Goal: Communication & Community: Participate in discussion

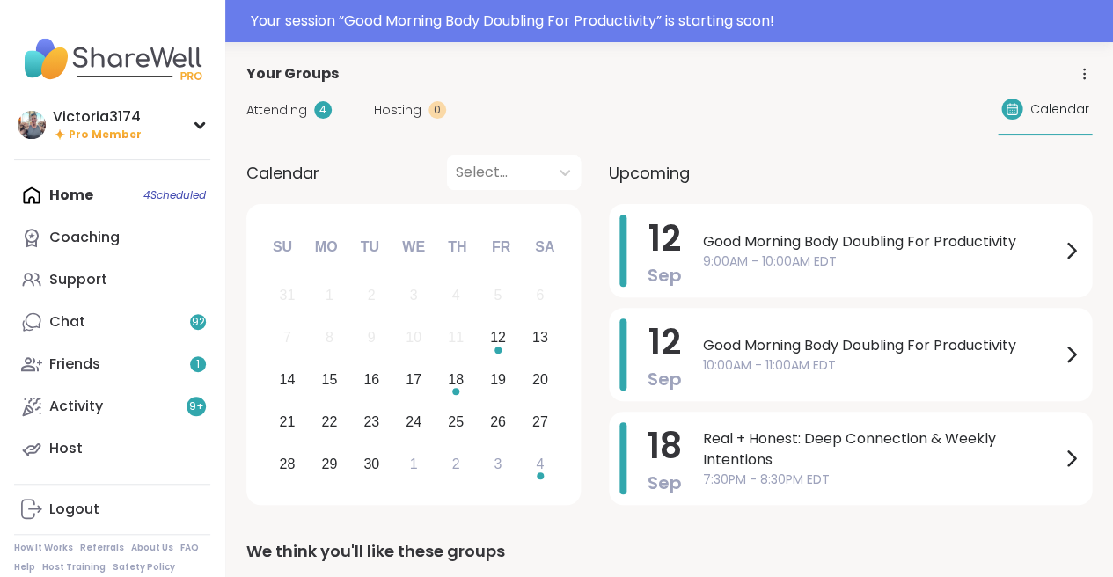
click at [792, 249] on span "Good Morning Body Doubling For Productivity" at bounding box center [881, 241] width 357 height 21
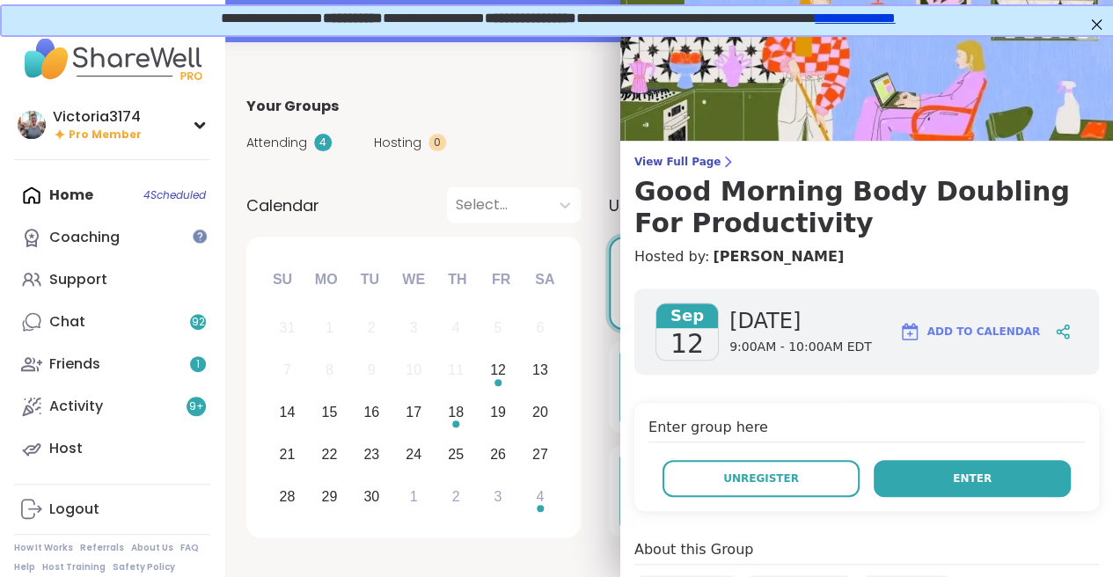
click at [932, 475] on button "Enter" at bounding box center [972, 478] width 197 height 37
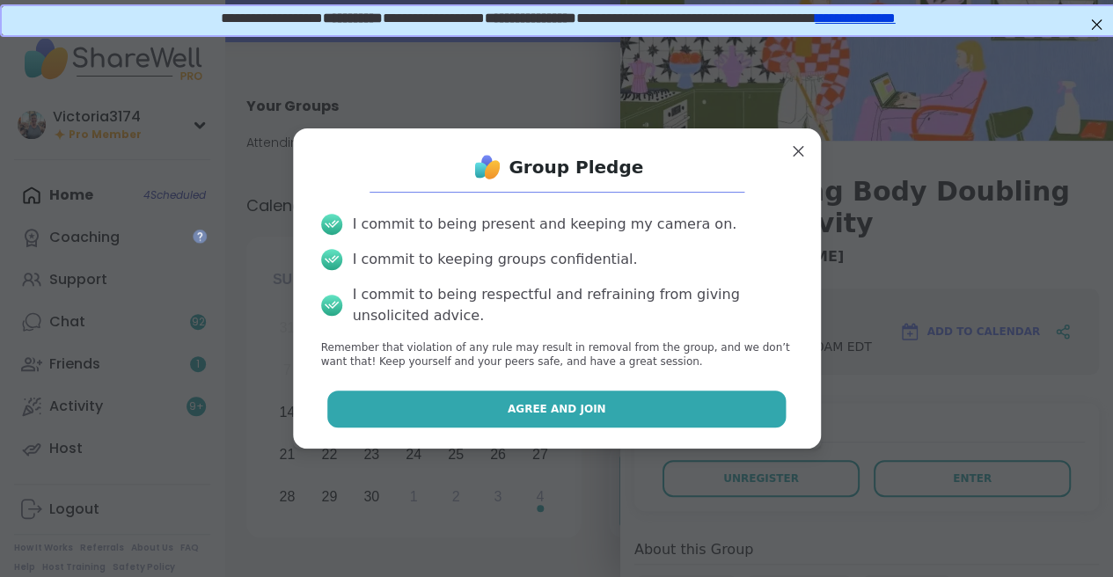
click at [573, 416] on button "Agree and Join" at bounding box center [556, 409] width 458 height 37
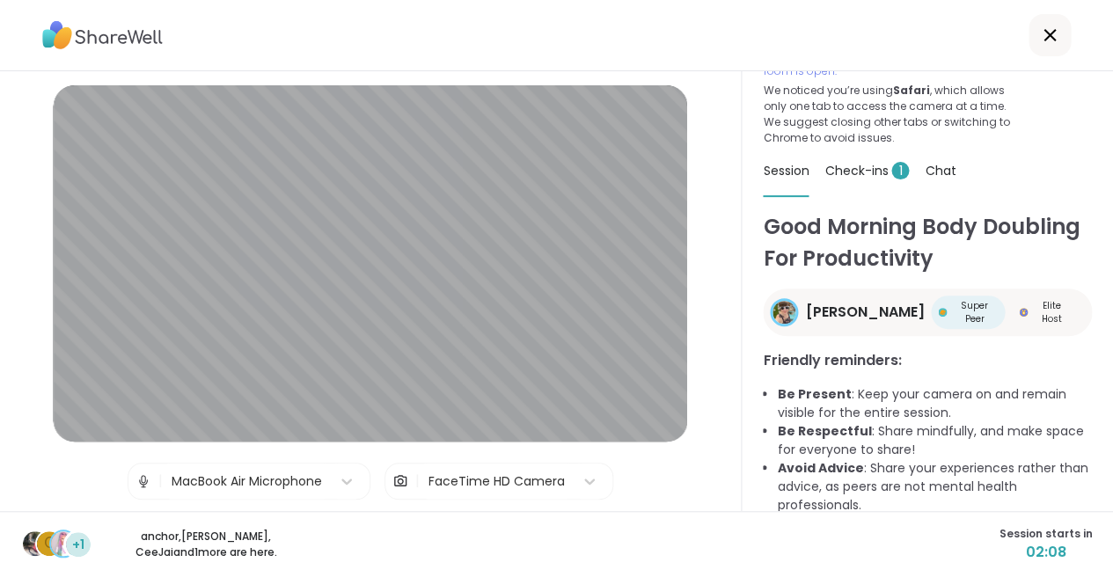
scroll to position [62, 0]
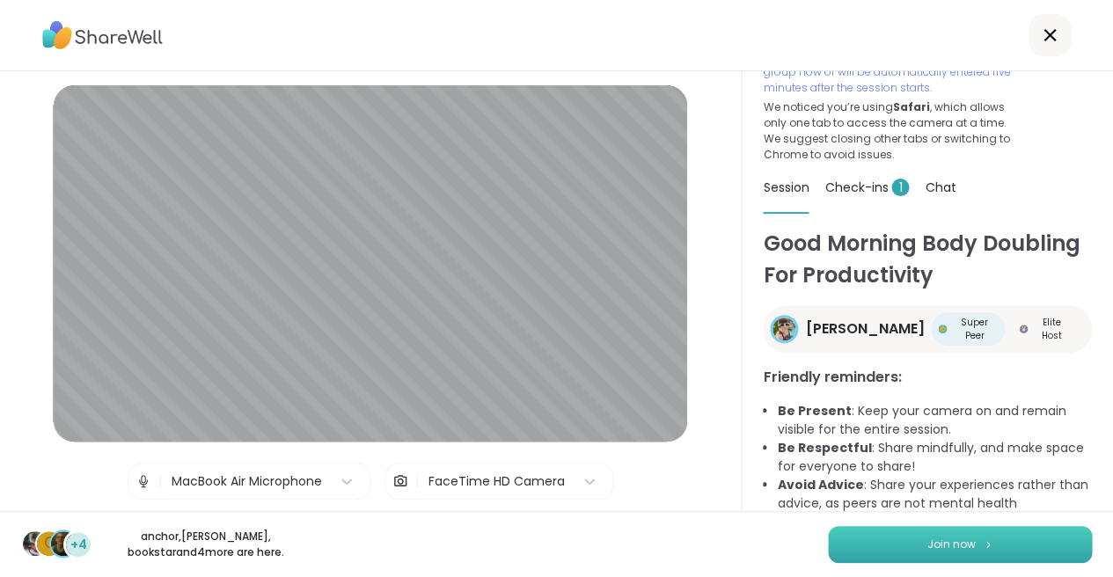
click at [867, 539] on button "Join now" at bounding box center [960, 544] width 264 height 37
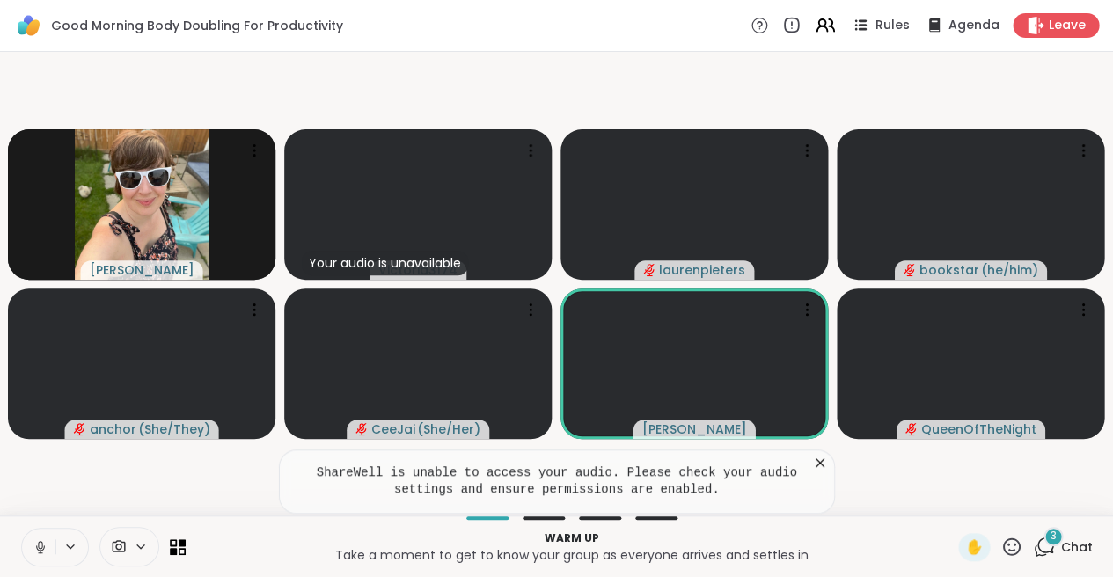
click at [817, 463] on icon at bounding box center [820, 463] width 18 height 18
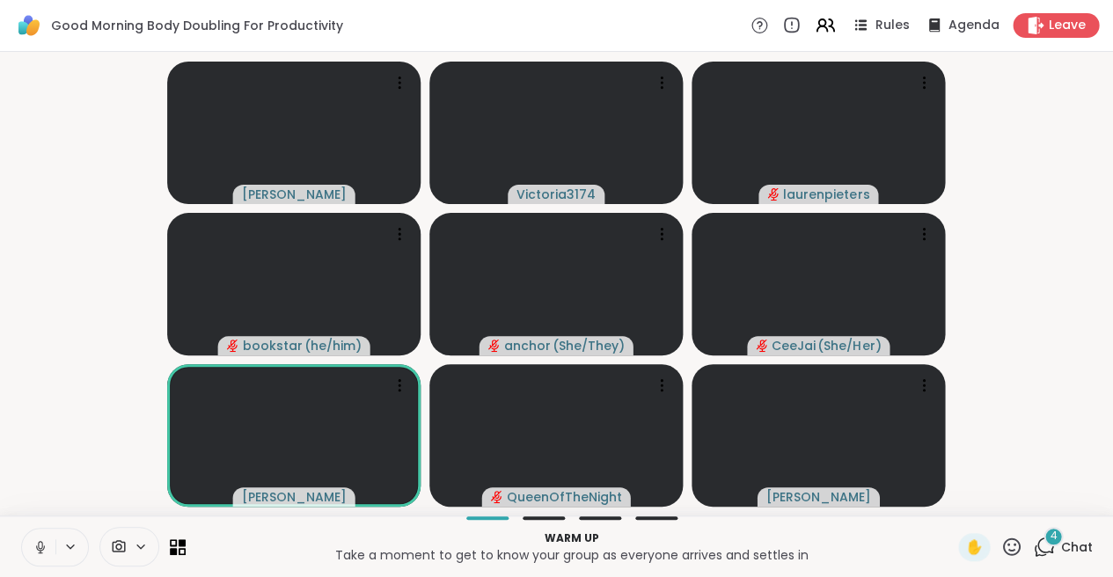
click at [43, 540] on icon at bounding box center [41, 547] width 16 height 16
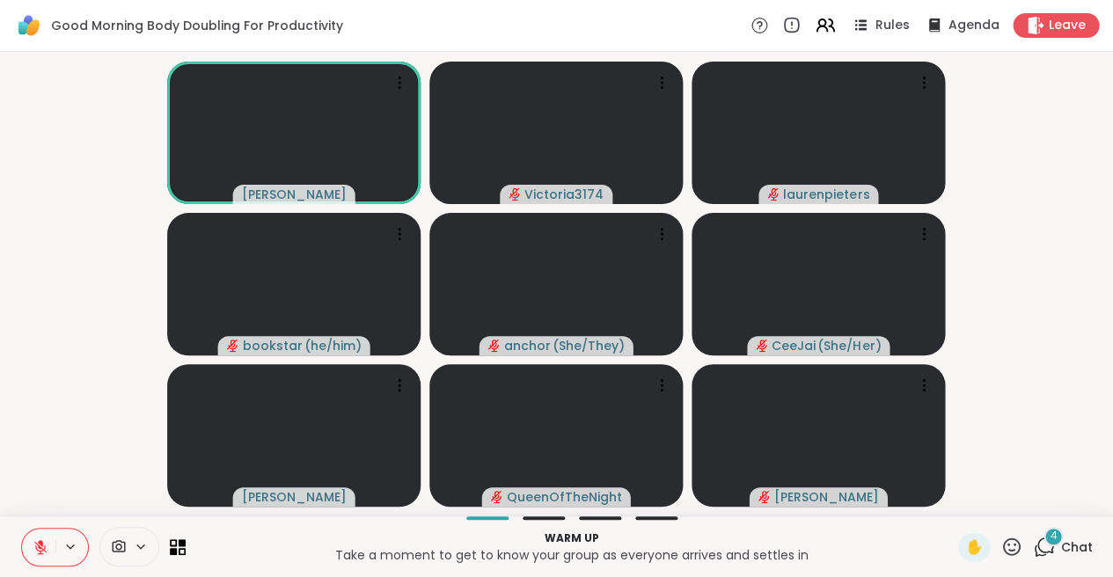
scroll to position [0, 0]
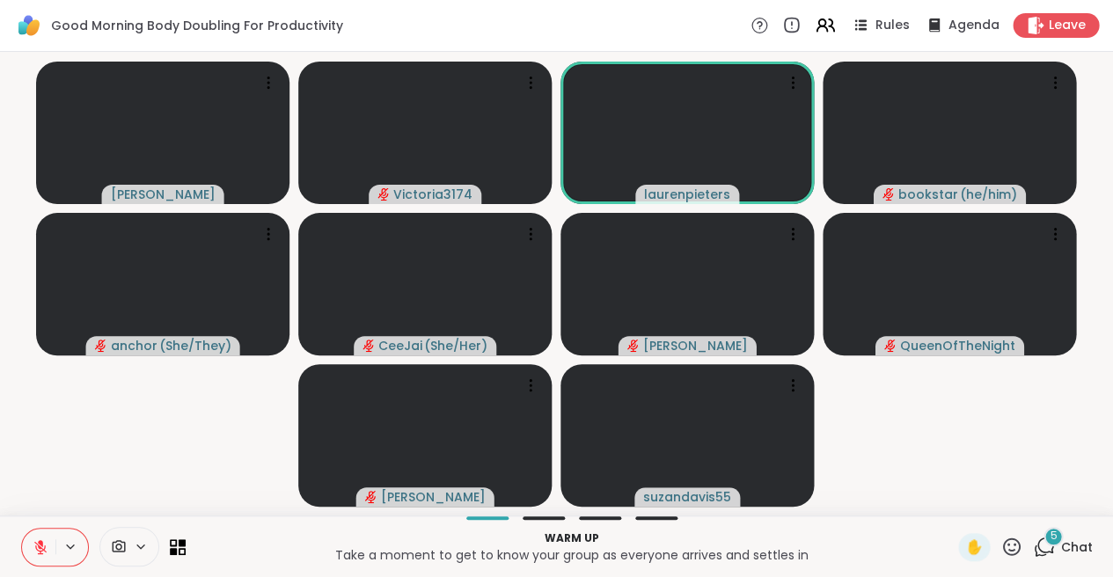
click at [1044, 538] on div "5" at bounding box center [1053, 536] width 19 height 19
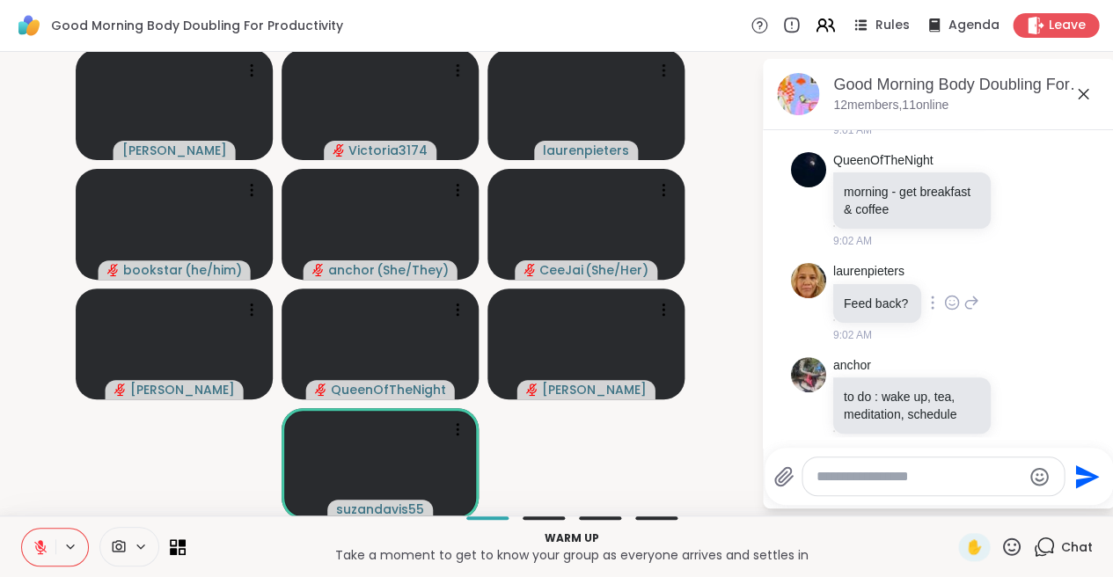
scroll to position [1058, 0]
click at [1021, 397] on icon at bounding box center [1022, 406] width 16 height 18
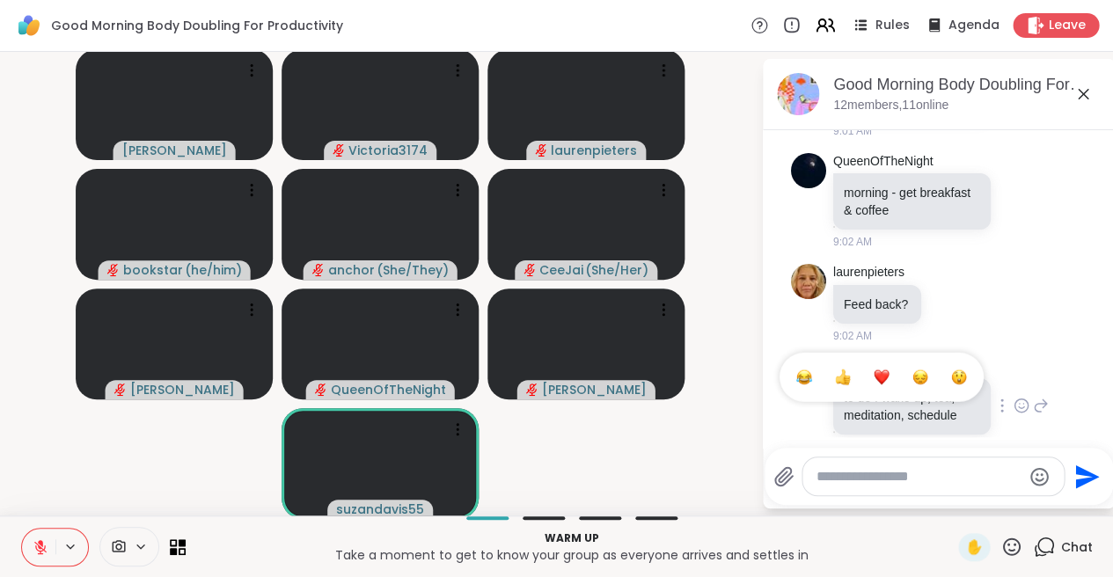
click at [843, 370] on div "Select Reaction: Thumbs up" at bounding box center [843, 378] width 16 height 16
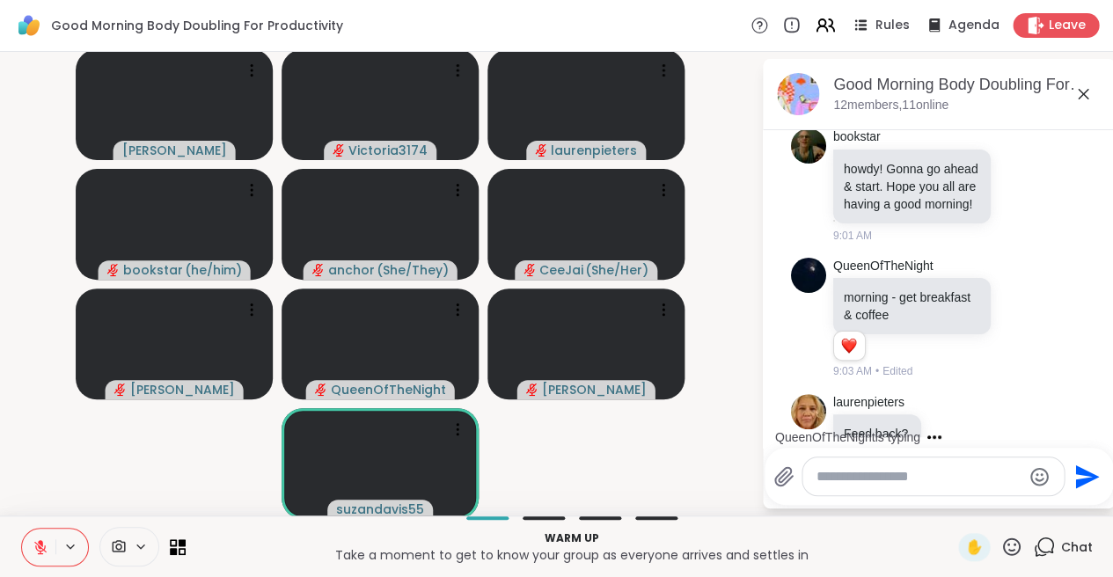
scroll to position [1107, 0]
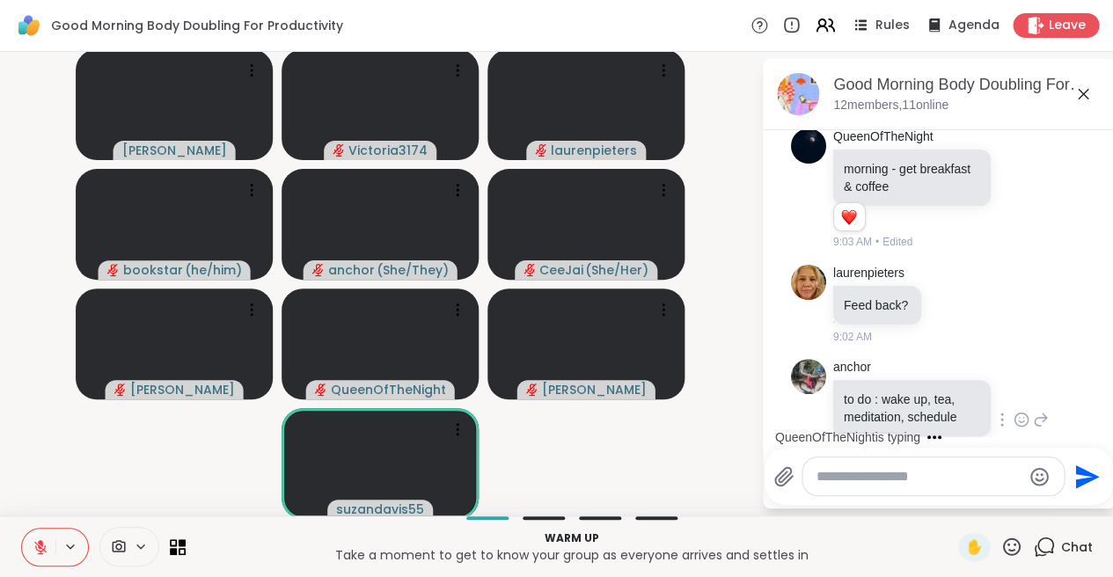
click at [838, 482] on textarea "Type your message" at bounding box center [919, 477] width 205 height 18
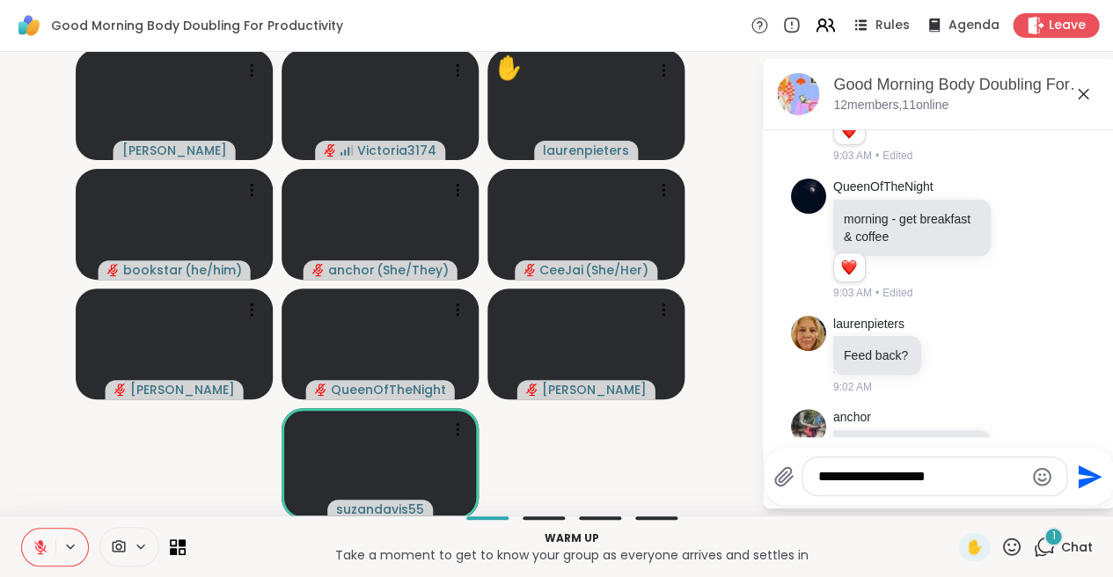
scroll to position [1290, 0]
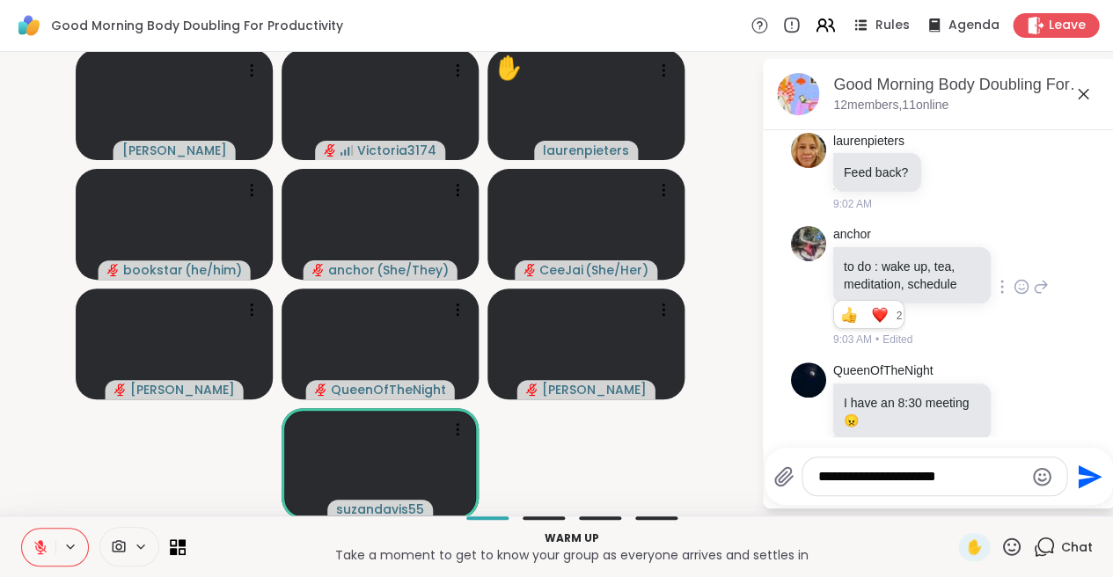
type textarea "**********"
click at [1082, 470] on icon "Send" at bounding box center [1090, 477] width 24 height 24
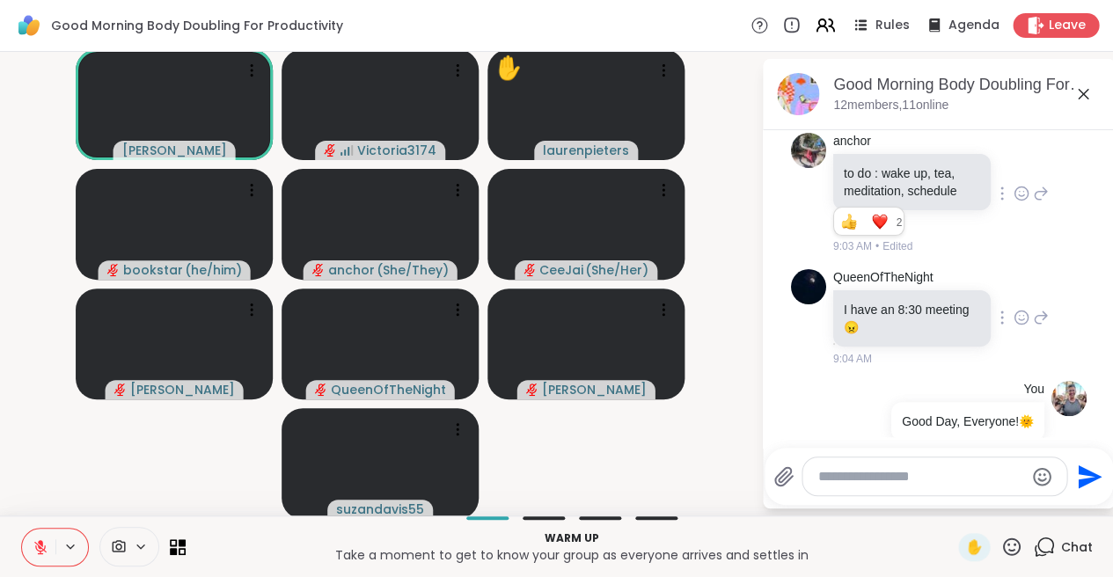
click at [1015, 309] on icon at bounding box center [1022, 318] width 16 height 18
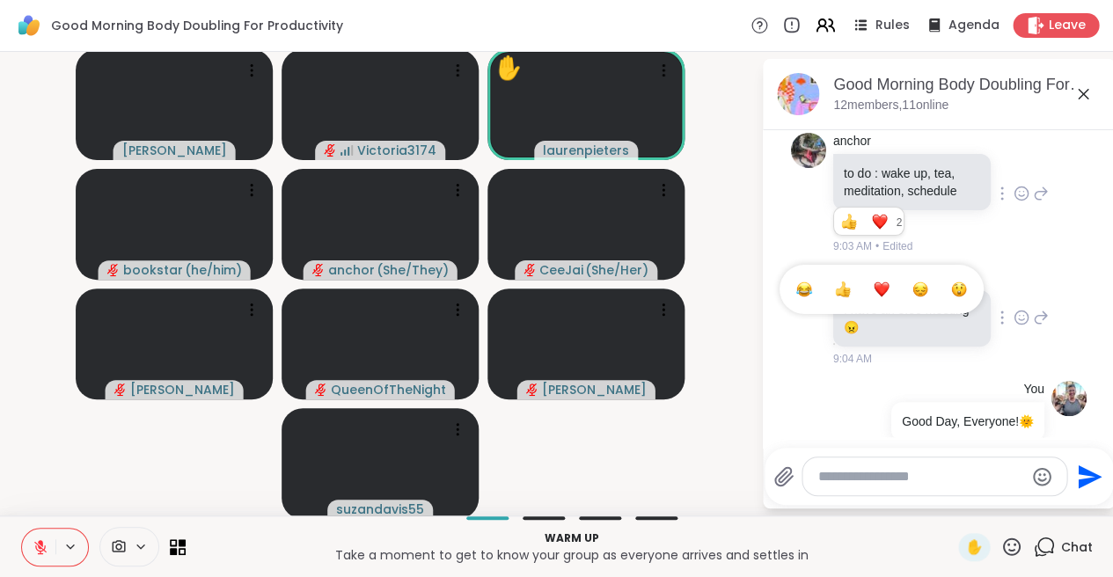
click at [921, 282] on div "Select Reaction: Sad" at bounding box center [920, 290] width 16 height 16
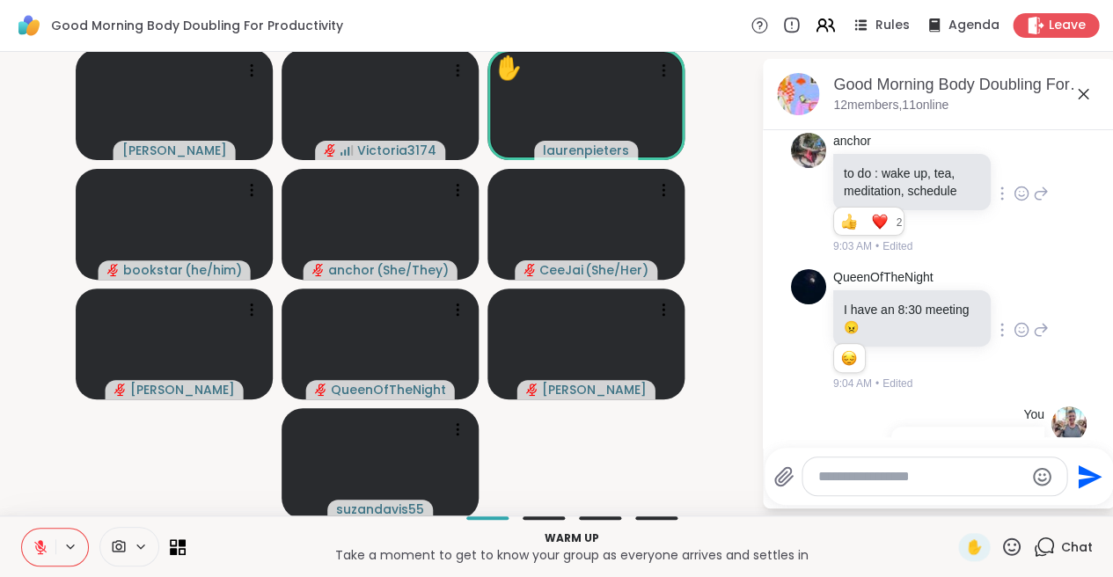
click at [1042, 319] on icon at bounding box center [1041, 329] width 16 height 21
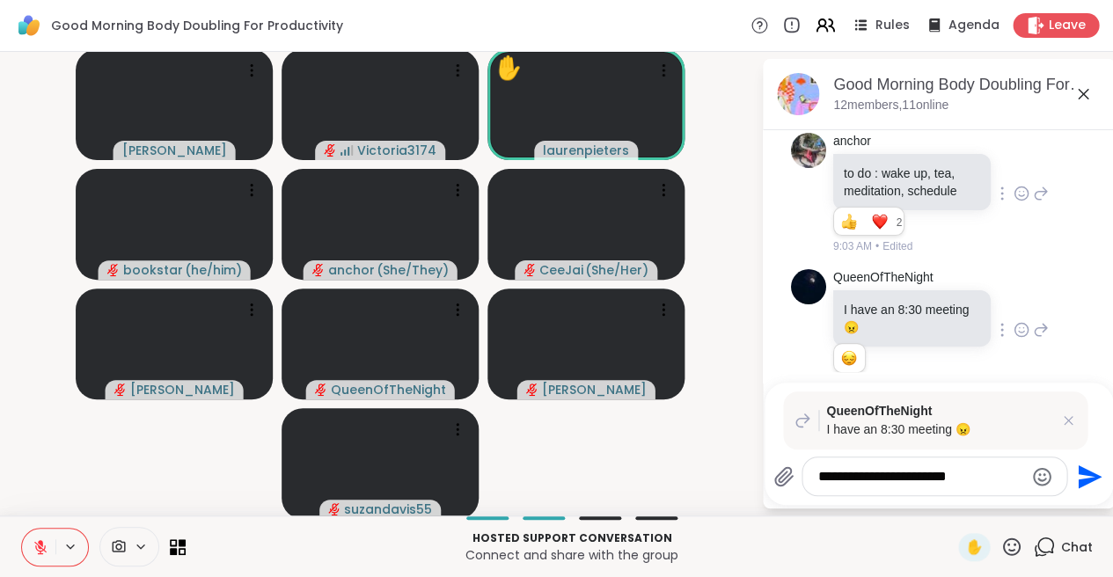
type textarea "**********"
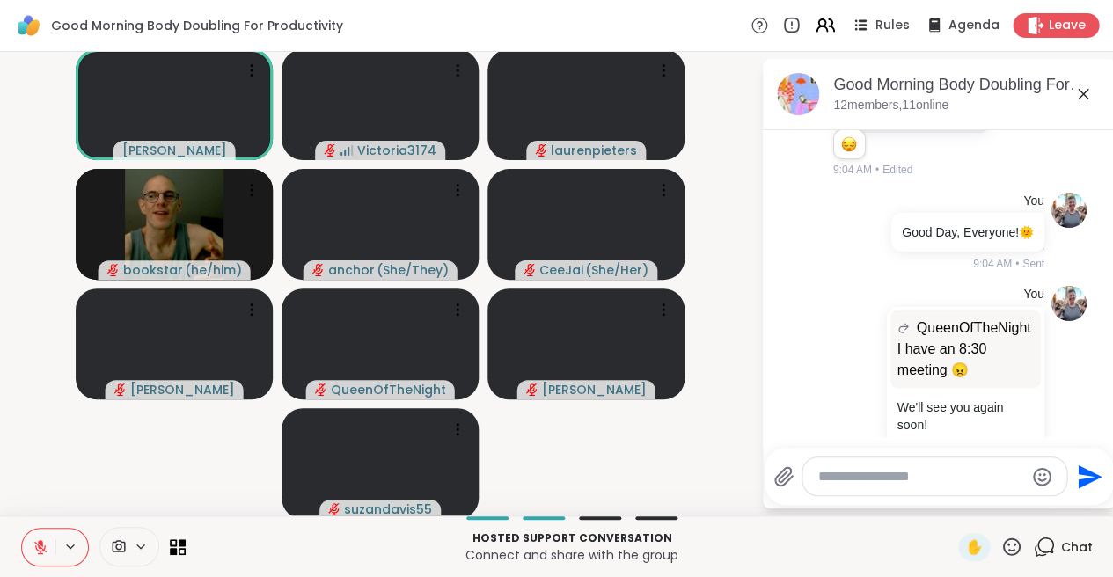
click at [852, 480] on textarea "Type your message" at bounding box center [920, 477] width 205 height 18
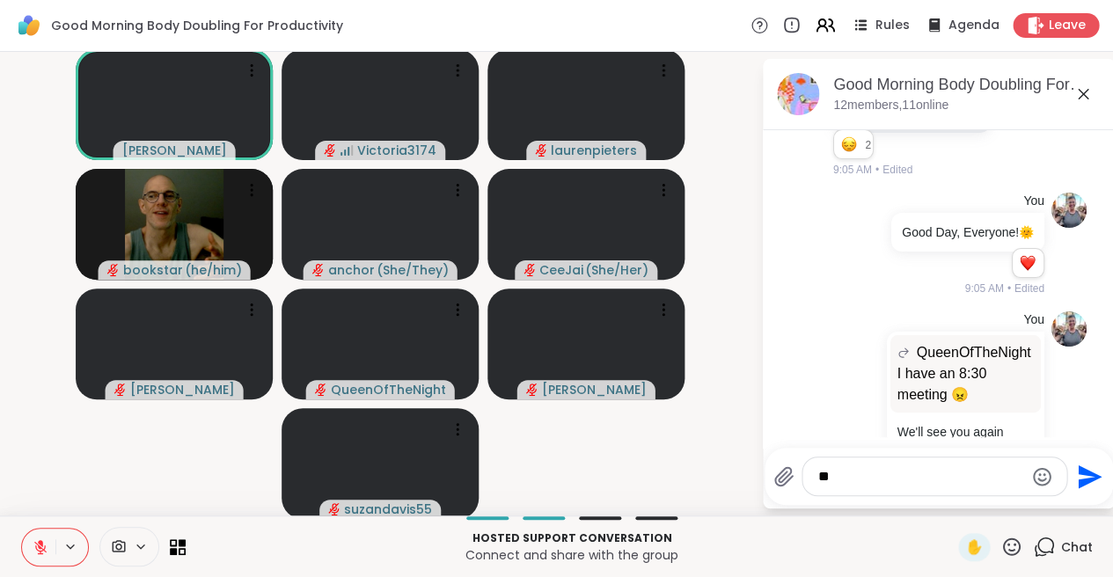
type textarea "*"
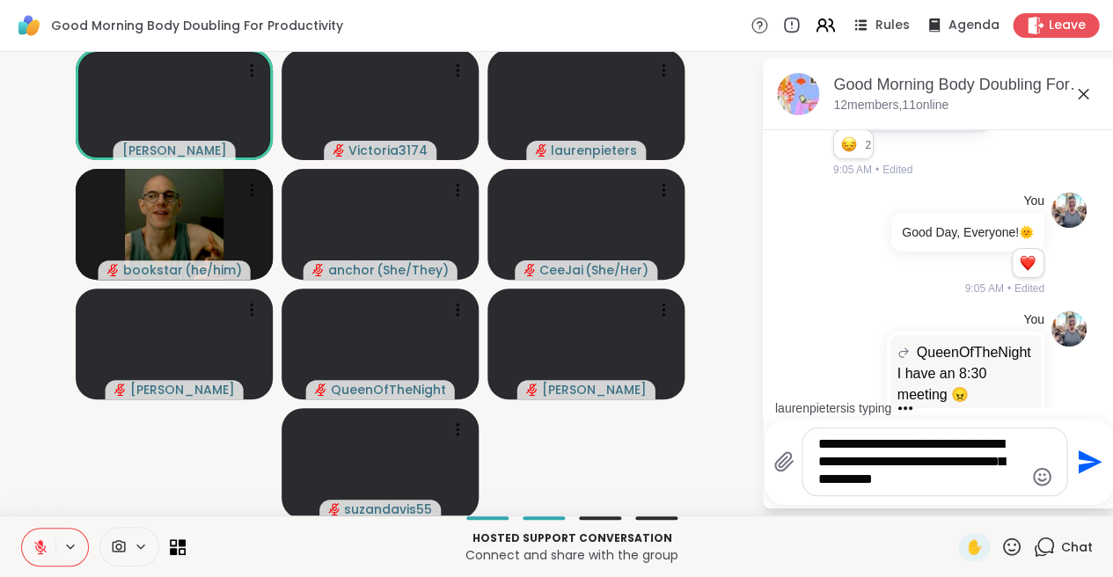
scroll to position [1796, 0]
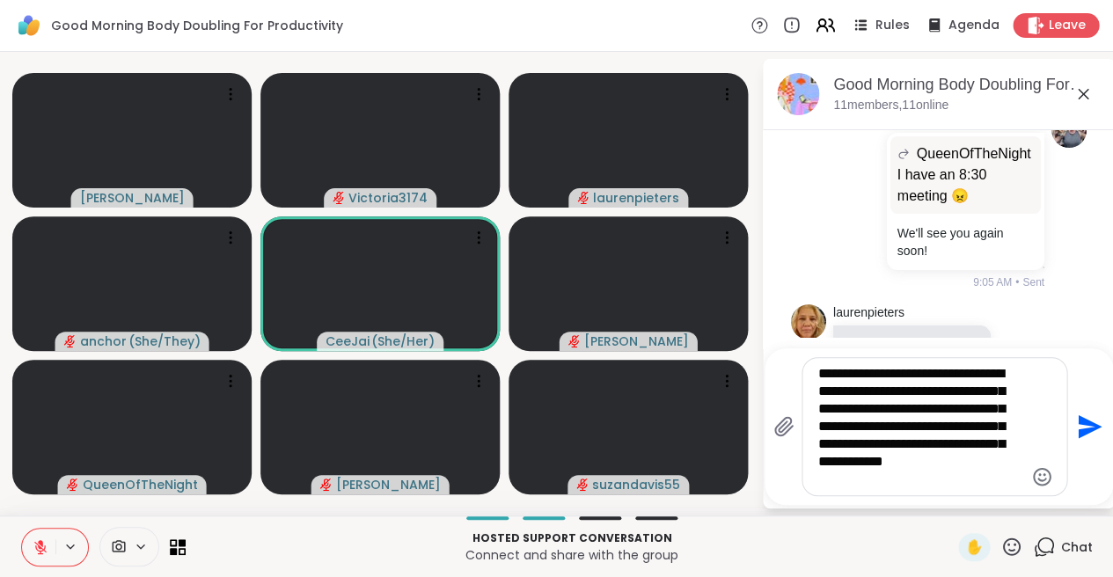
click at [1015, 545] on icon at bounding box center [1012, 547] width 18 height 18
click at [993, 504] on span "👍" at bounding box center [999, 500] width 18 height 21
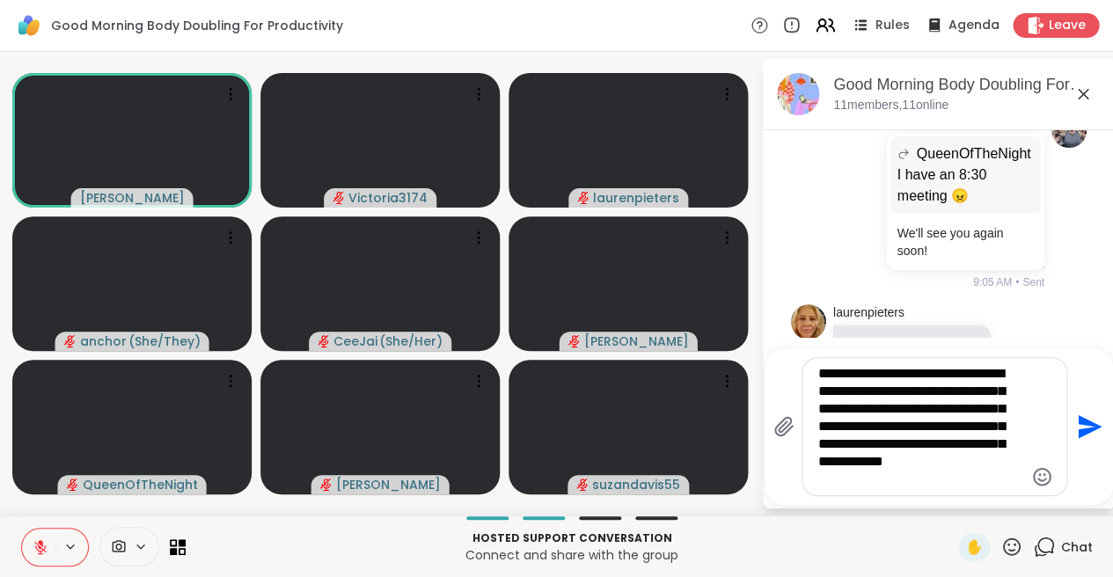
click at [1011, 549] on icon at bounding box center [1011, 547] width 22 height 22
click at [963, 500] on span "❤️" at bounding box center [960, 500] width 18 height 21
click at [1015, 546] on icon at bounding box center [1011, 547] width 22 height 22
click at [956, 500] on span "❤️" at bounding box center [960, 500] width 18 height 21
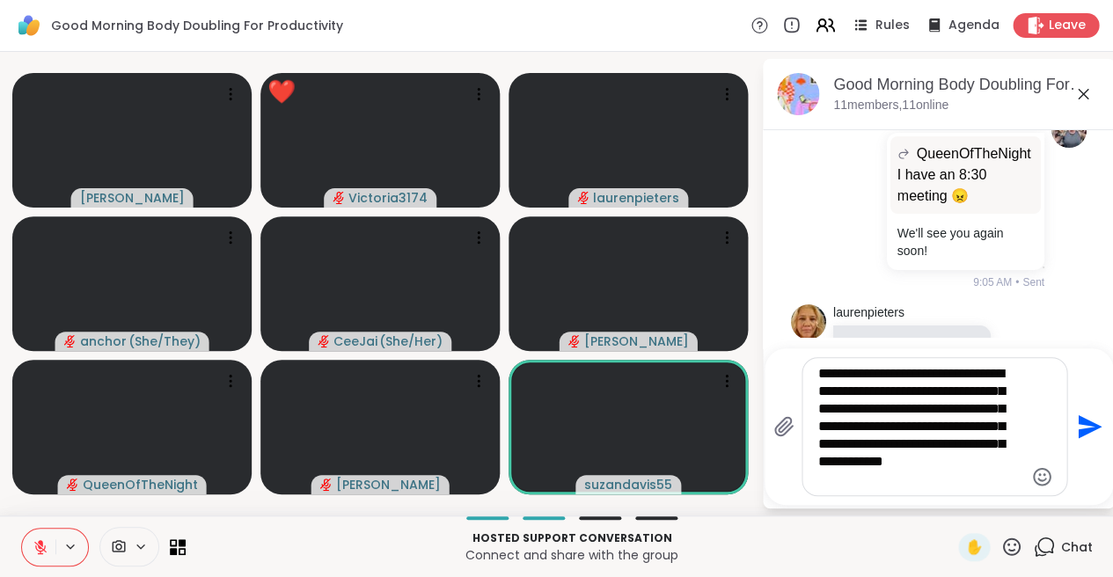
click at [35, 546] on icon at bounding box center [41, 547] width 16 height 16
click at [1018, 540] on icon at bounding box center [1012, 547] width 18 height 18
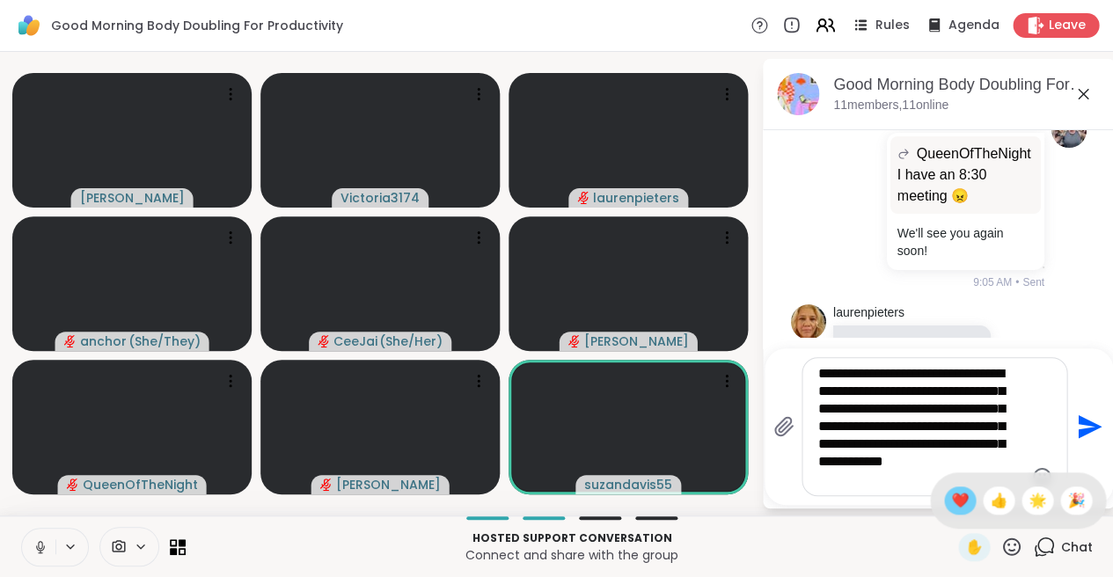
click at [962, 493] on span "❤️" at bounding box center [960, 500] width 18 height 21
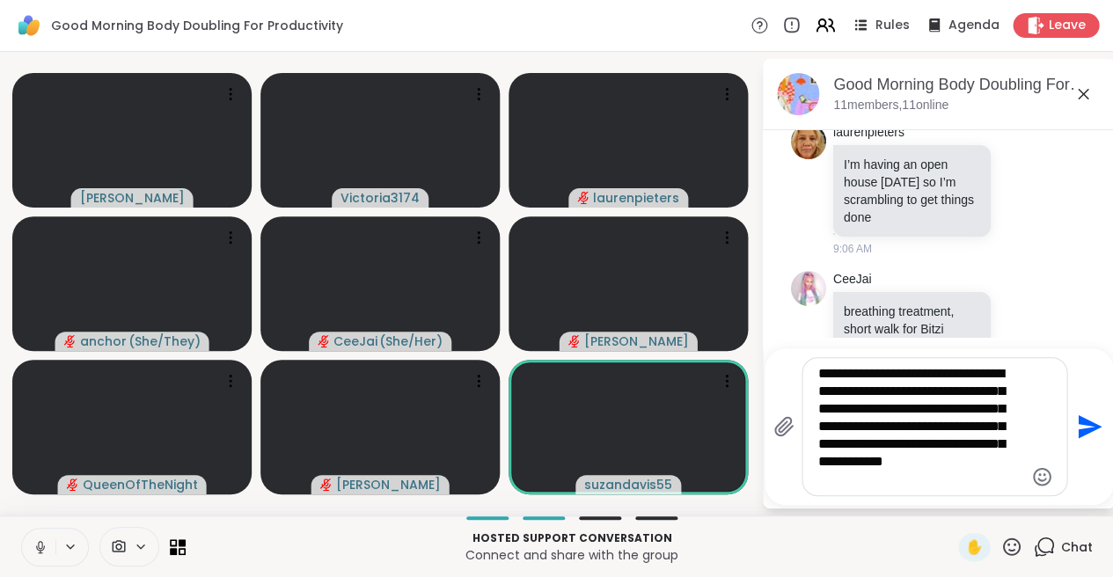
click at [897, 426] on textarea "**********" at bounding box center [920, 426] width 205 height 123
click at [880, 480] on textarea "**********" at bounding box center [920, 426] width 205 height 123
click at [870, 458] on textarea "**********" at bounding box center [920, 426] width 205 height 123
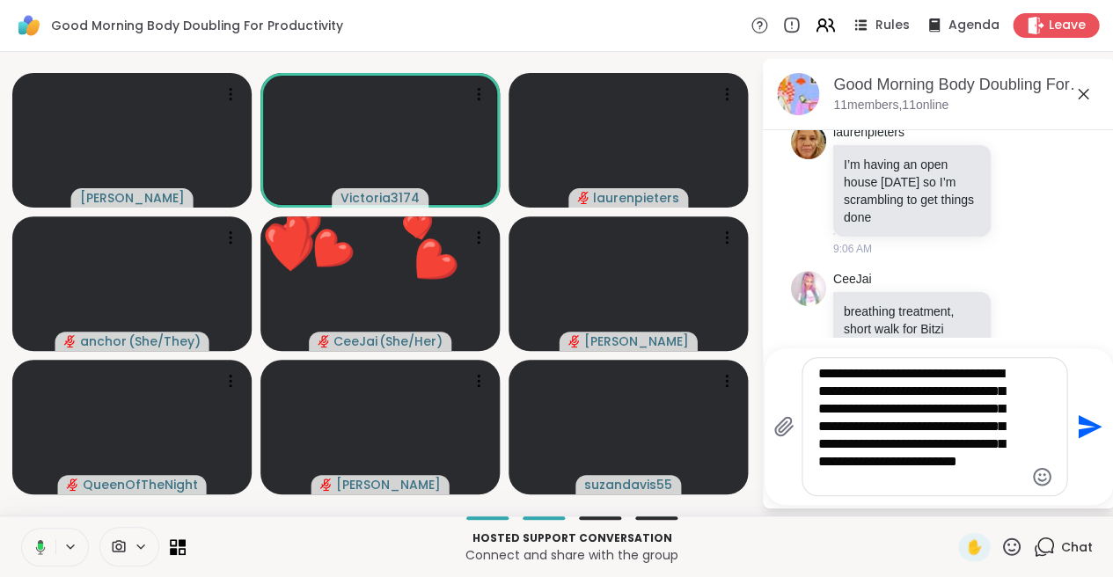
click at [1008, 539] on icon at bounding box center [1012, 547] width 18 height 18
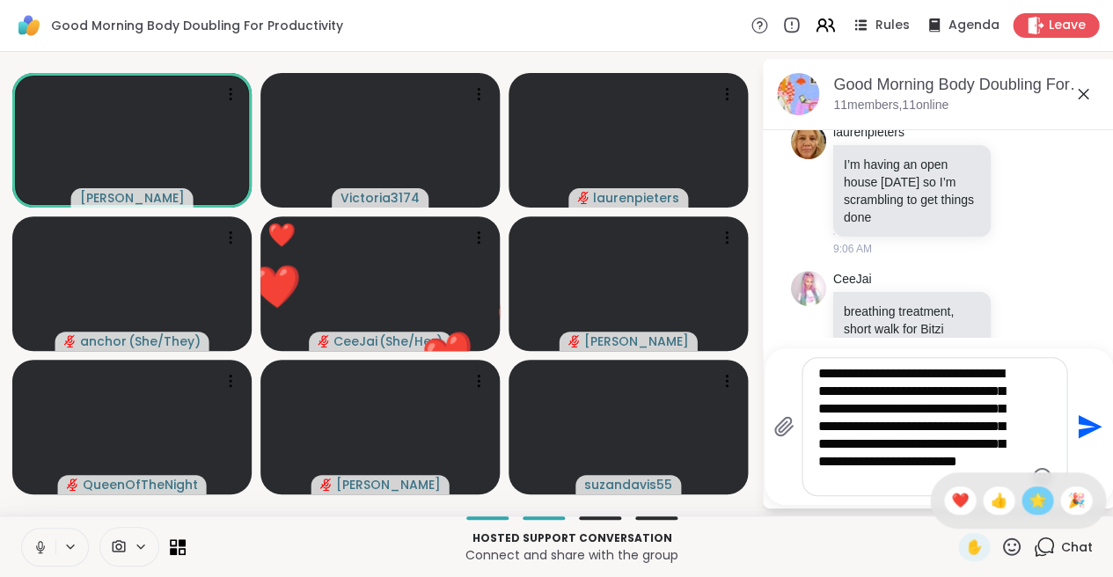
click at [1032, 504] on span "🌟" at bounding box center [1038, 500] width 18 height 21
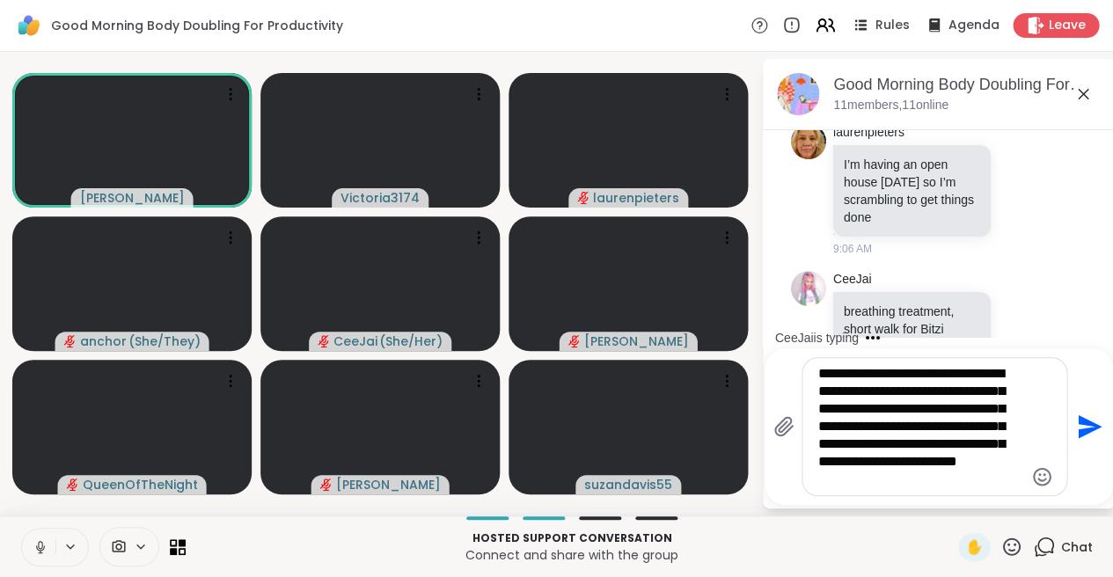
scroll to position [2087, 0]
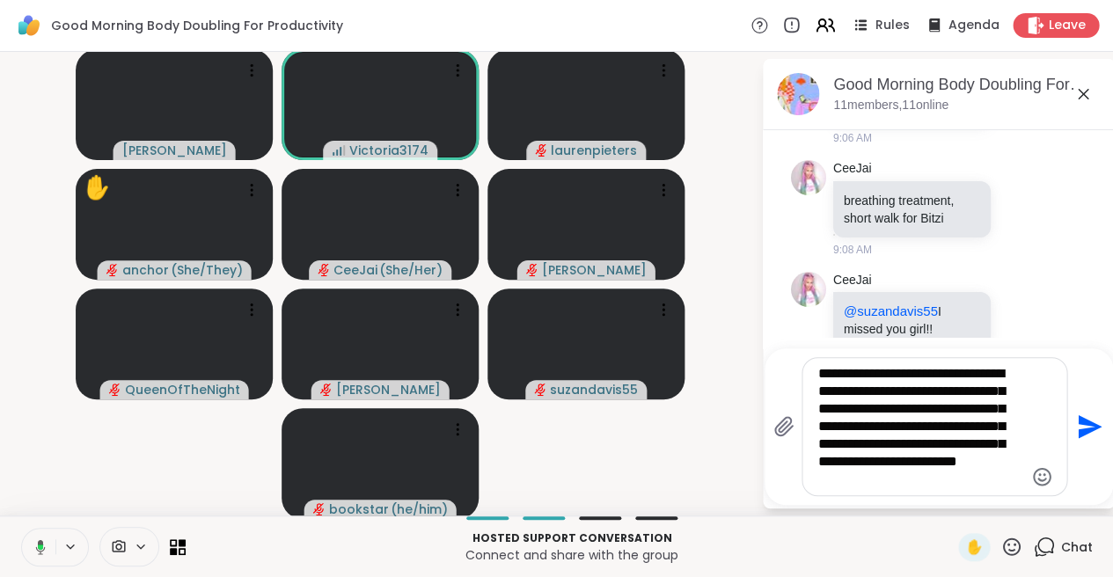
click at [40, 540] on icon at bounding box center [41, 546] width 10 height 15
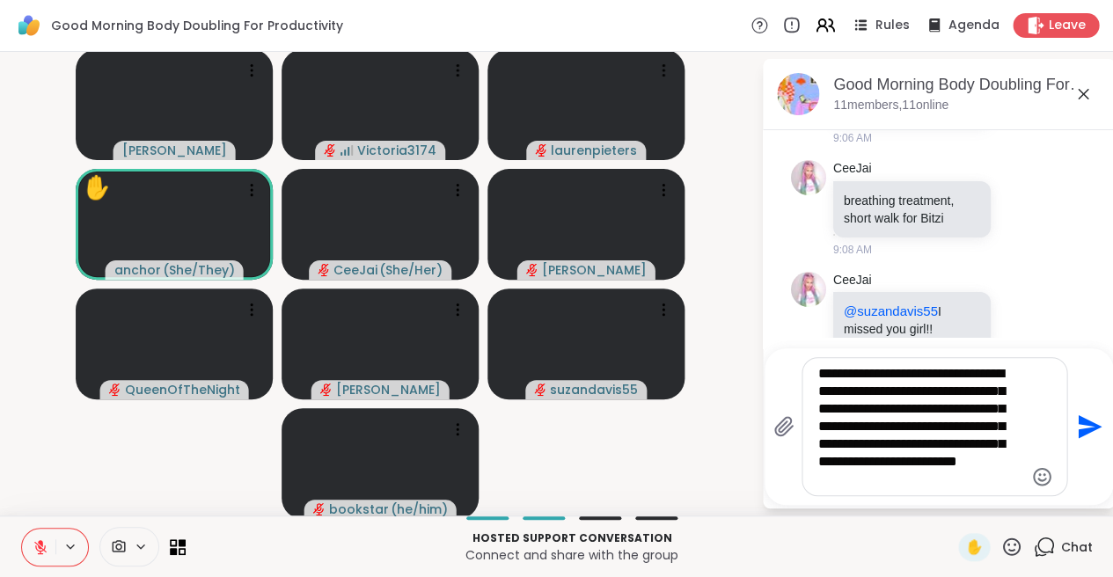
click at [1008, 545] on icon at bounding box center [1012, 547] width 18 height 18
click at [1032, 504] on span "🌟" at bounding box center [1038, 500] width 18 height 21
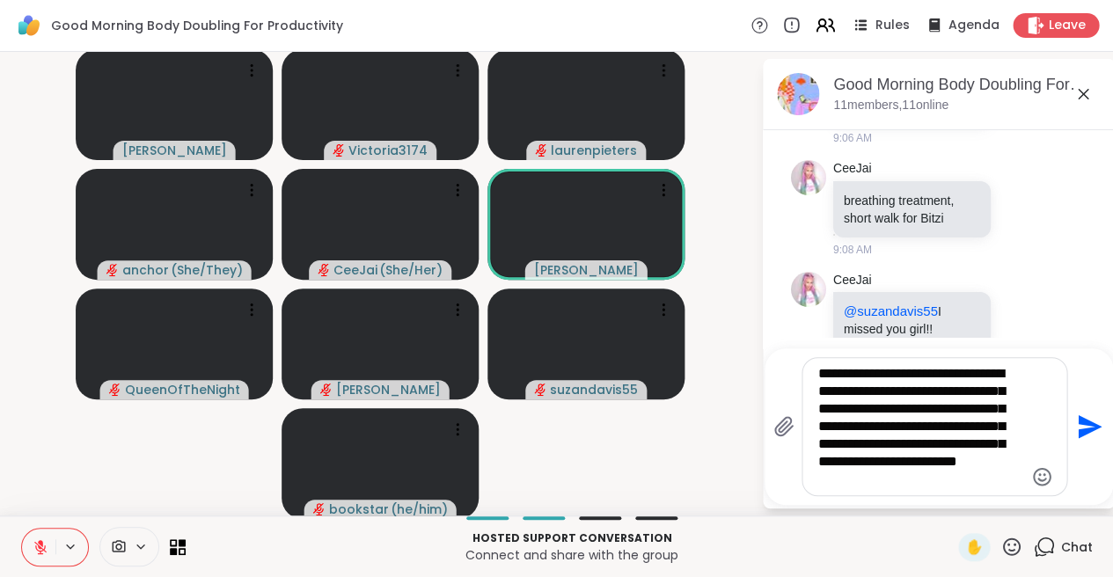
click at [943, 475] on textarea "**********" at bounding box center [920, 426] width 205 height 123
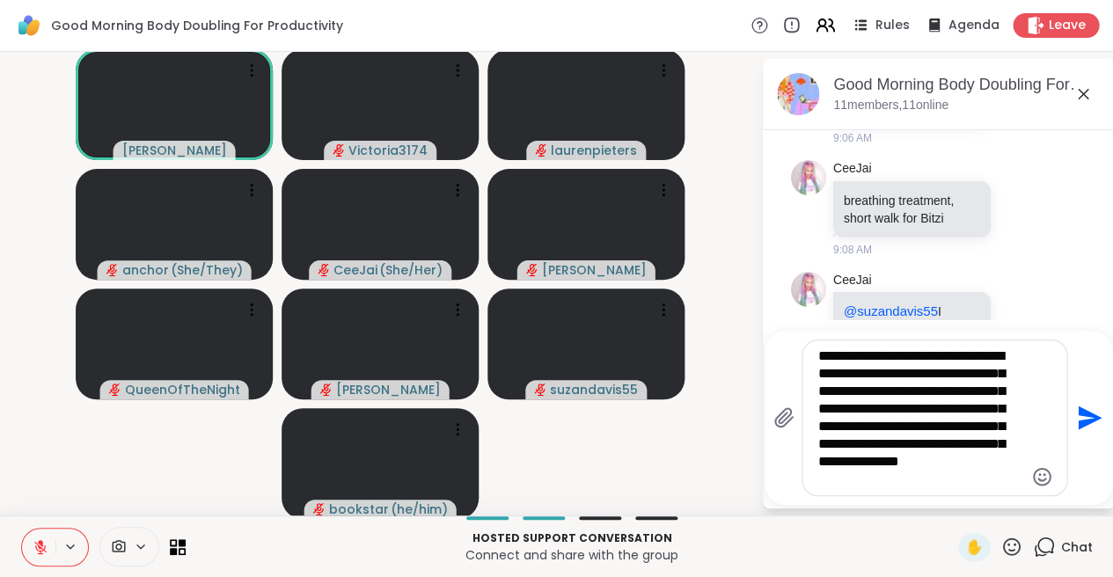
type textarea "**********"
click at [1083, 417] on icon "Send" at bounding box center [1088, 418] width 28 height 28
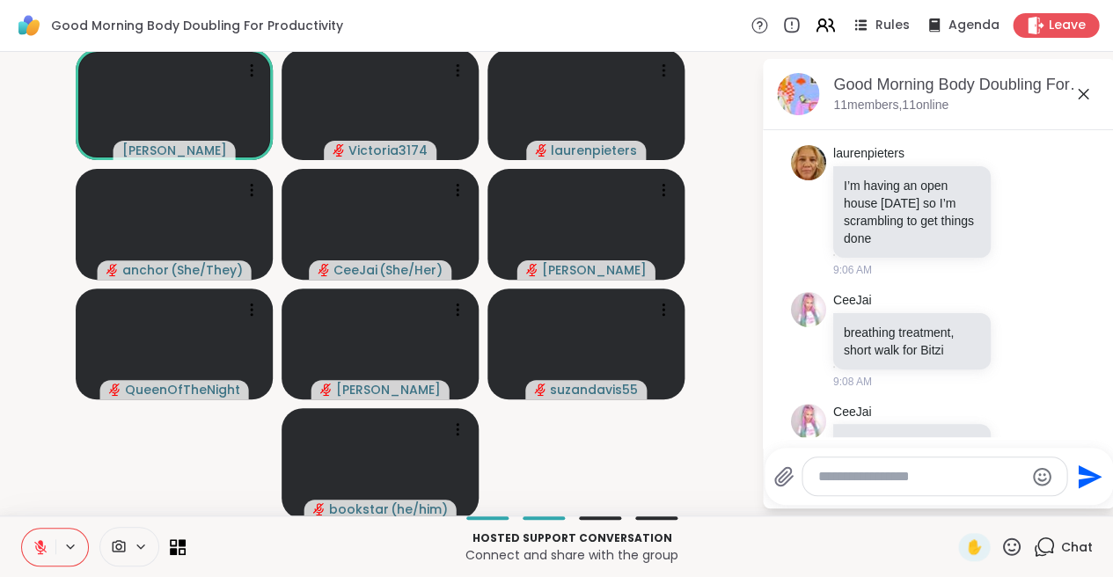
scroll to position [1954, 0]
click at [1007, 549] on icon at bounding box center [1011, 547] width 22 height 22
click at [968, 498] on span "❤️" at bounding box center [960, 500] width 18 height 21
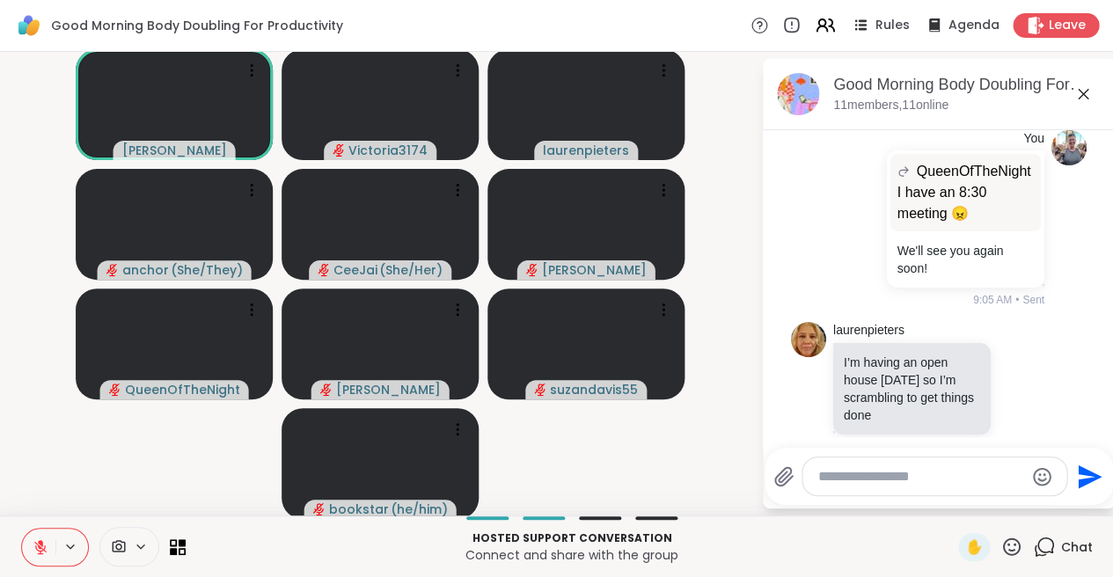
scroll to position [1777, 0]
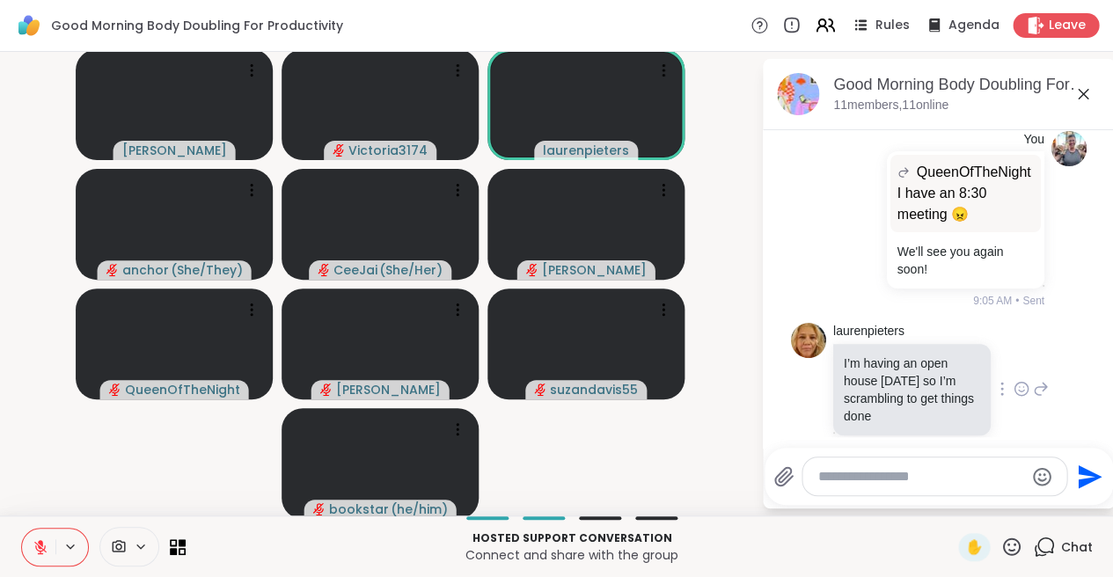
click at [1021, 341] on div "laurenpieters I’m having an open house today so I’m scrambling to get things do…" at bounding box center [941, 389] width 216 height 133
click at [1020, 380] on icon at bounding box center [1022, 389] width 16 height 18
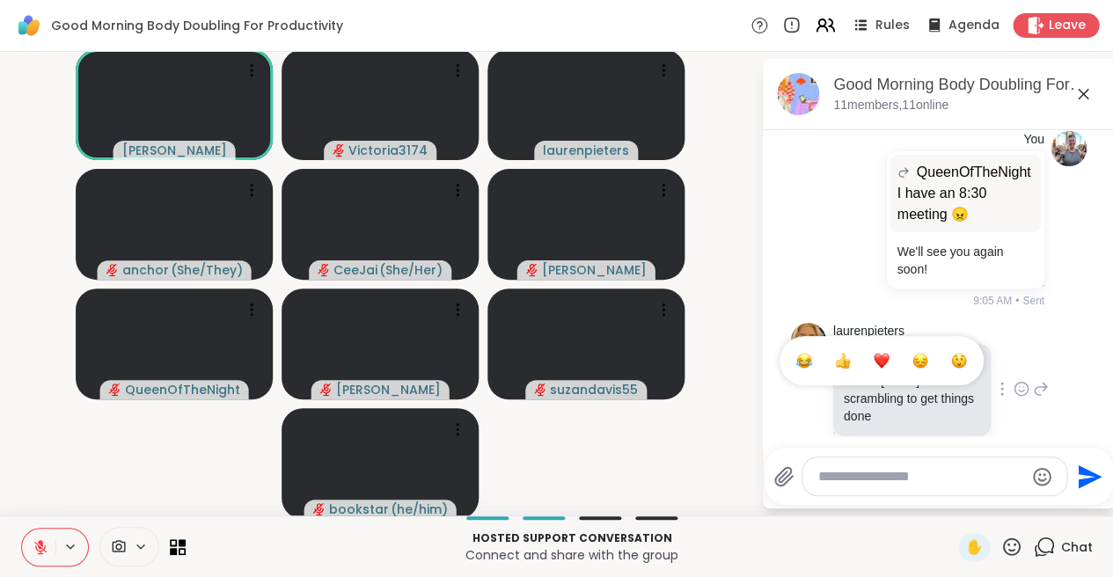
click at [878, 353] on div "Select Reaction: Heart" at bounding box center [882, 361] width 16 height 16
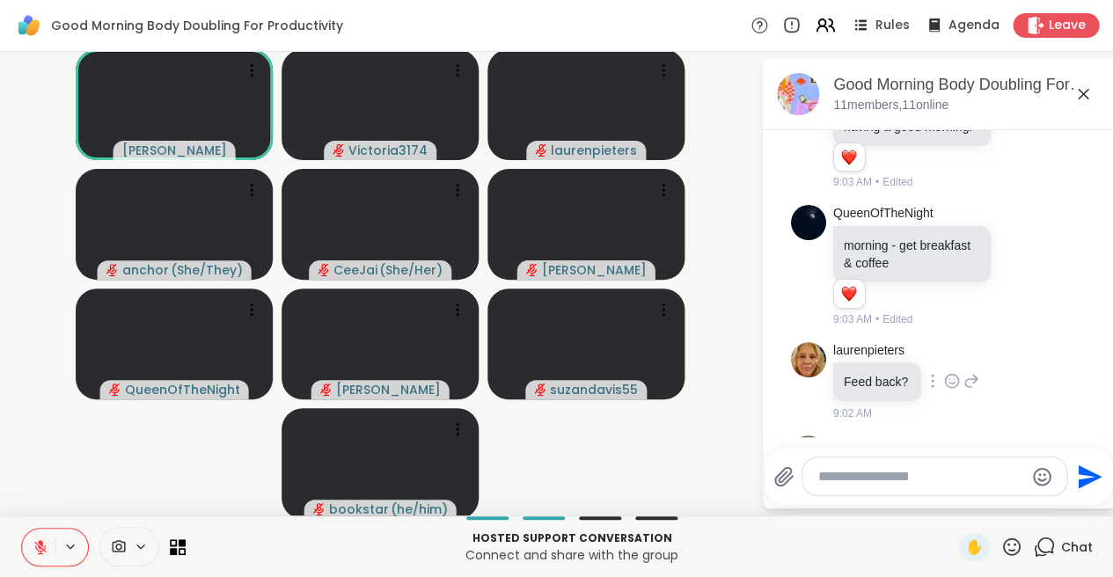
scroll to position [1079, 0]
click at [968, 372] on icon at bounding box center [972, 382] width 16 height 21
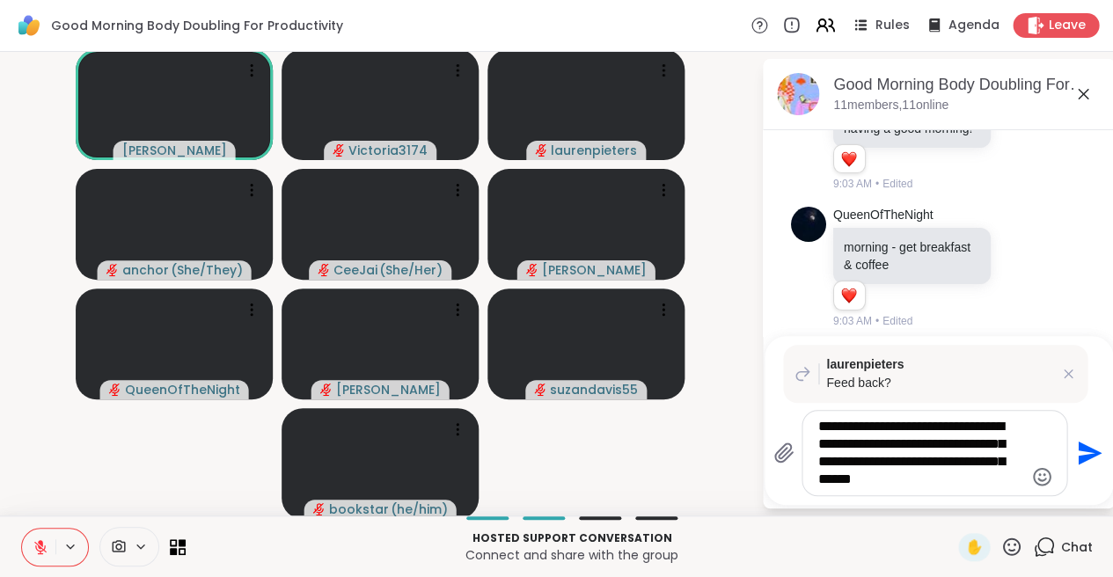
type textarea "**********"
click at [1080, 451] on icon "Send" at bounding box center [1090, 454] width 24 height 24
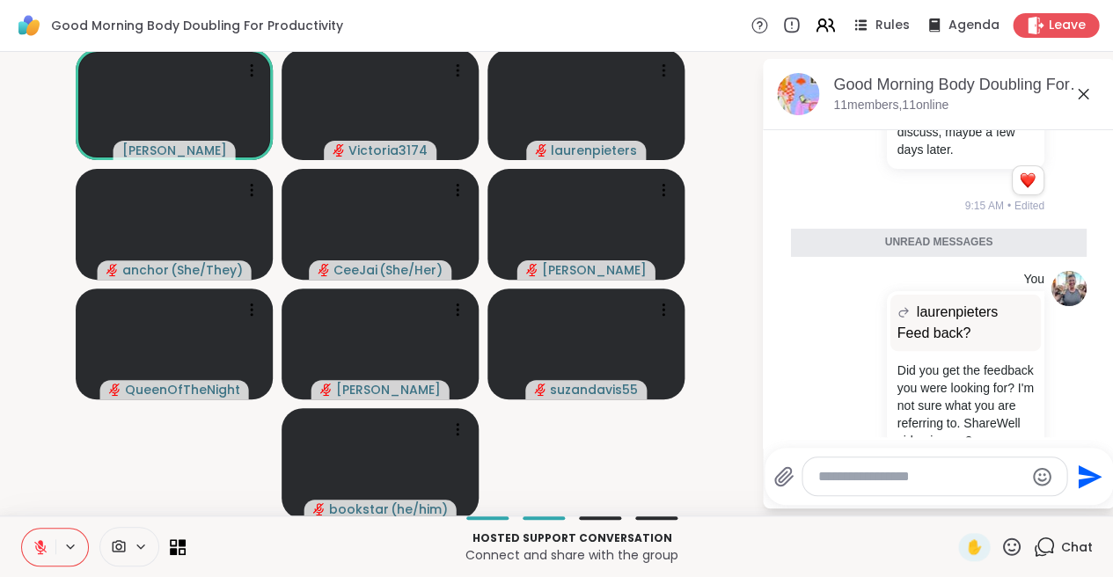
scroll to position [2544, 0]
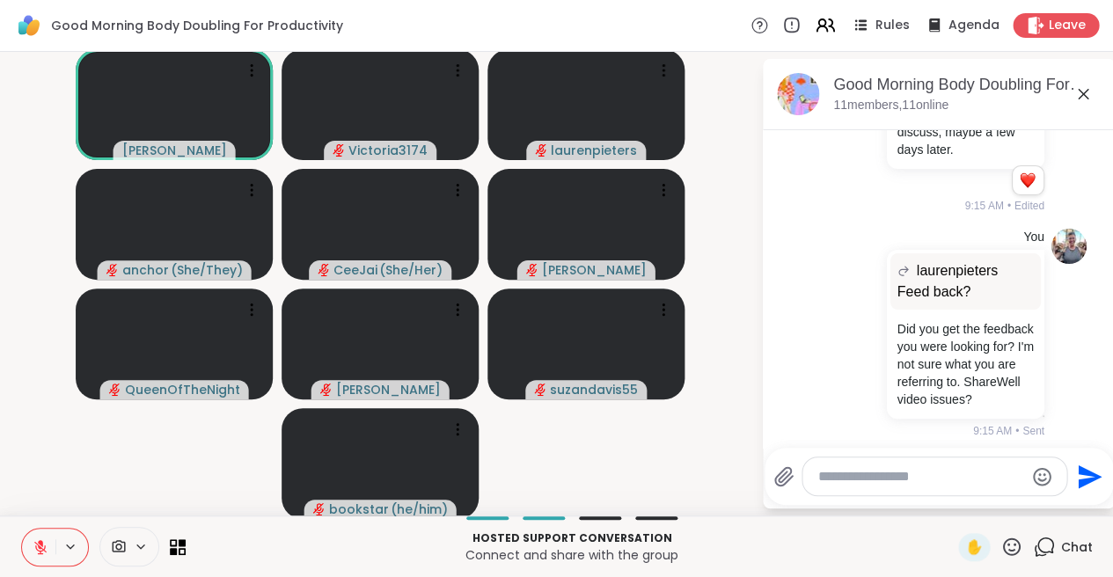
click at [1016, 546] on icon at bounding box center [1011, 547] width 22 height 22
click at [1006, 500] on span "👍" at bounding box center [999, 500] width 18 height 21
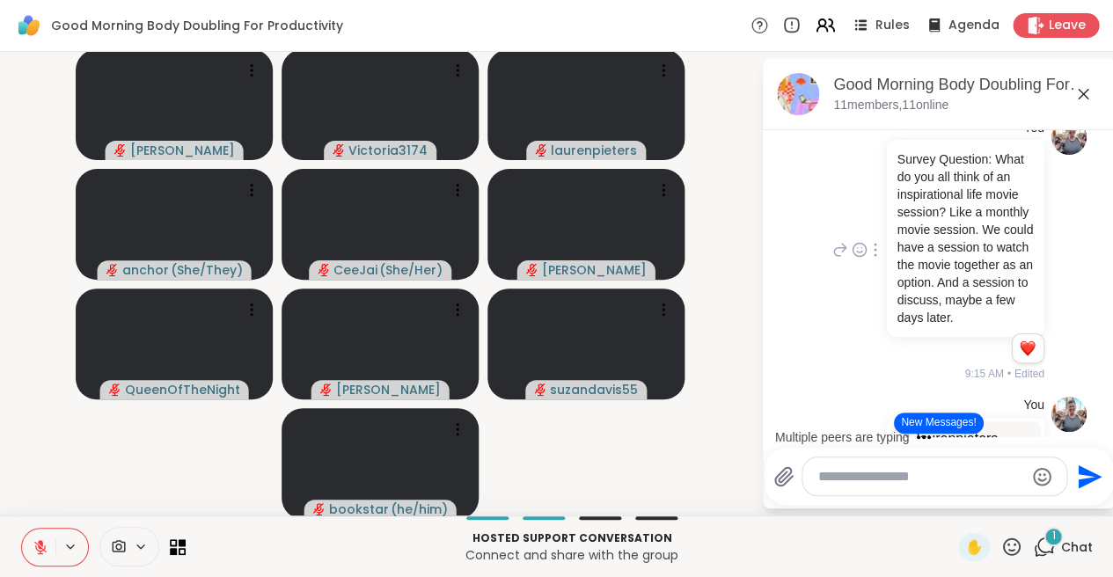
scroll to position [2379, 0]
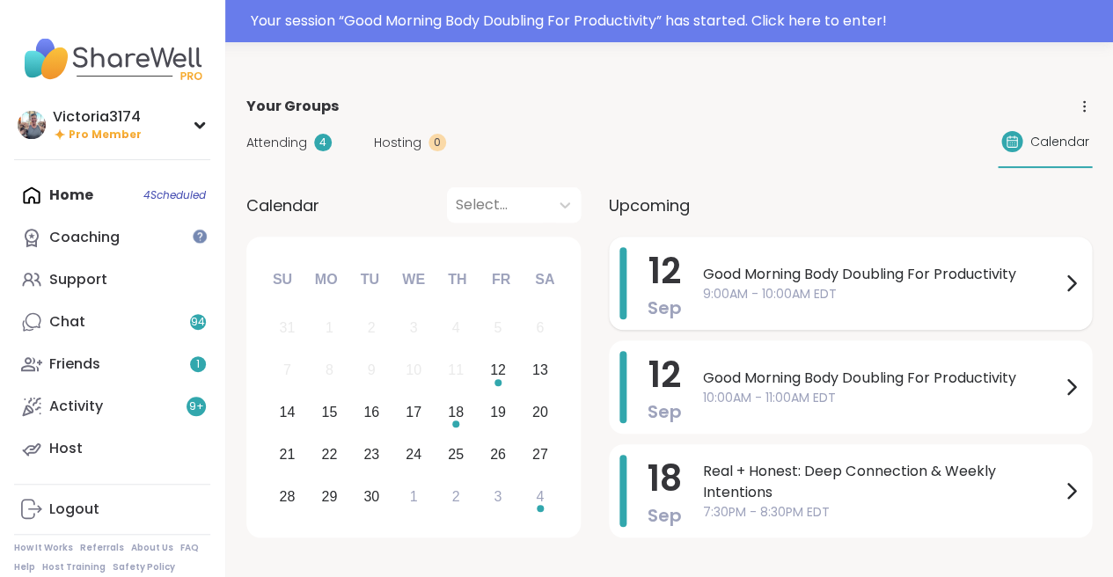
click at [703, 258] on div "Good Morning Body Doubling For Productivity 9:00AM - 10:00AM EDT" at bounding box center [892, 283] width 378 height 72
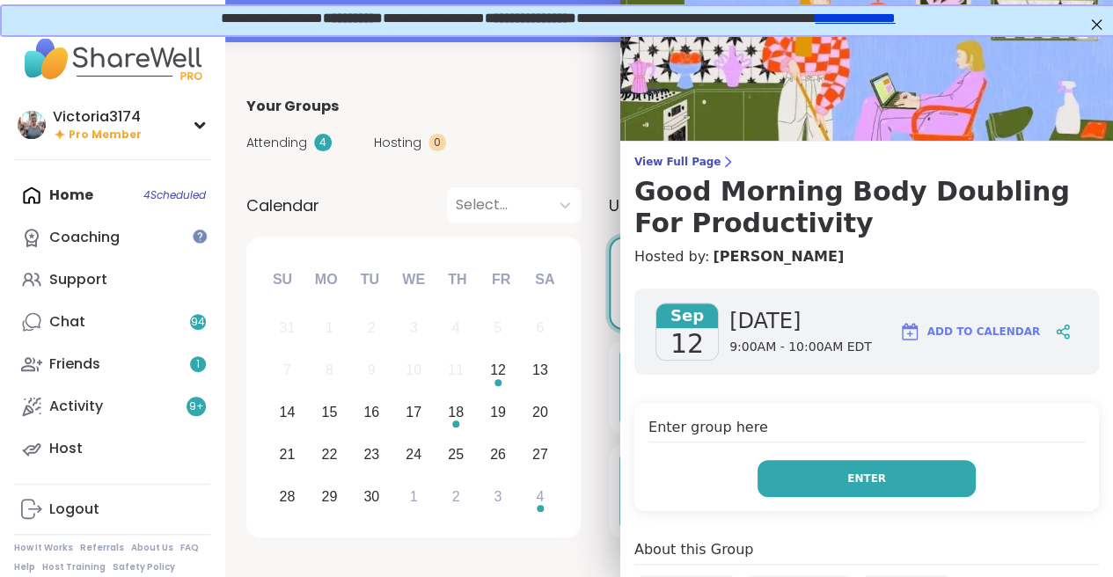
click at [817, 468] on button "Enter" at bounding box center [867, 478] width 218 height 37
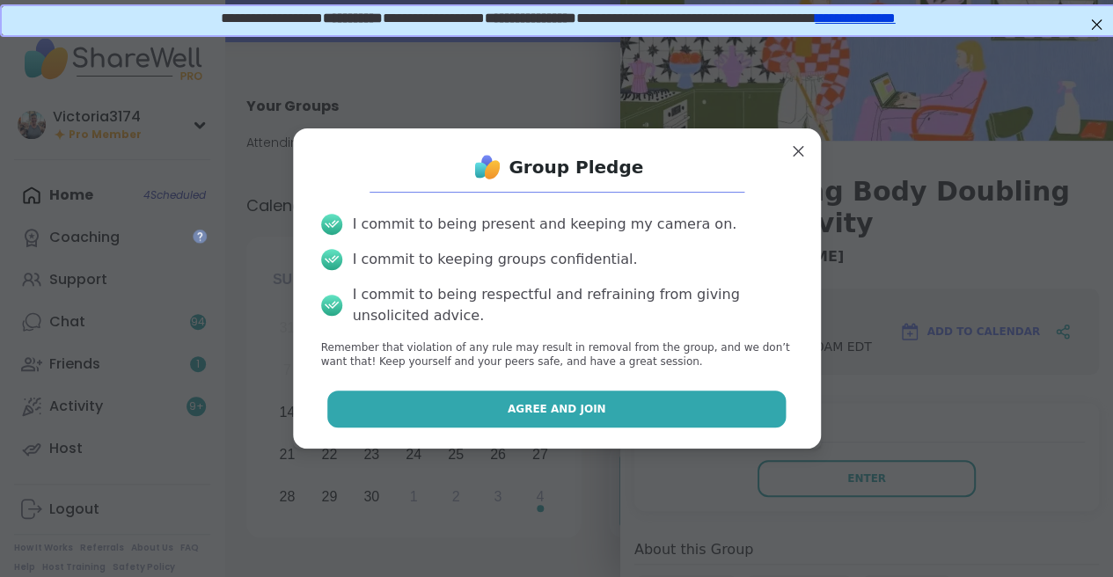
click at [519, 407] on span "Agree and Join" at bounding box center [557, 409] width 99 height 16
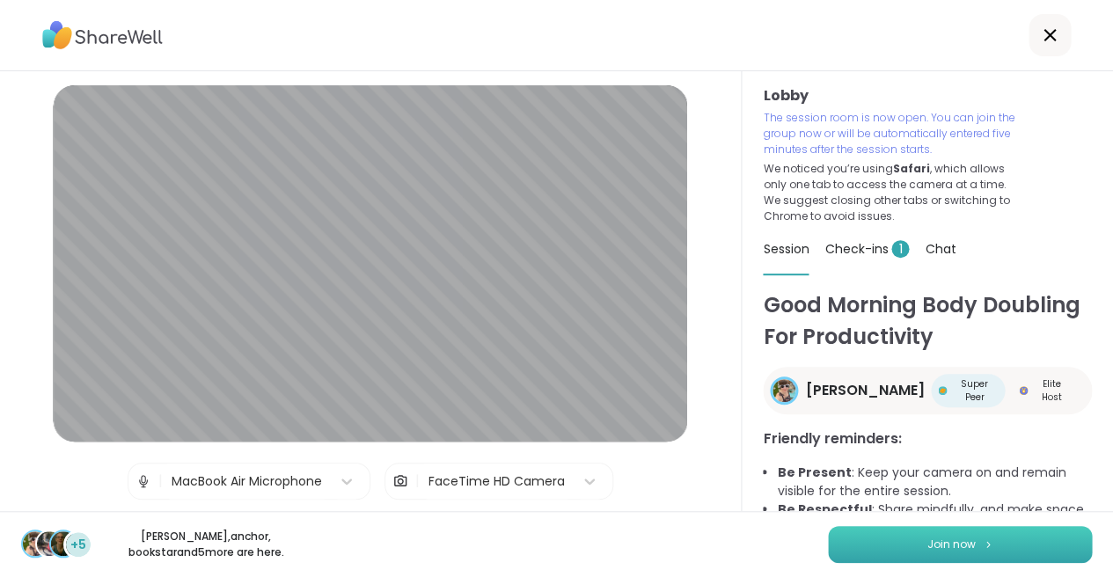
click at [921, 546] on button "Join now" at bounding box center [960, 544] width 264 height 37
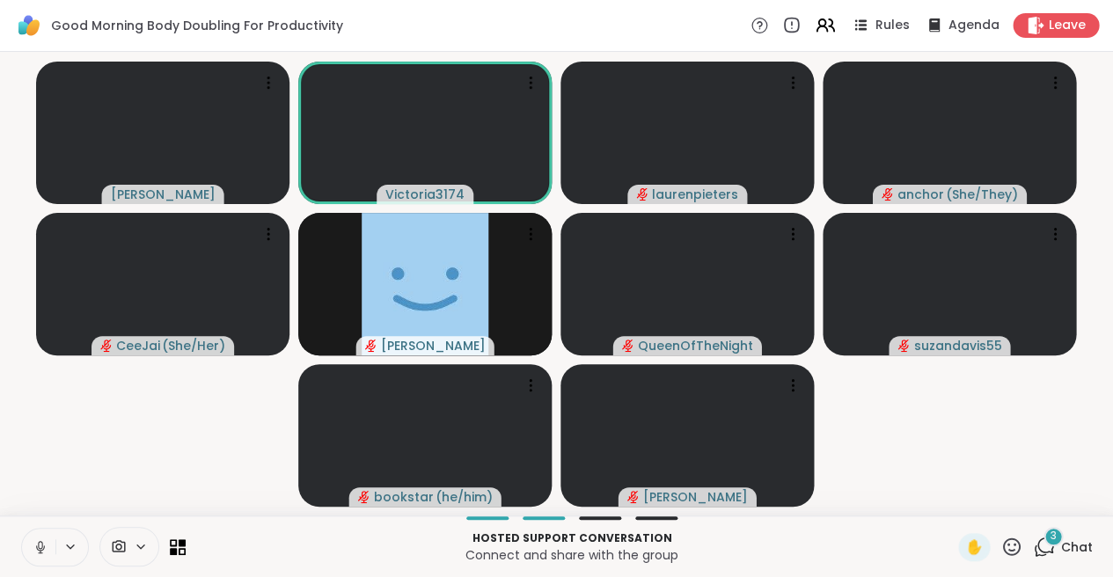
click at [37, 546] on icon at bounding box center [41, 547] width 16 height 16
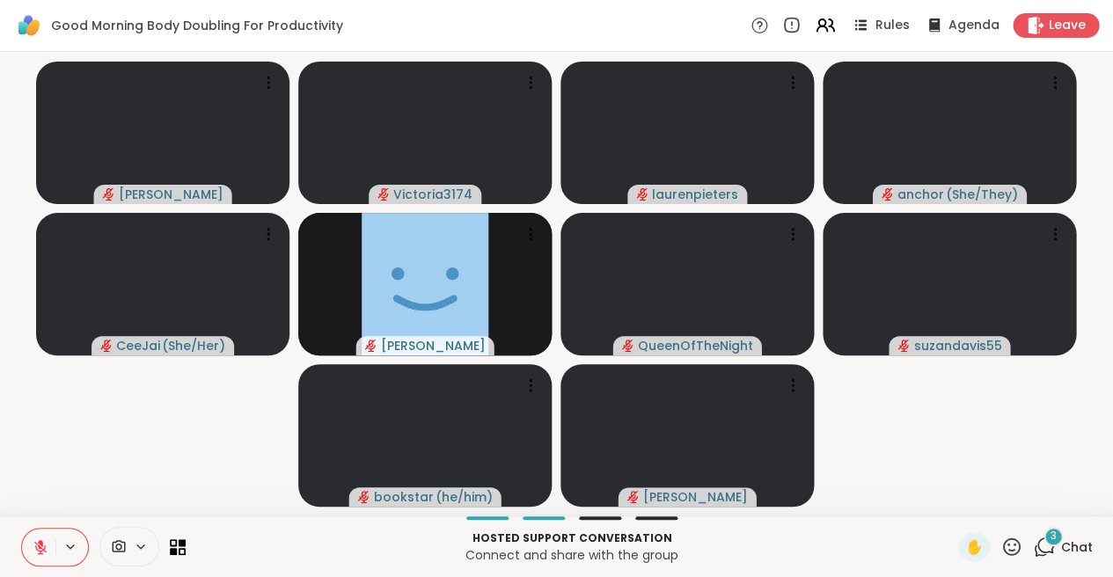
click at [1051, 541] on span "3" at bounding box center [1054, 536] width 6 height 15
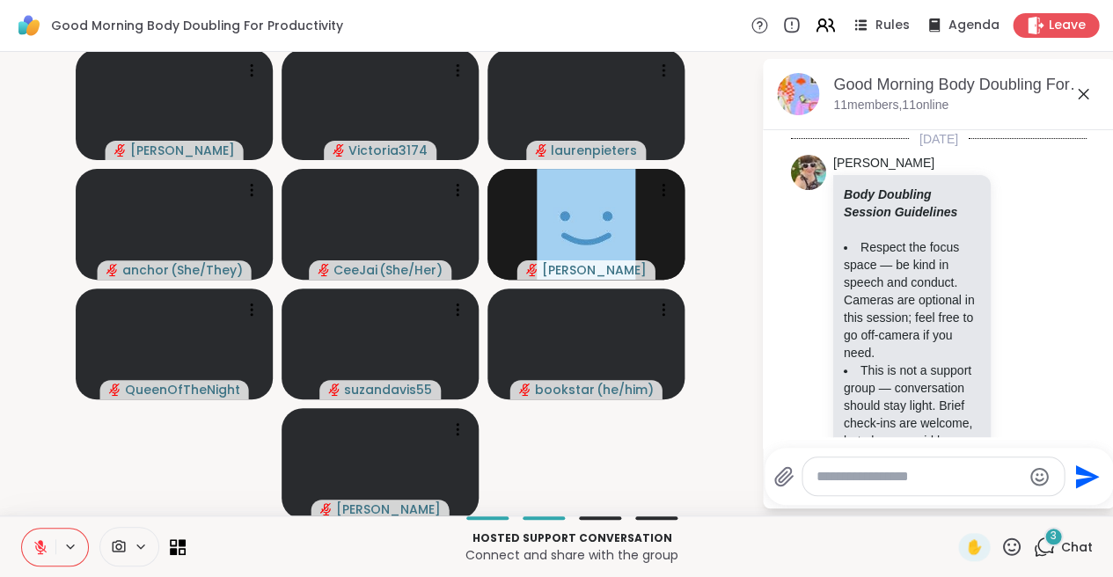
scroll to position [3239, 0]
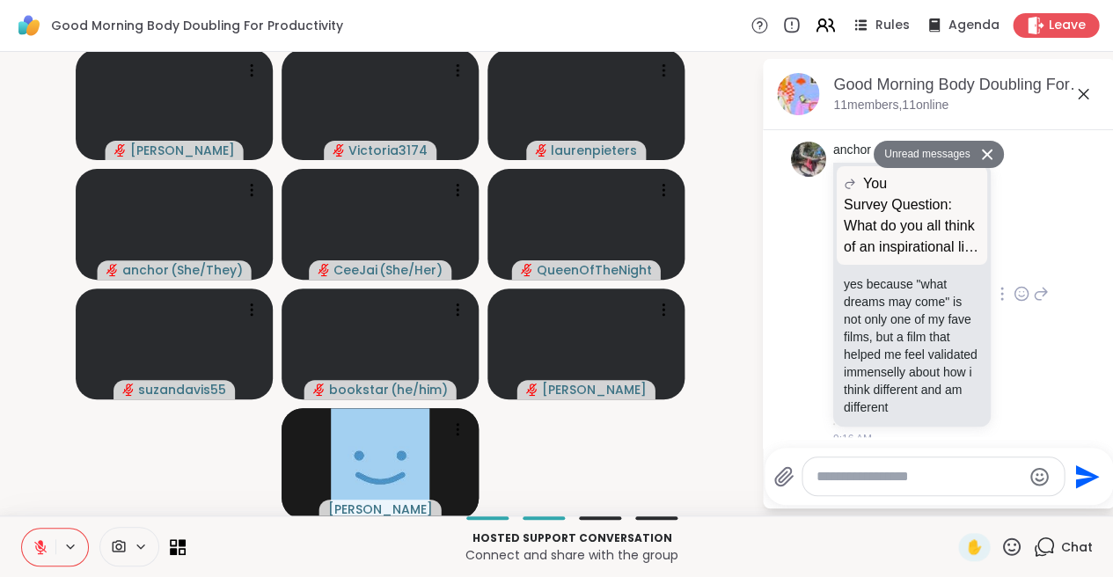
click at [1019, 285] on icon at bounding box center [1022, 294] width 16 height 18
click at [885, 258] on div "Select Reaction: Heart" at bounding box center [882, 266] width 16 height 16
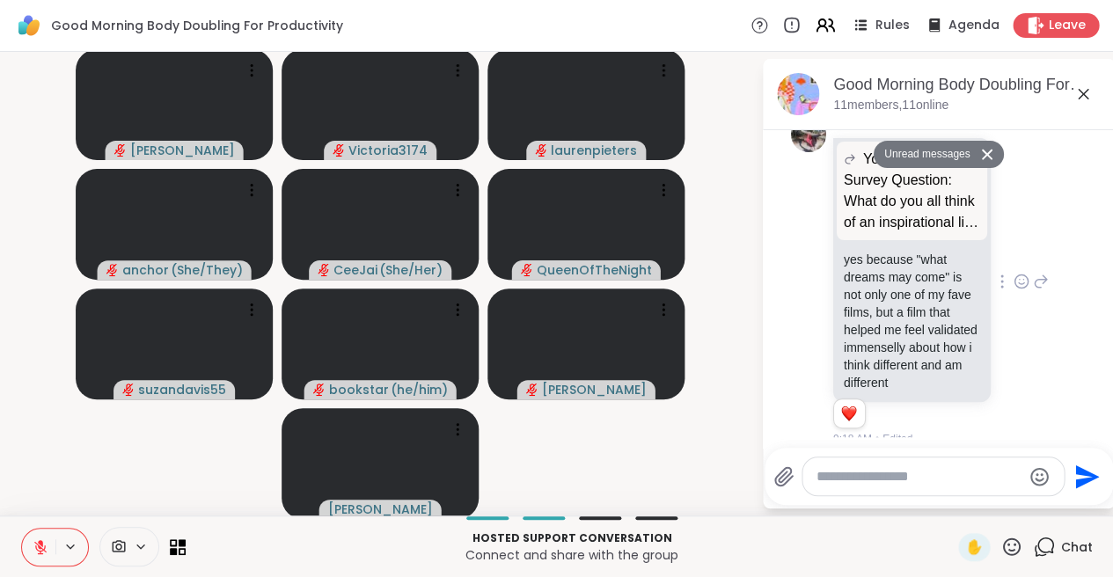
click at [1039, 271] on icon at bounding box center [1041, 281] width 16 height 21
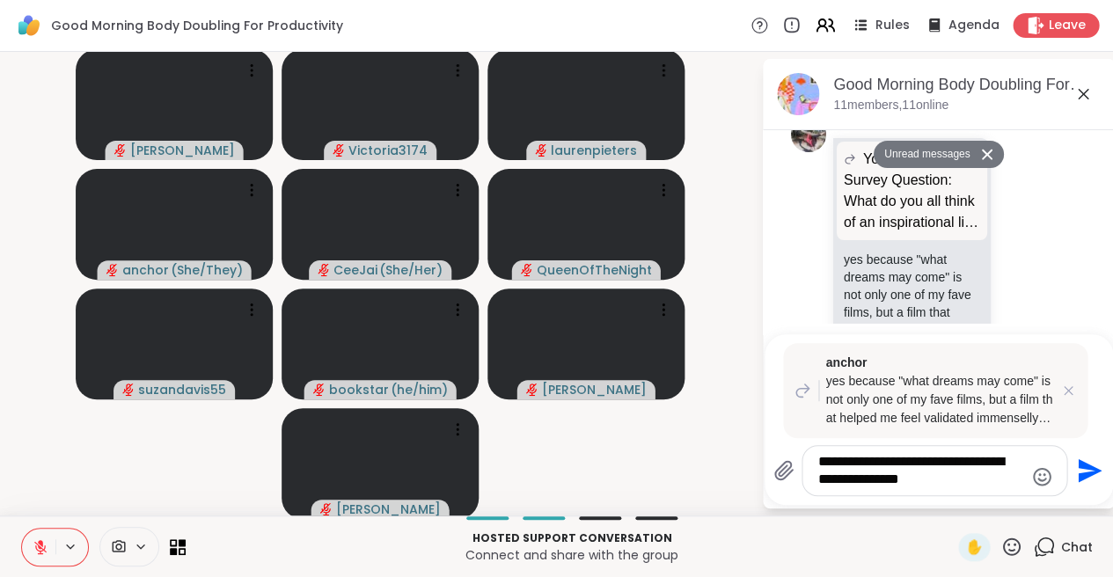
click at [879, 464] on textarea "**********" at bounding box center [920, 470] width 205 height 35
click at [968, 477] on textarea "**********" at bounding box center [920, 470] width 205 height 35
type textarea "**********"
click at [1077, 472] on icon "Send" at bounding box center [1088, 471] width 28 height 28
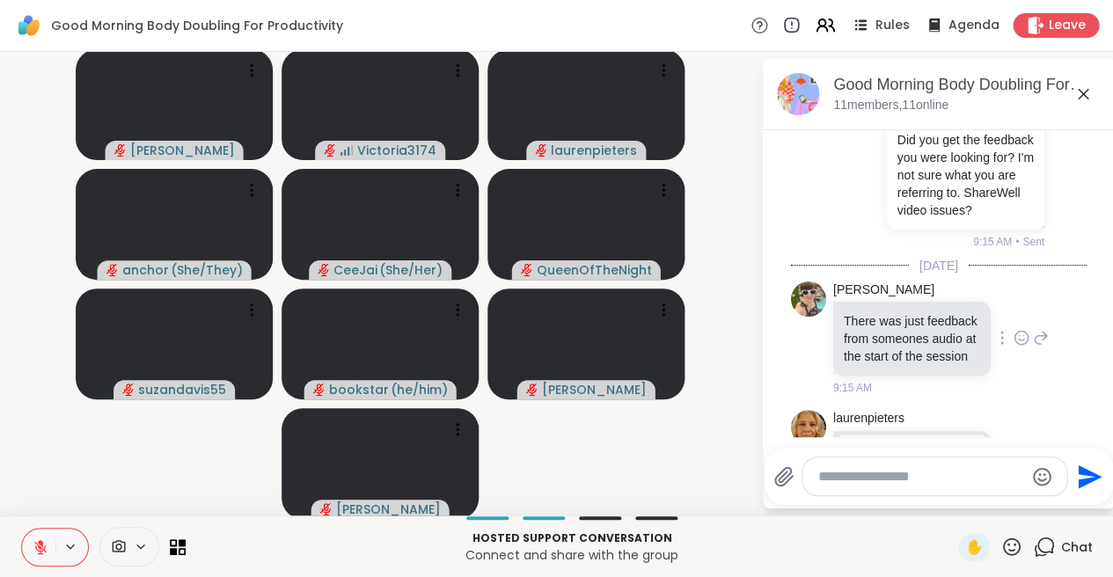
scroll to position [2734, 0]
click at [1029, 330] on icon at bounding box center [1021, 336] width 13 height 13
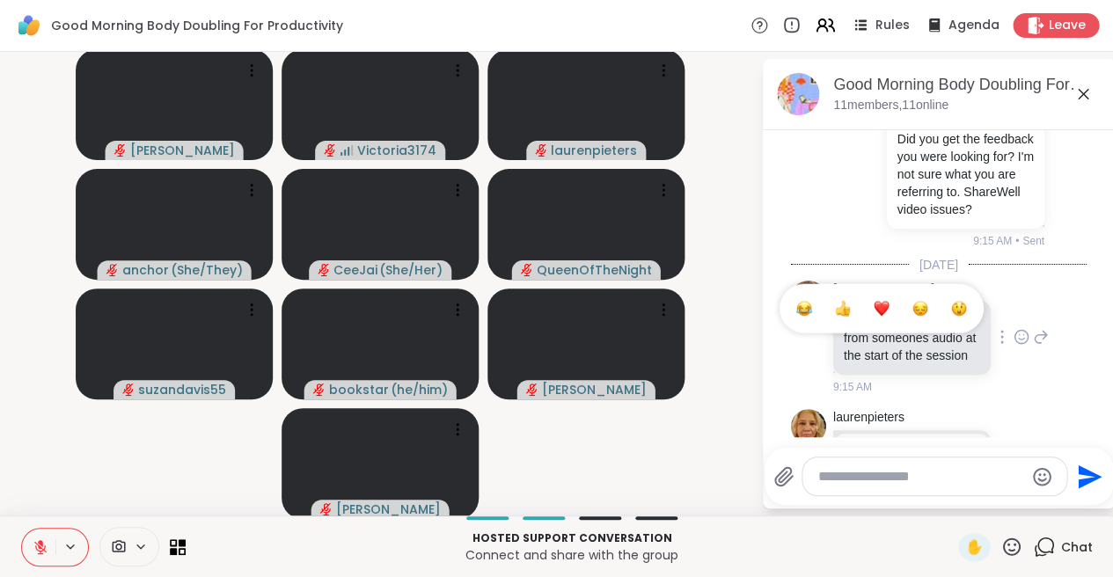
click at [851, 301] on div "Select Reaction: Thumbs up" at bounding box center [843, 309] width 16 height 16
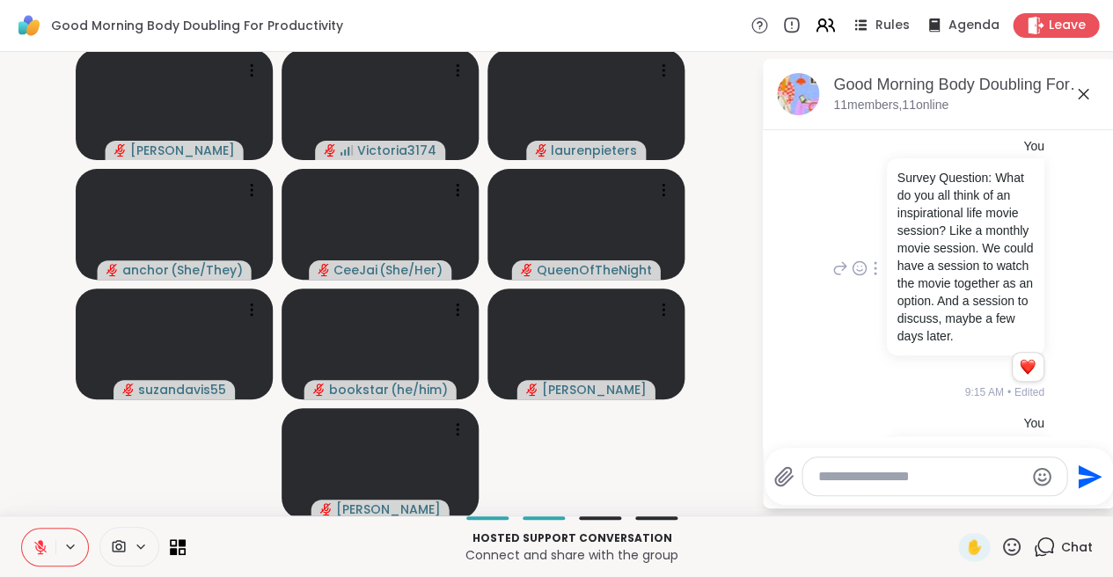
scroll to position [2364, 0]
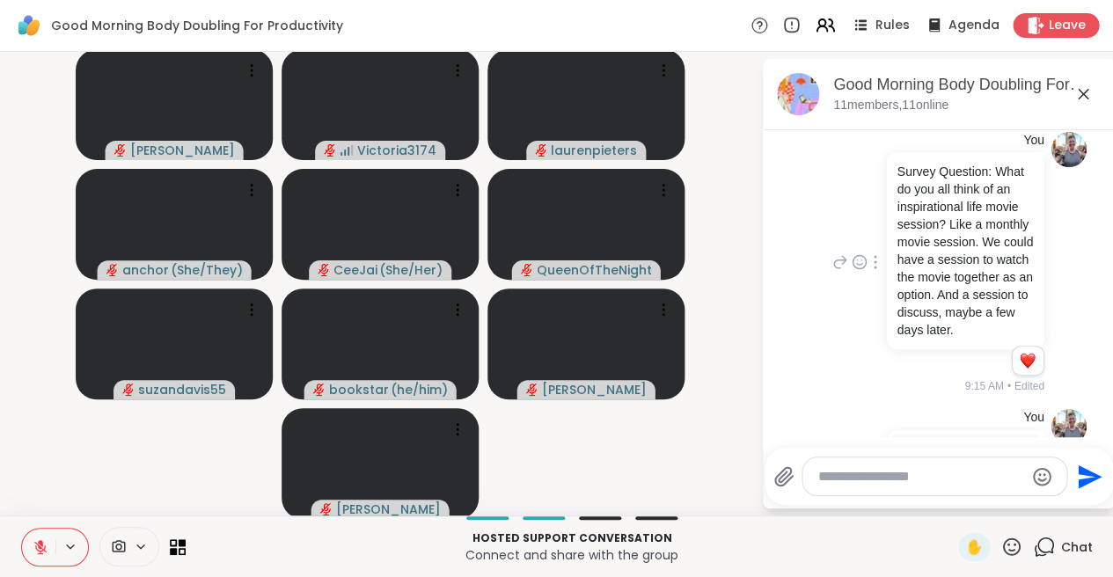
click at [834, 257] on icon at bounding box center [840, 263] width 12 height 12
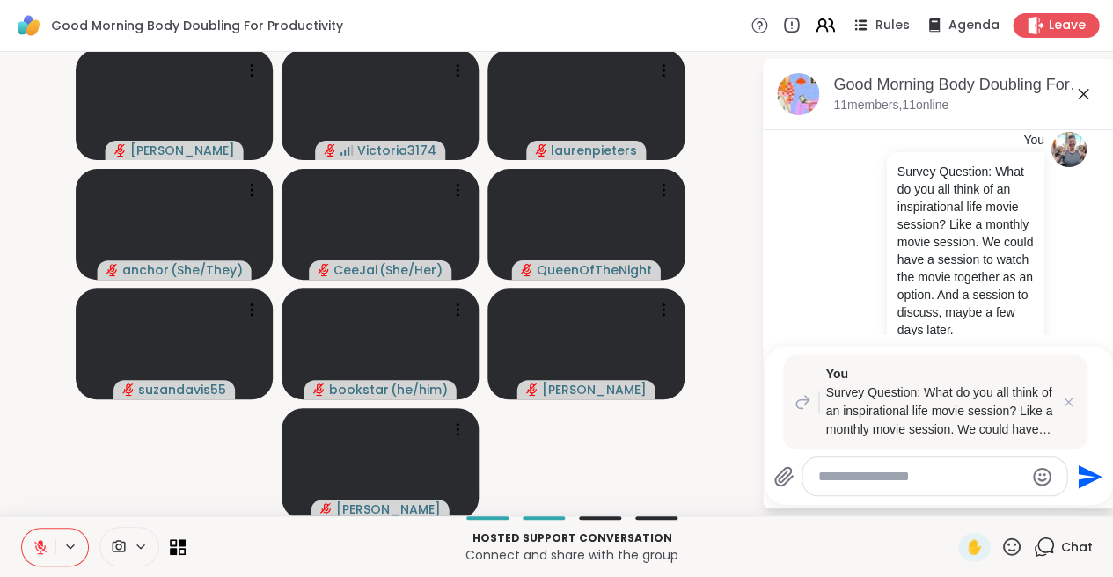
click at [827, 474] on textarea "Type your message" at bounding box center [920, 477] width 205 height 18
type textarea "*"
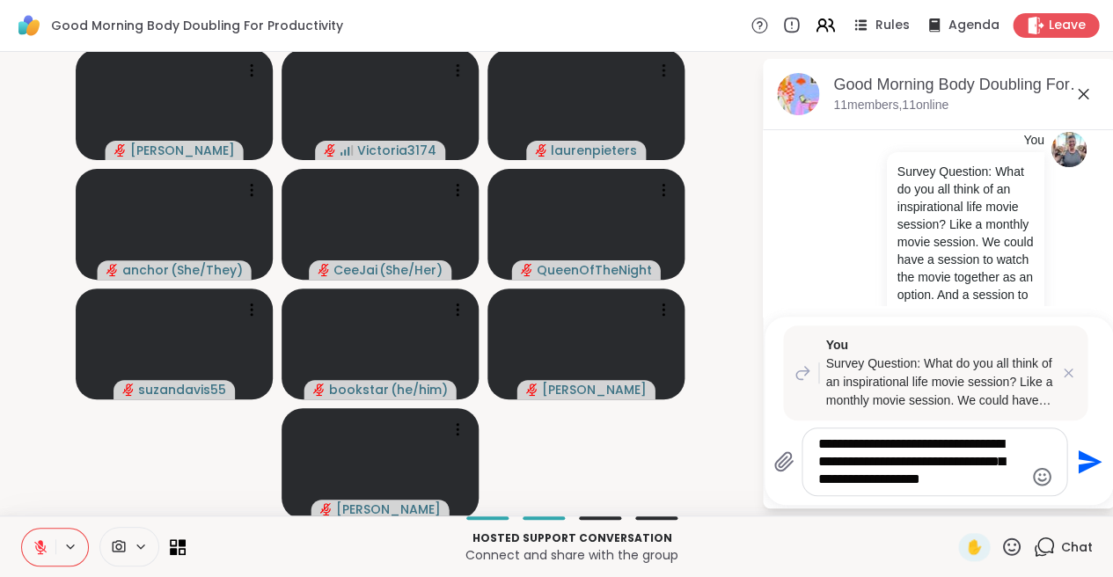
scroll to position [0, 0]
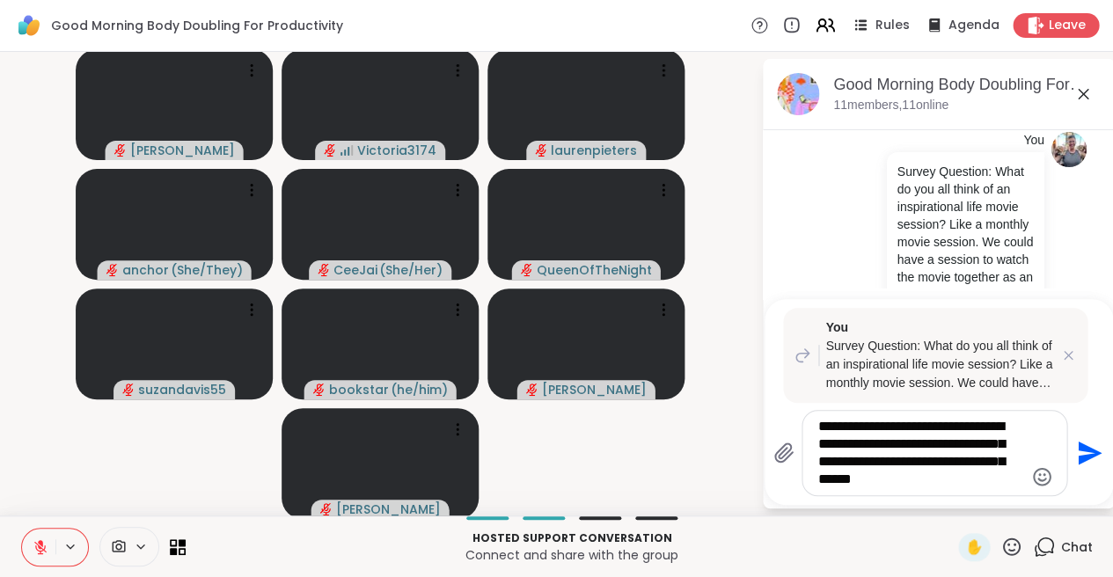
click at [841, 443] on textarea "**********" at bounding box center [920, 453] width 205 height 70
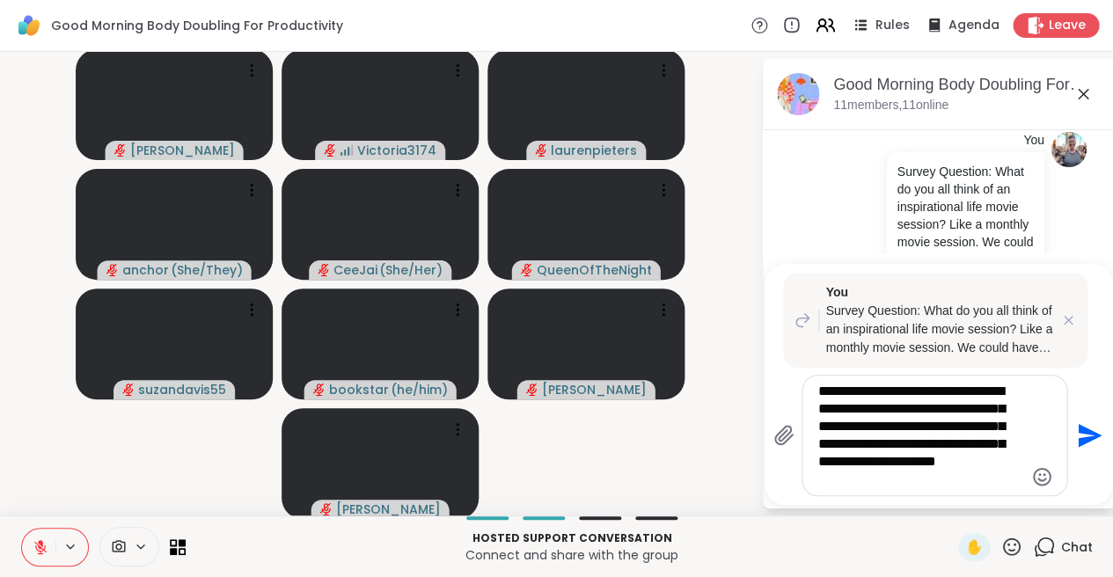
click at [896, 459] on textarea "**********" at bounding box center [920, 436] width 205 height 106
click at [914, 478] on textarea "**********" at bounding box center [920, 436] width 205 height 106
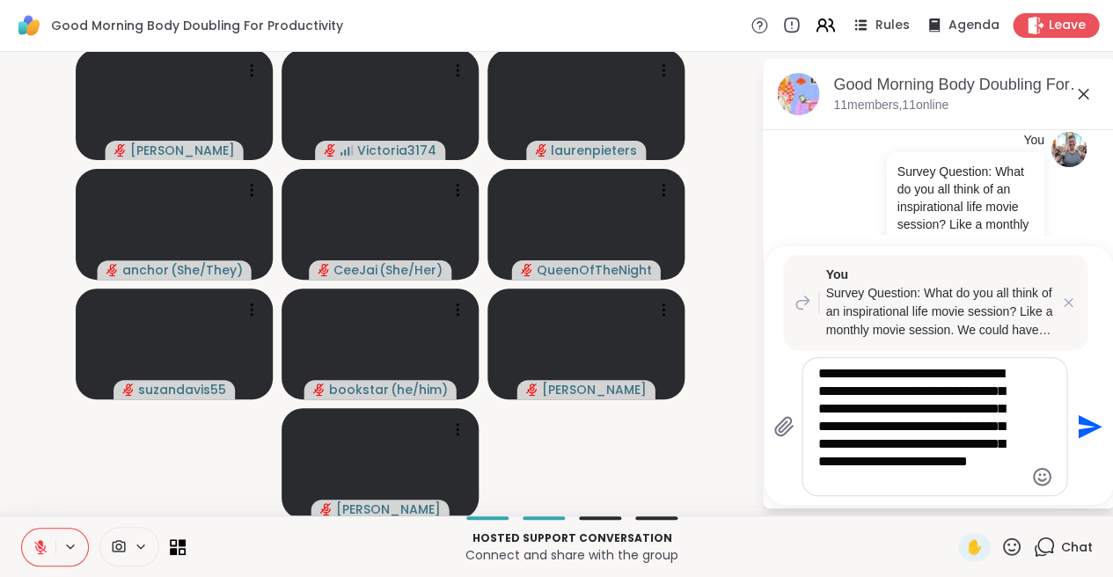
type textarea "**********"
click at [1083, 423] on icon "Send" at bounding box center [1090, 427] width 24 height 24
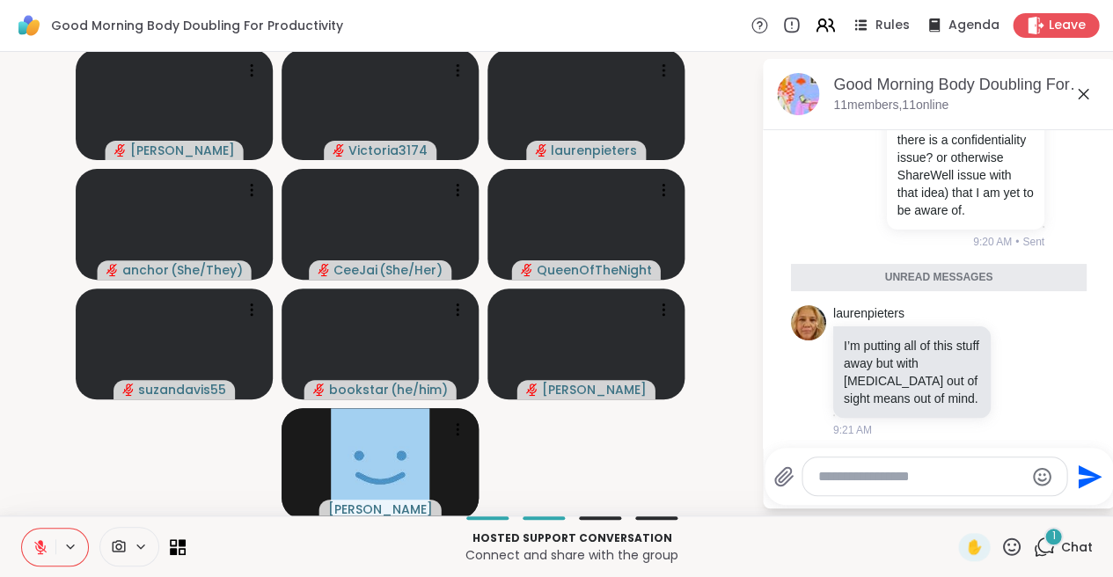
scroll to position [3971, 0]
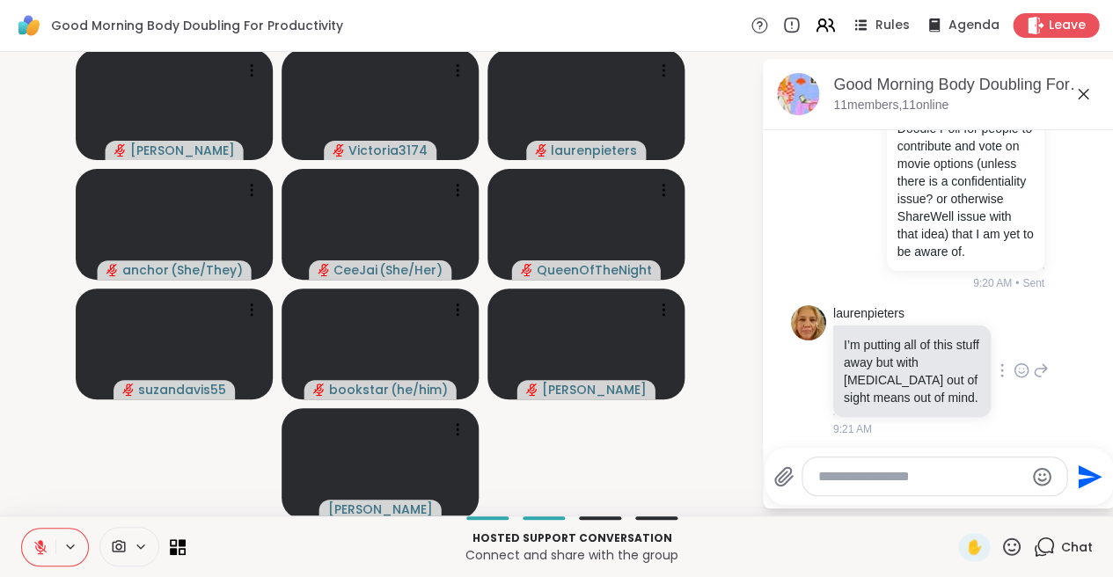
click at [1019, 371] on icon at bounding box center [1021, 372] width 5 height 2
click at [882, 336] on div "Select Reaction: Heart" at bounding box center [882, 342] width 16 height 16
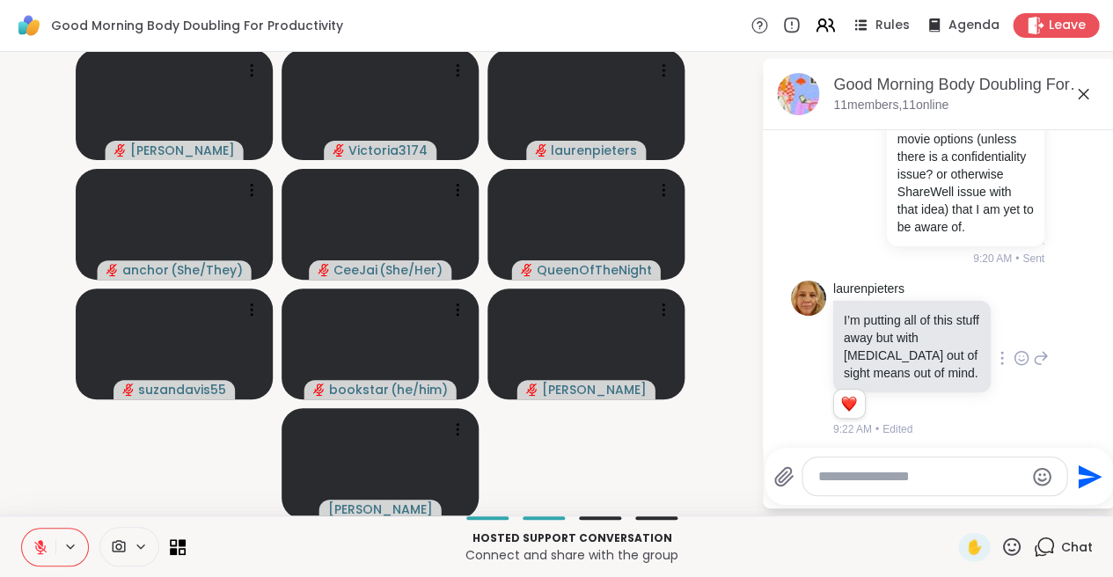
click at [1035, 348] on icon at bounding box center [1041, 358] width 16 height 21
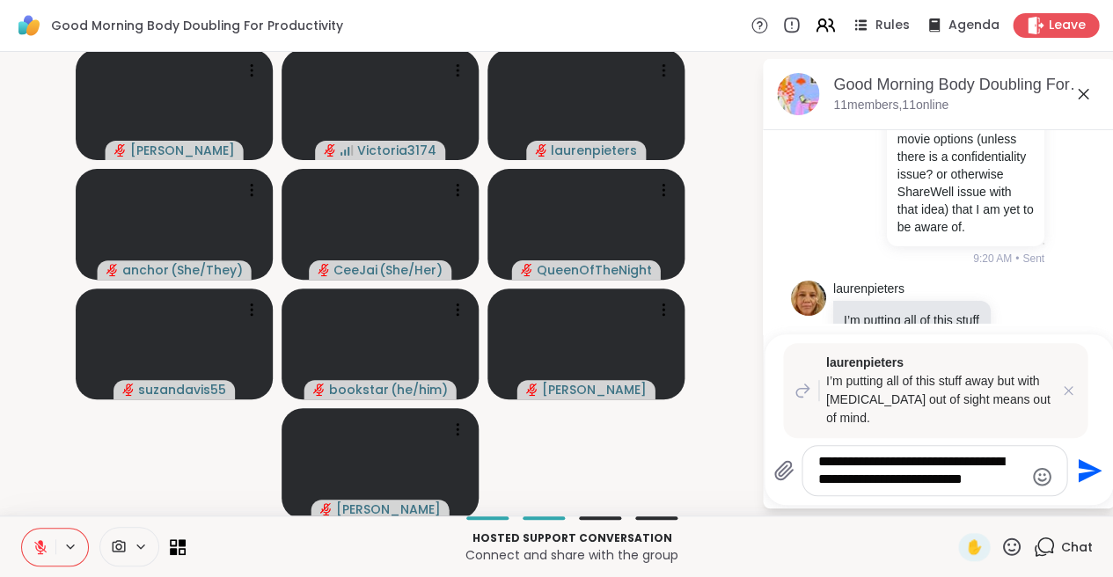
type textarea "**********"
click at [1082, 463] on icon "Send" at bounding box center [1090, 471] width 24 height 24
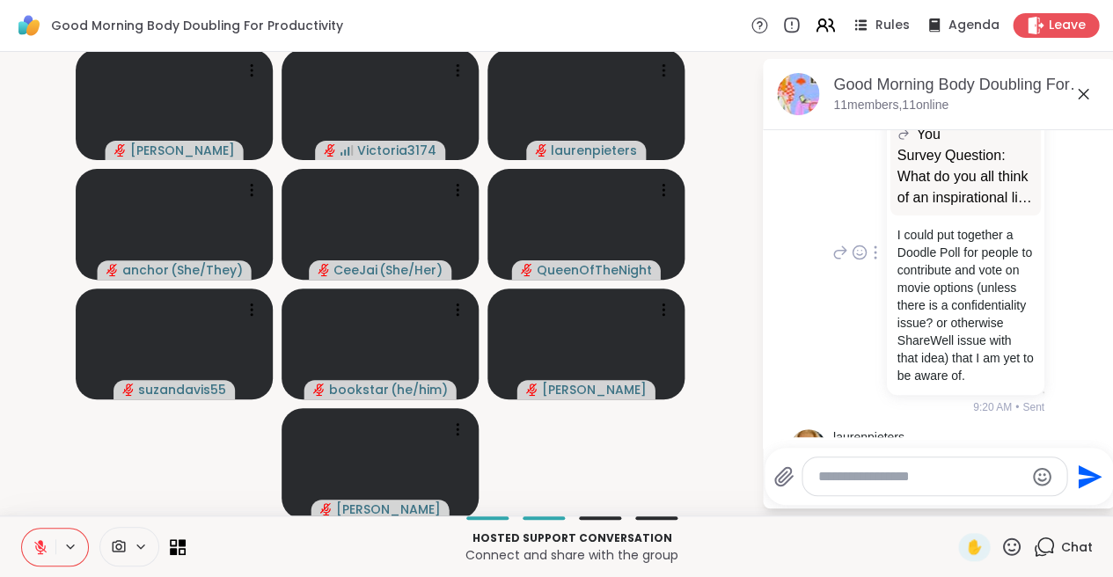
scroll to position [3864, 0]
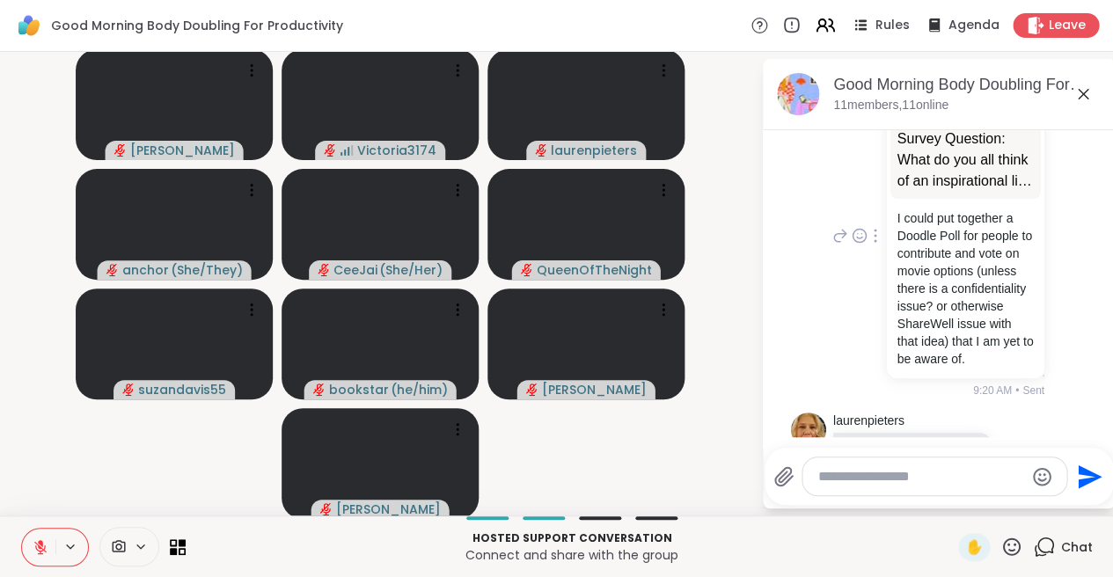
click at [836, 225] on icon at bounding box center [840, 235] width 16 height 21
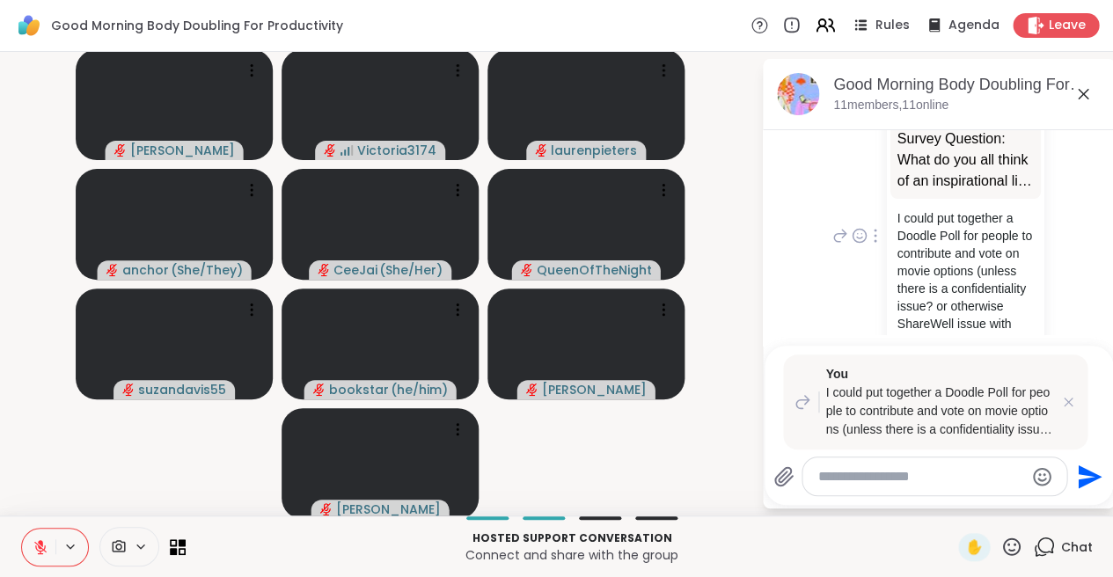
type textarea "*"
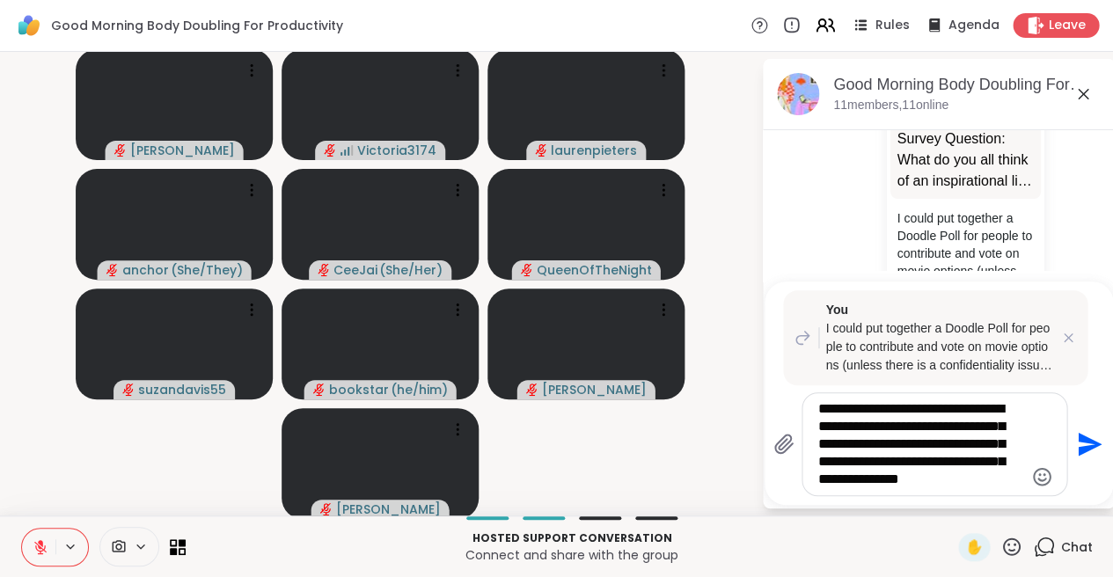
click at [822, 444] on textarea "**********" at bounding box center [920, 444] width 205 height 88
type textarea "**********"
click at [1081, 440] on icon "Send" at bounding box center [1090, 445] width 24 height 24
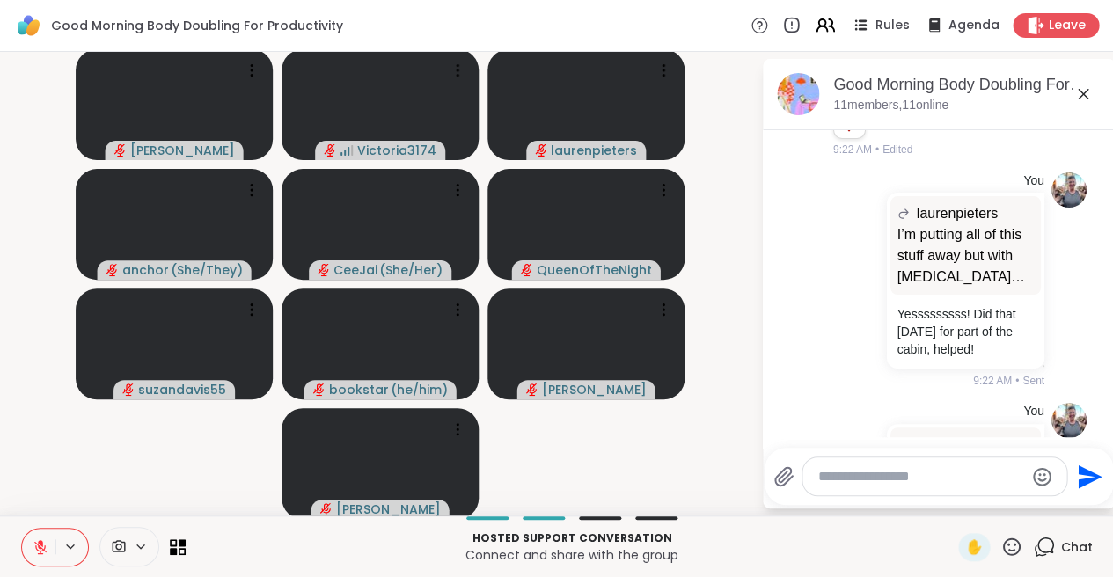
scroll to position [4523, 0]
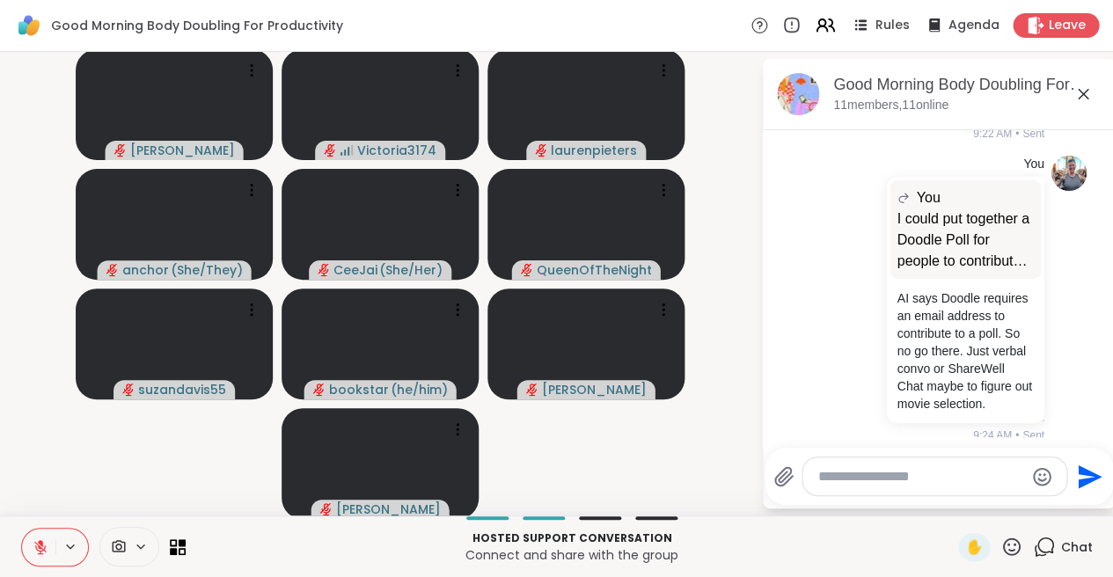
click at [849, 480] on textarea "Type your message" at bounding box center [920, 477] width 205 height 18
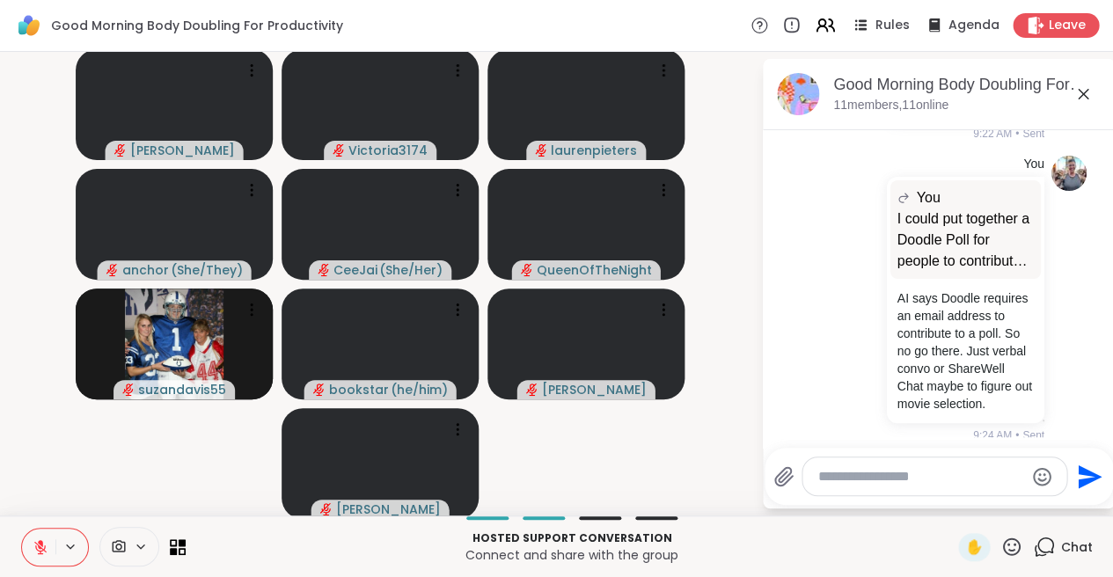
type textarea "*"
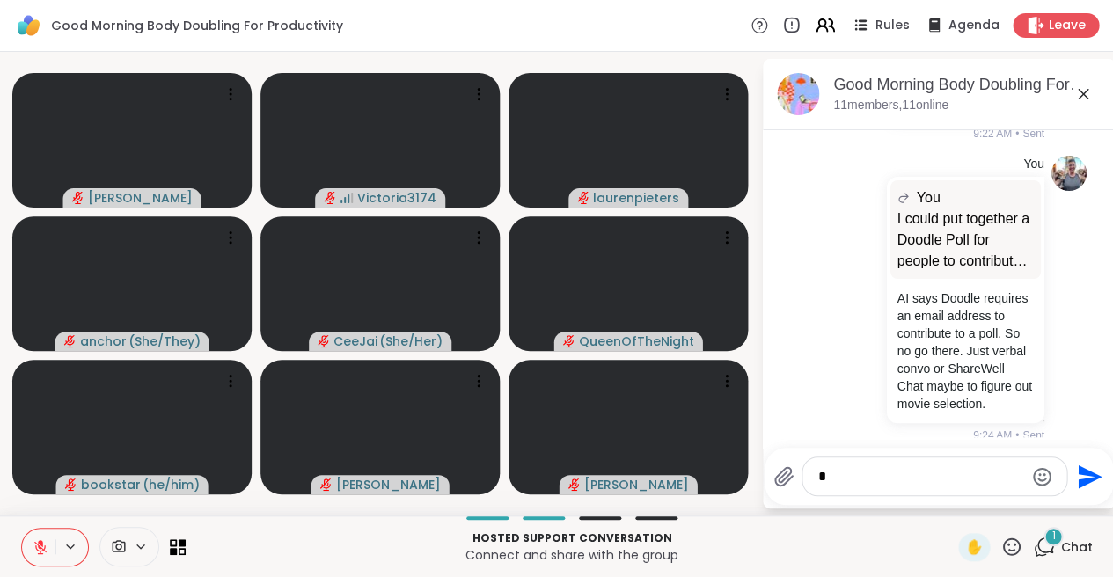
scroll to position [4804, 0]
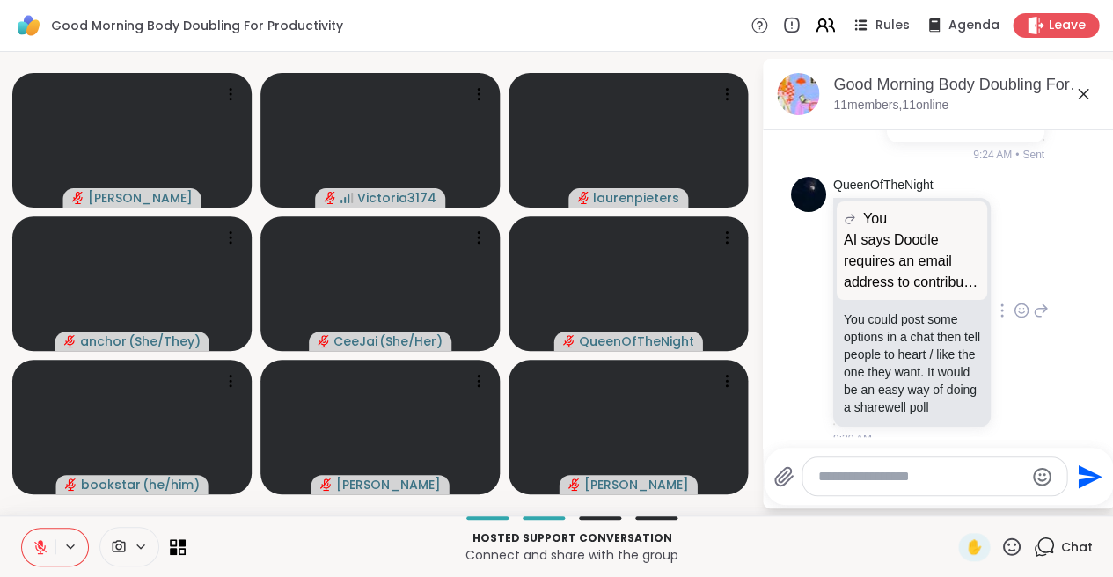
click at [1021, 302] on icon at bounding box center [1022, 311] width 16 height 18
click at [883, 275] on div "Select Reaction: Heart" at bounding box center [882, 283] width 16 height 16
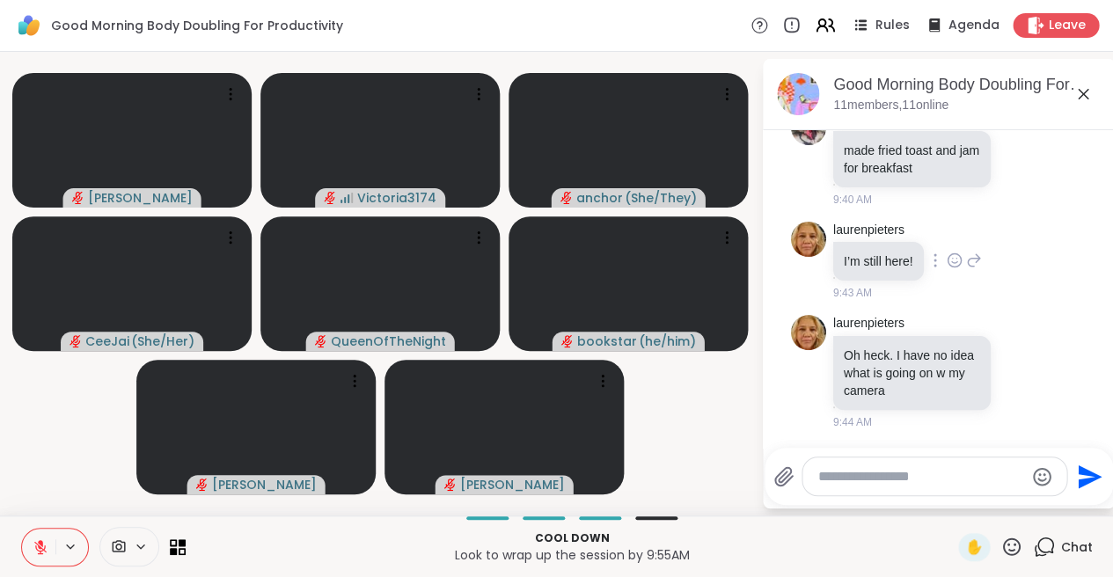
scroll to position [5158, 0]
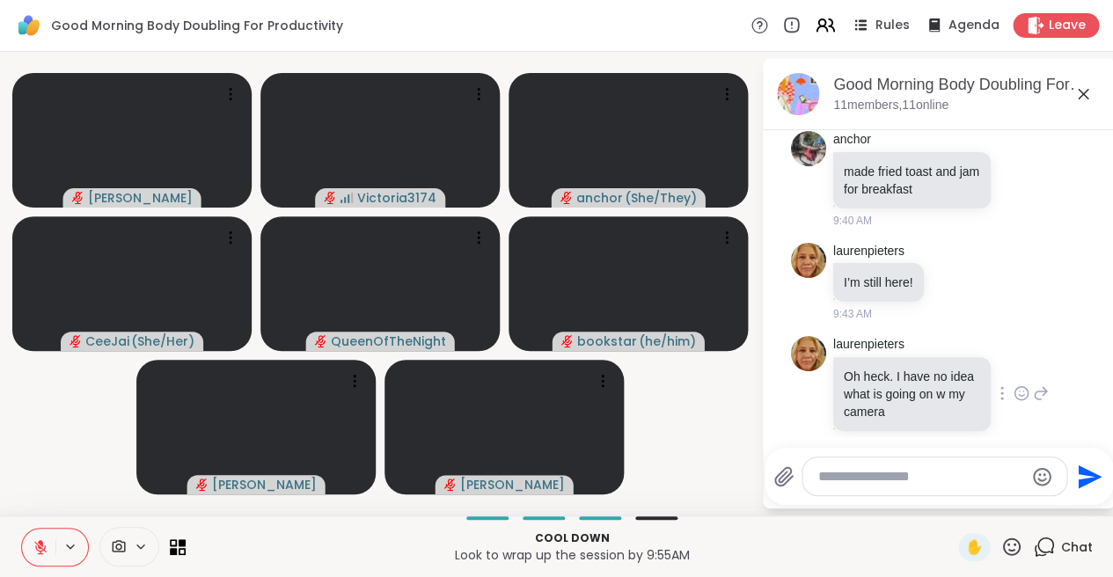
click at [1035, 383] on icon at bounding box center [1041, 393] width 16 height 21
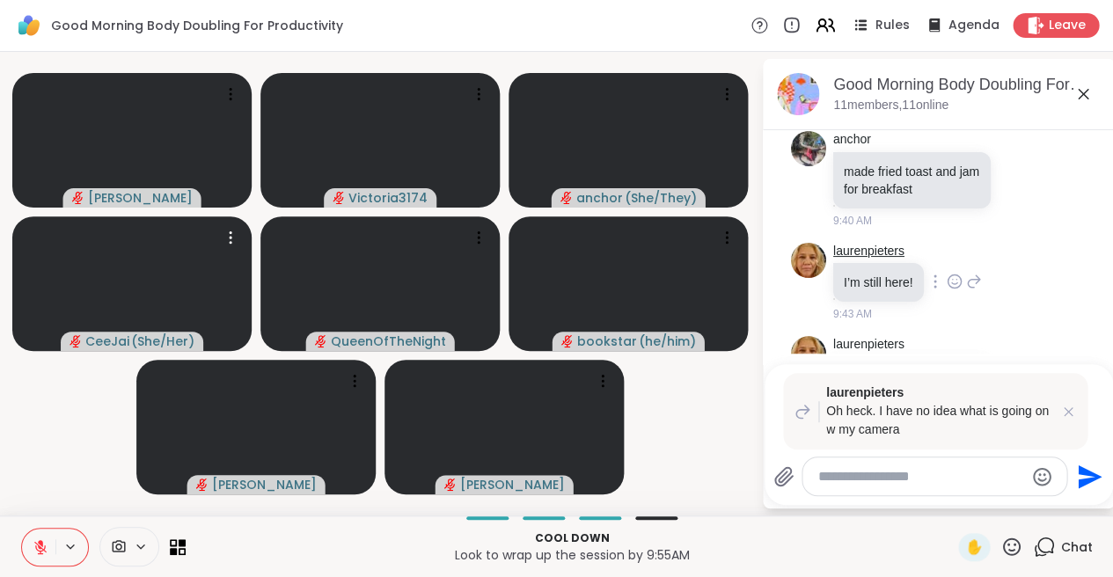
type textarea "**"
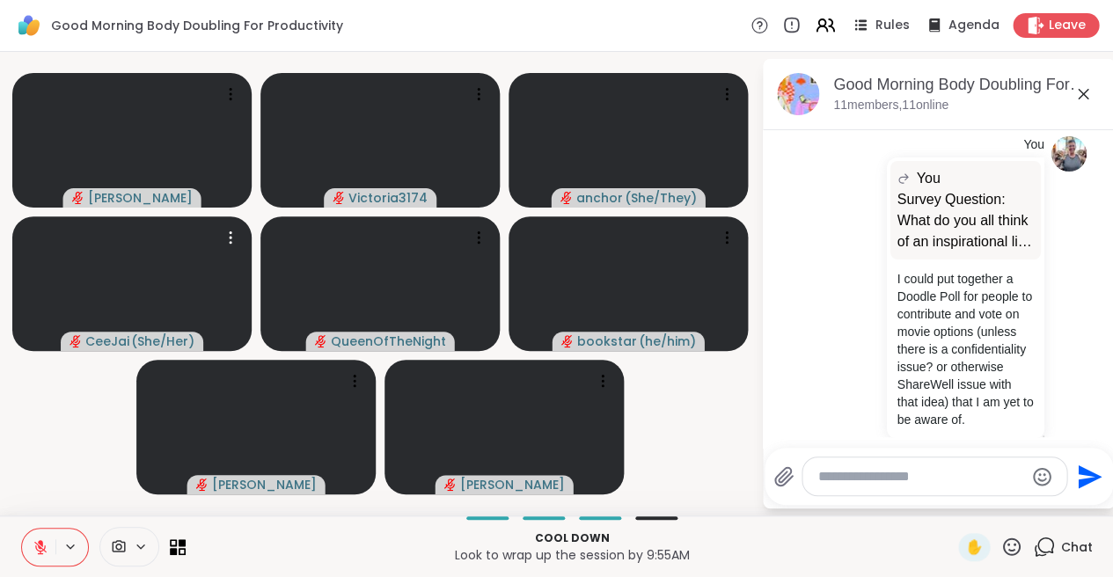
scroll to position [3801, 0]
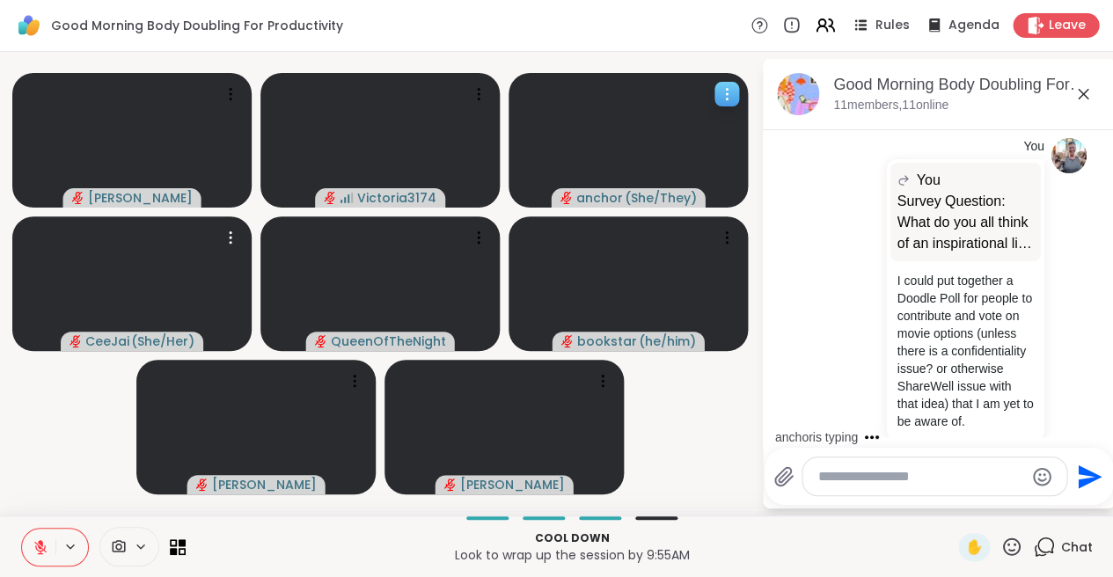
click at [727, 91] on icon at bounding box center [727, 94] width 18 height 18
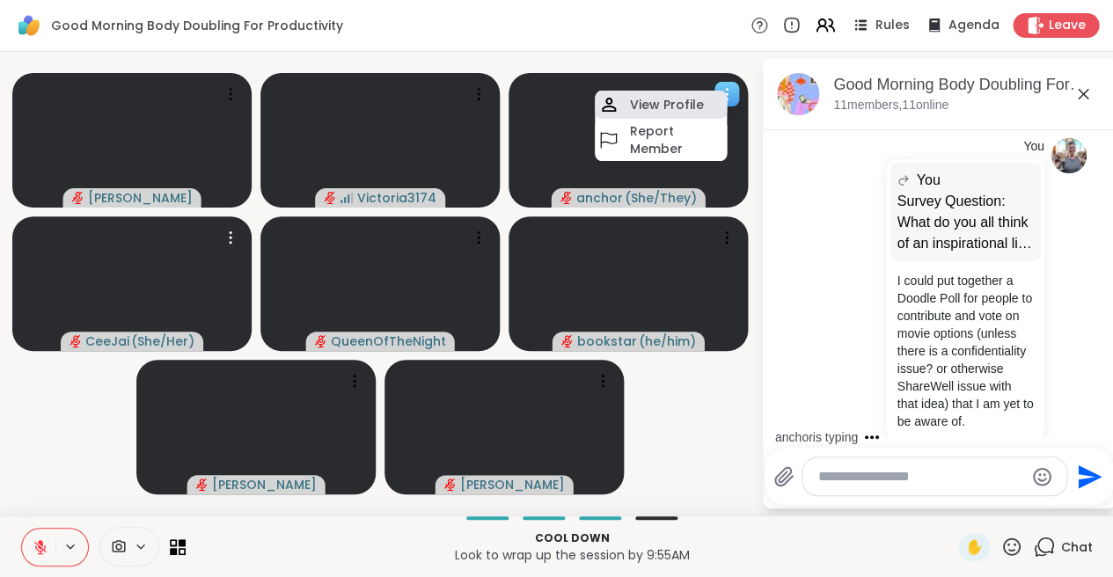
click at [693, 99] on h4 "View Profile" at bounding box center [667, 105] width 74 height 18
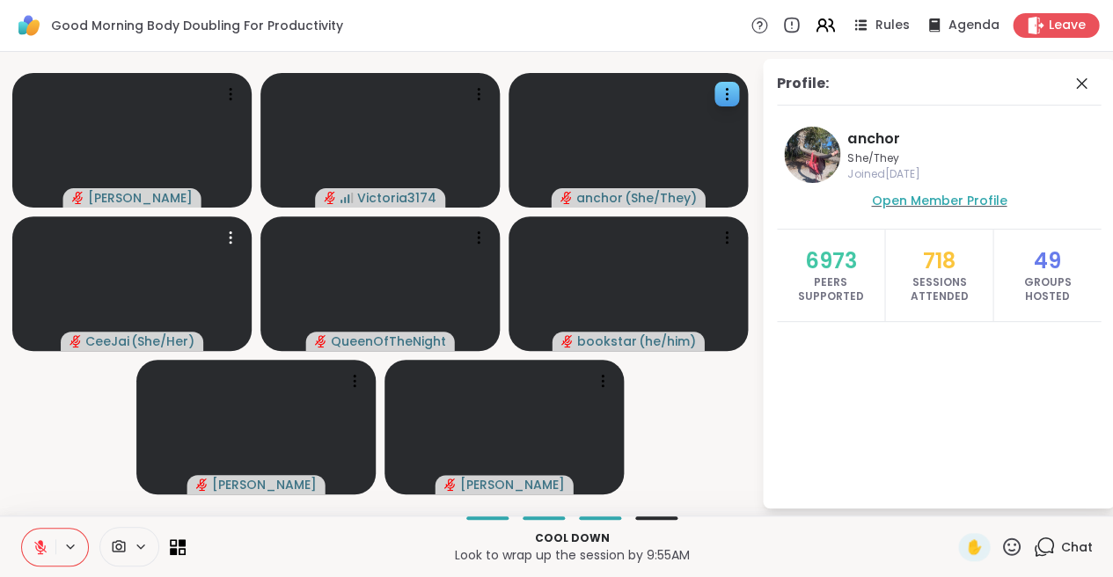
click at [905, 197] on span "Open Member Profile" at bounding box center [939, 201] width 136 height 18
click at [1082, 80] on icon at bounding box center [1081, 83] width 21 height 21
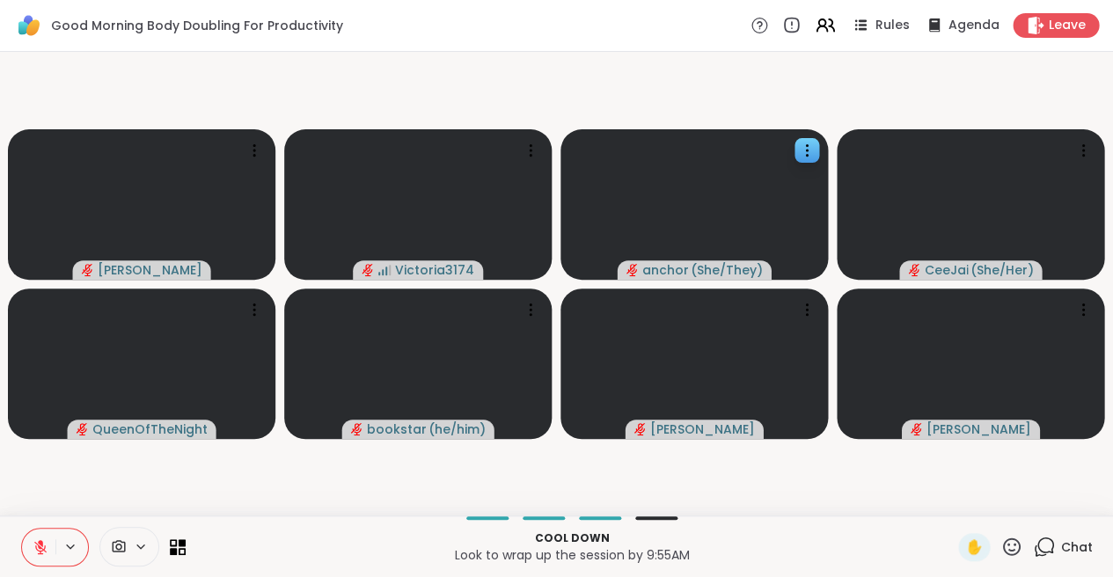
click at [1051, 546] on icon at bounding box center [1044, 547] width 22 height 22
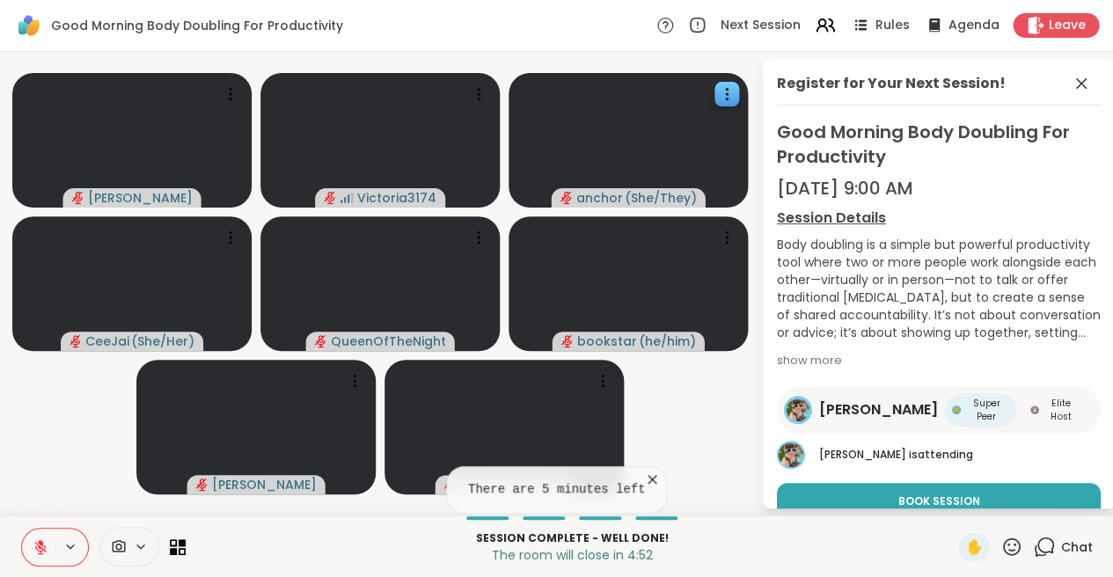
scroll to position [0, 0]
click at [1086, 76] on icon at bounding box center [1081, 83] width 21 height 21
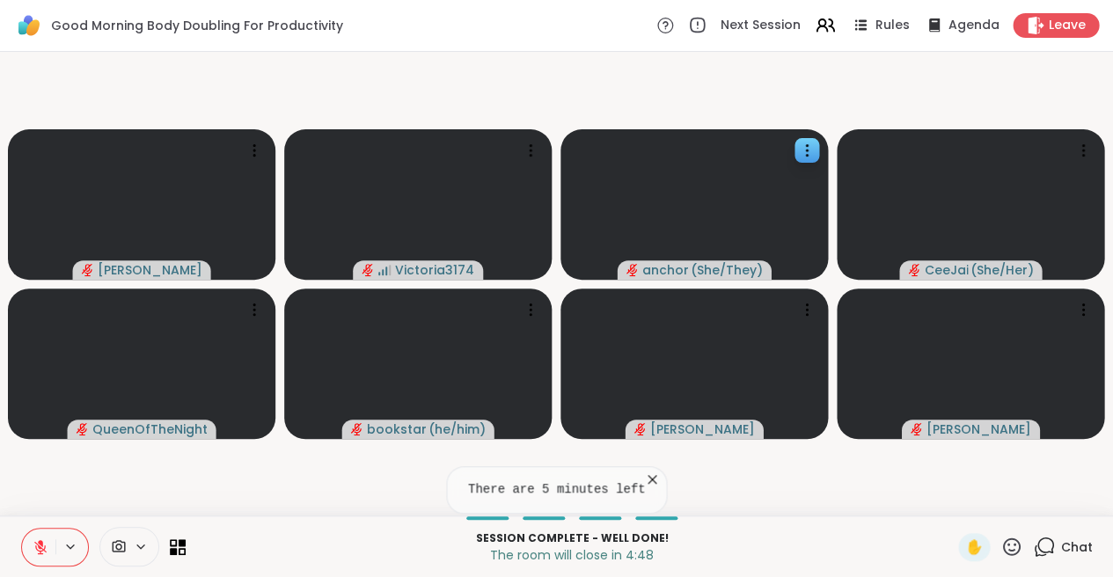
click at [1055, 546] on icon at bounding box center [1044, 547] width 22 height 22
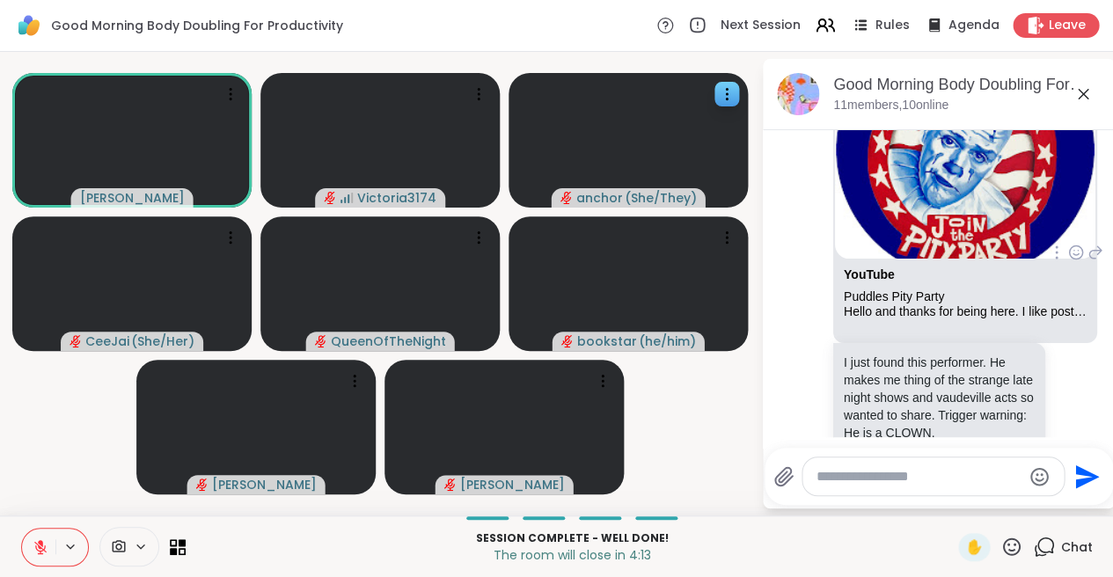
scroll to position [5793, 0]
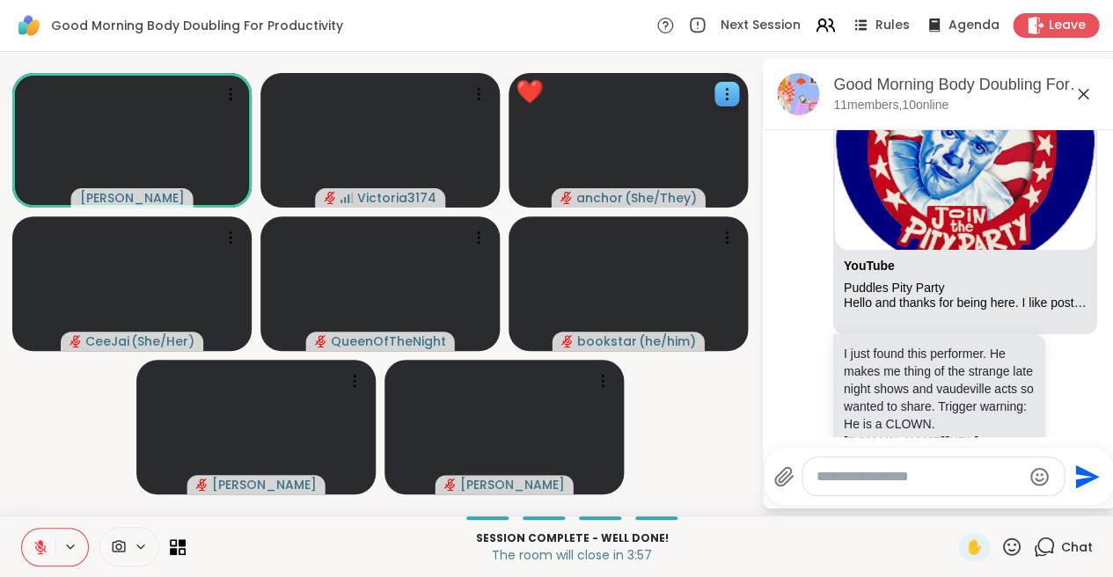
click at [40, 541] on icon at bounding box center [40, 542] width 5 height 7
click at [876, 259] on link "YouTube" at bounding box center [869, 266] width 51 height 14
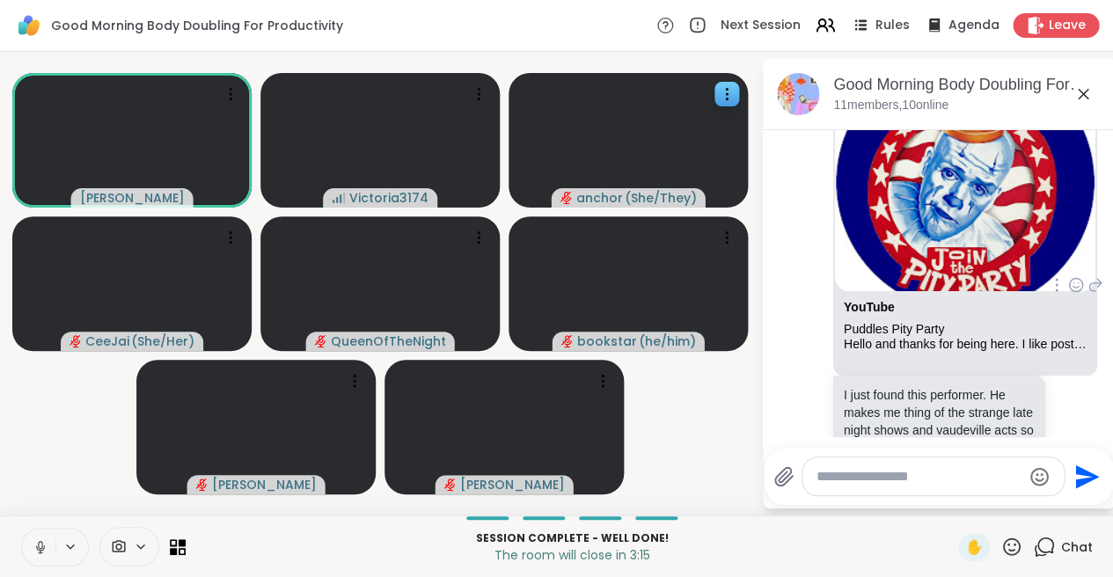
scroll to position [5740, 0]
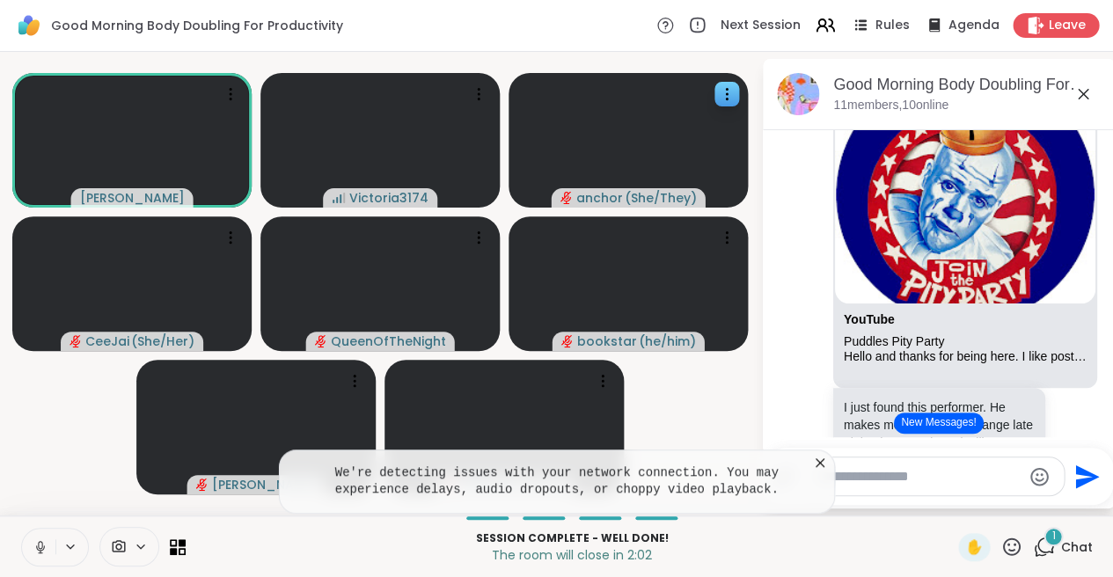
click at [821, 459] on icon at bounding box center [820, 463] width 18 height 18
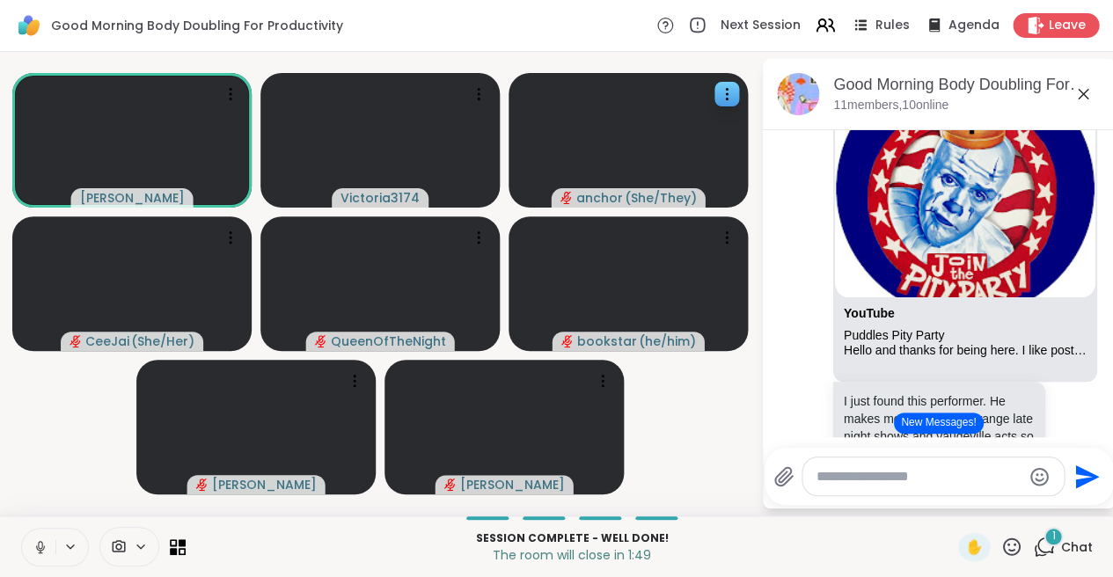
scroll to position [5767, 0]
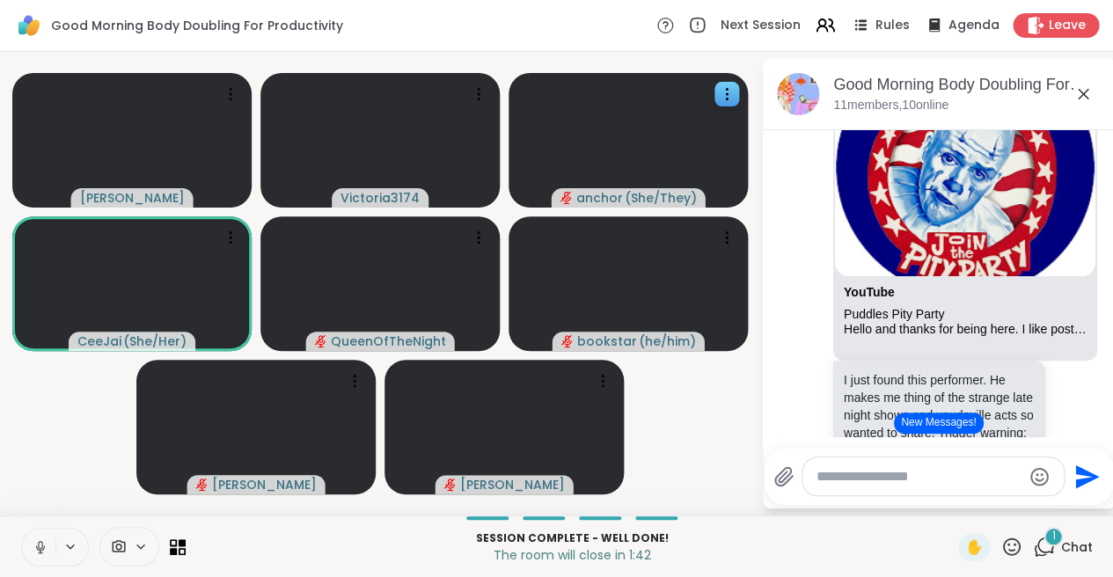
click at [1011, 544] on icon at bounding box center [1011, 547] width 22 height 22
click at [963, 498] on span "❤️" at bounding box center [960, 500] width 18 height 21
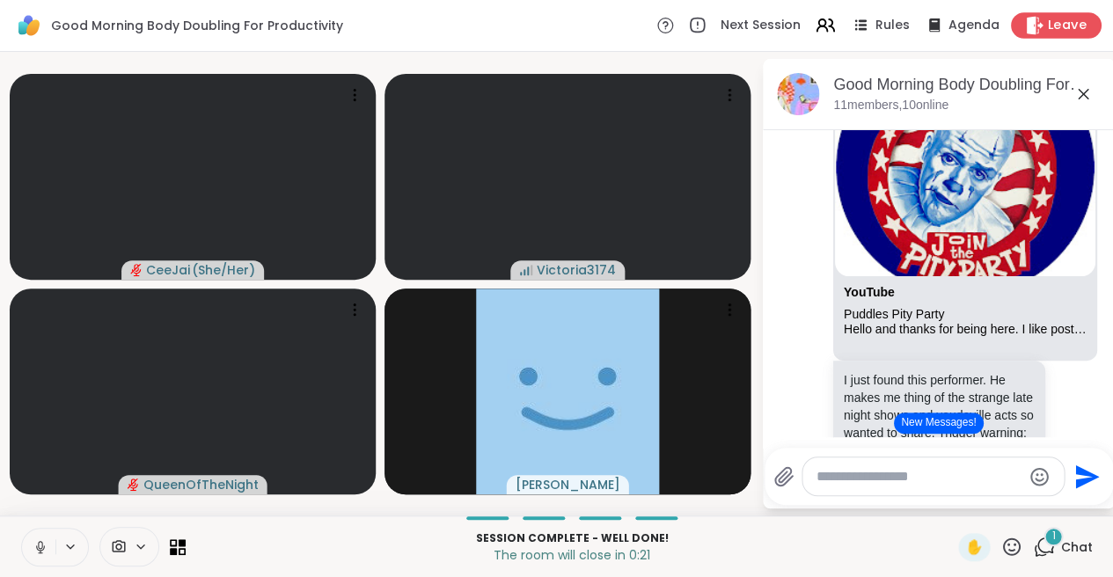
click at [1038, 26] on icon at bounding box center [1035, 25] width 17 height 18
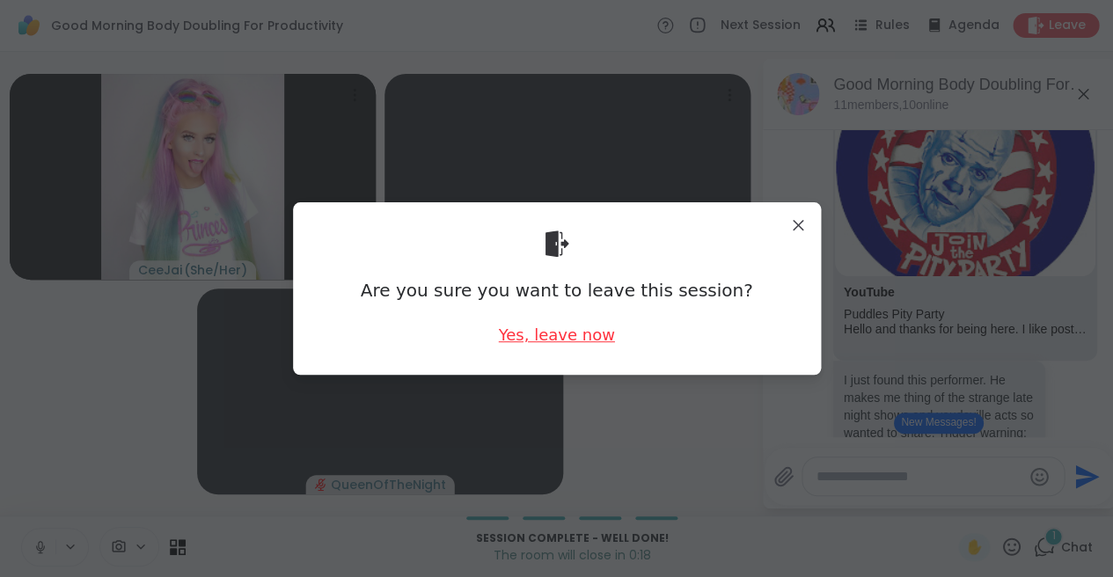
click at [568, 329] on div "Yes, leave now" at bounding box center [556, 335] width 116 height 22
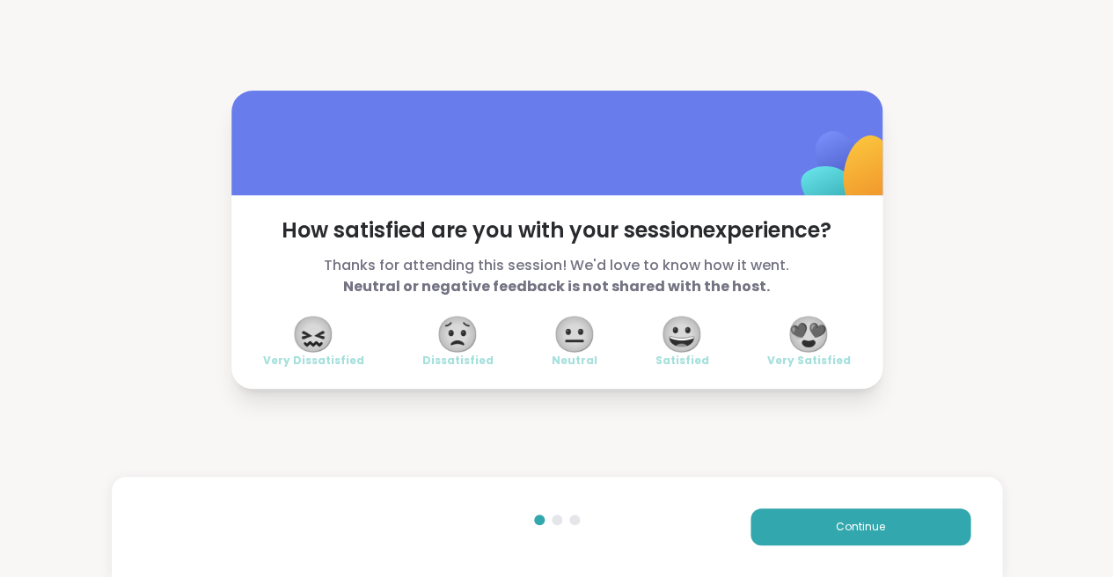
click at [814, 329] on span "😍" at bounding box center [809, 335] width 44 height 32
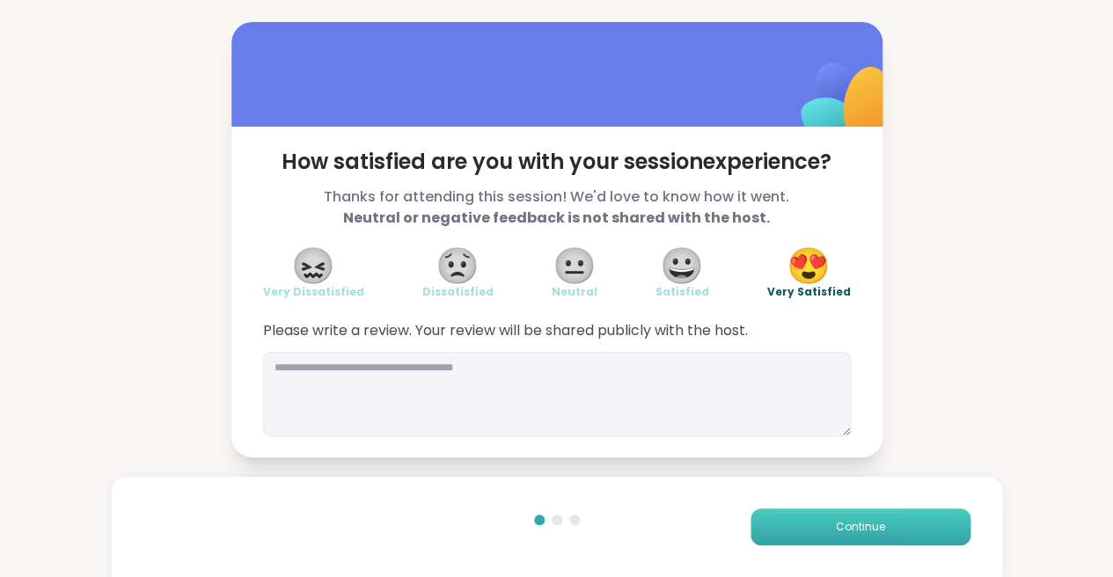
click at [800, 529] on button "Continue" at bounding box center [861, 527] width 220 height 37
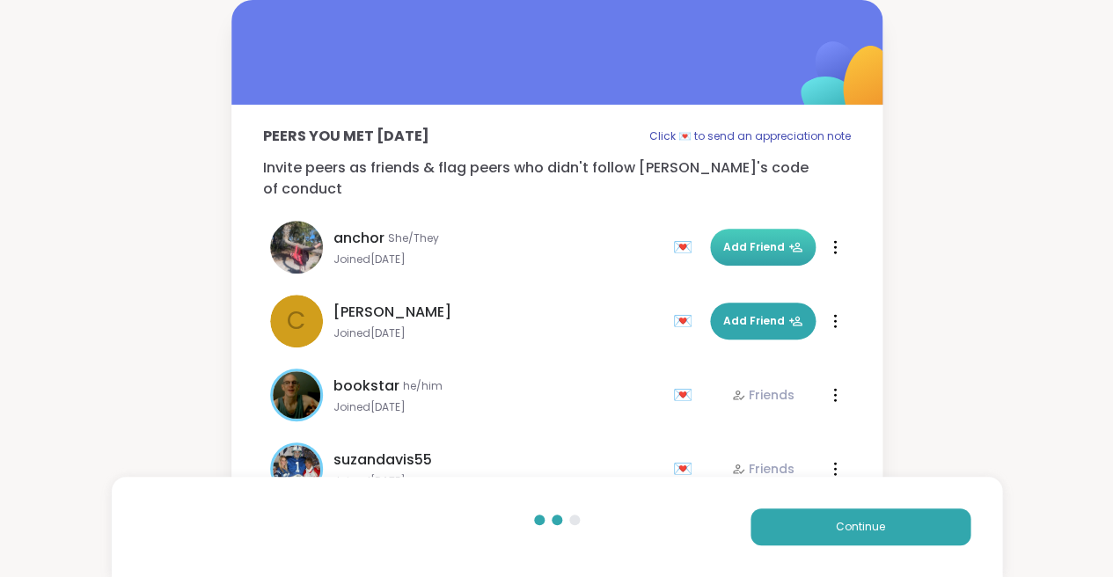
click at [751, 239] on span "Add Friend" at bounding box center [762, 247] width 79 height 16
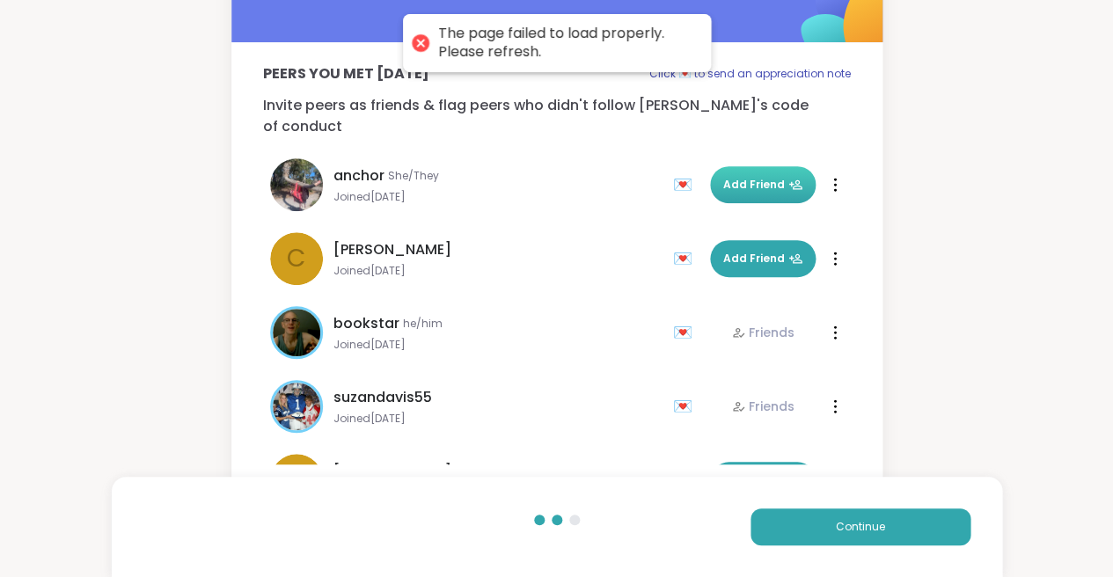
scroll to position [62, 0]
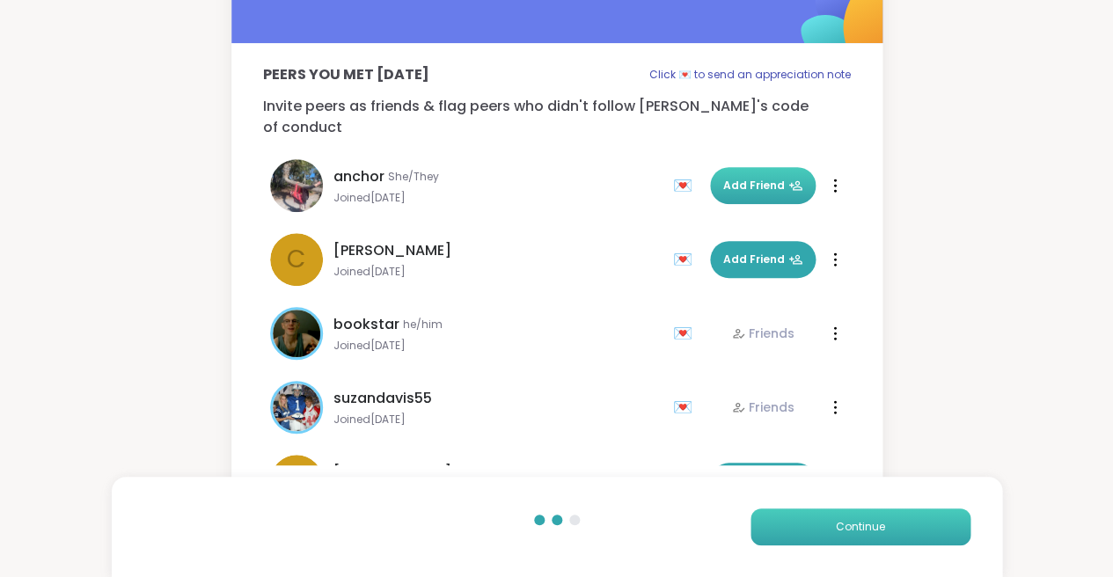
click at [780, 533] on button "Continue" at bounding box center [861, 527] width 220 height 37
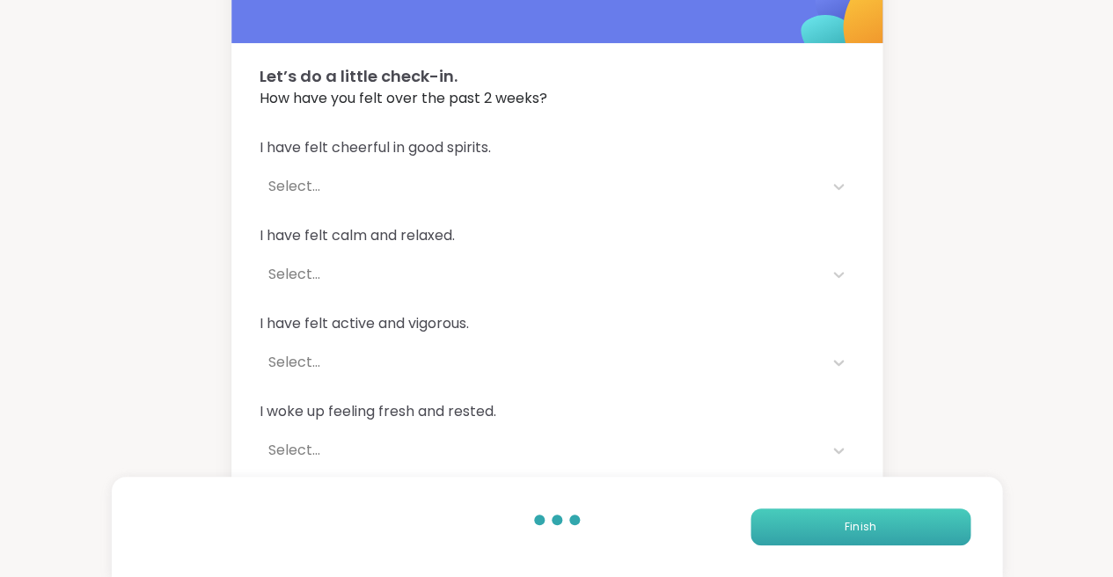
click at [787, 532] on button "Finish" at bounding box center [861, 527] width 220 height 37
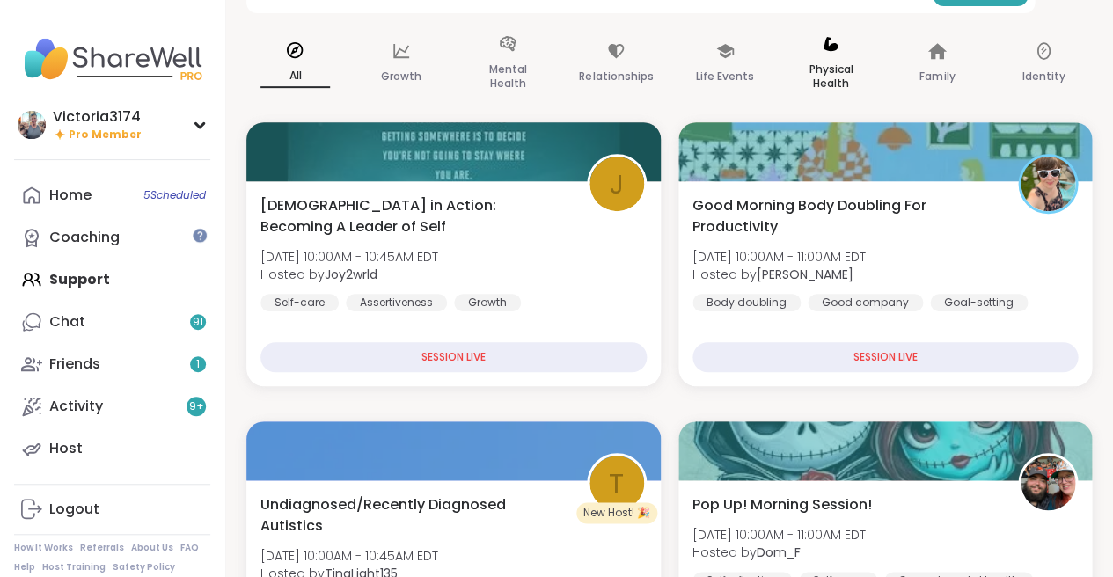
scroll to position [162, 0]
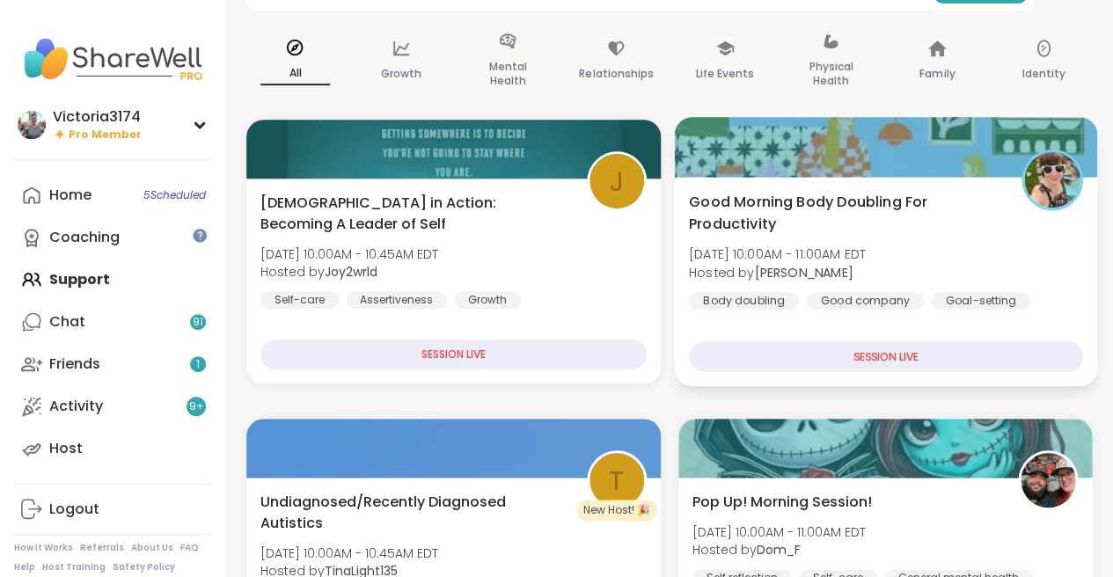
click at [815, 246] on span "Fri, Sep 12 | 10:00AM - 11:00AM EDT" at bounding box center [776, 255] width 177 height 18
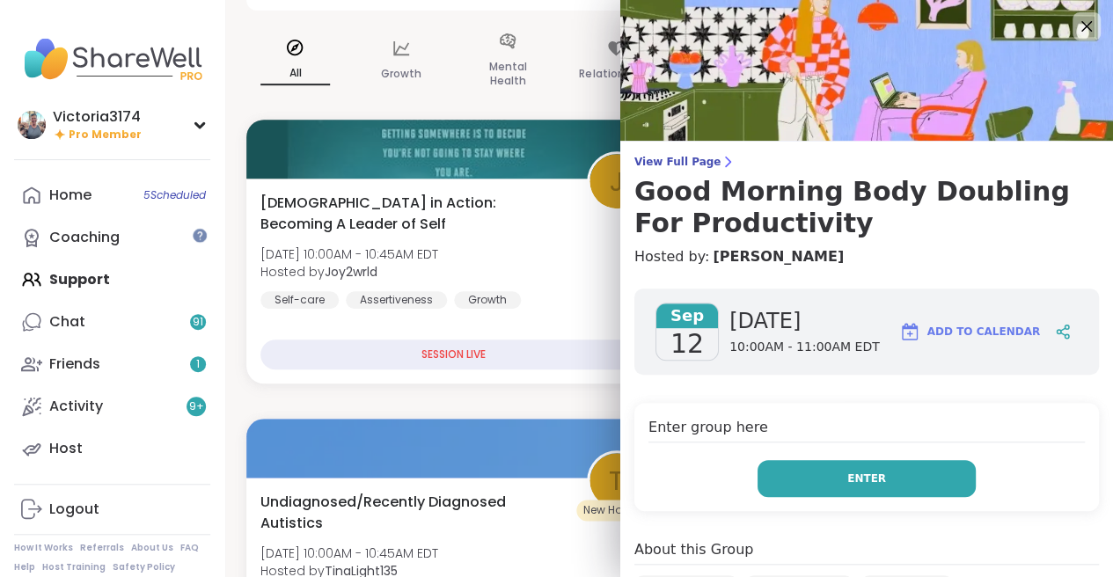
click at [800, 473] on button "Enter" at bounding box center [867, 478] width 218 height 37
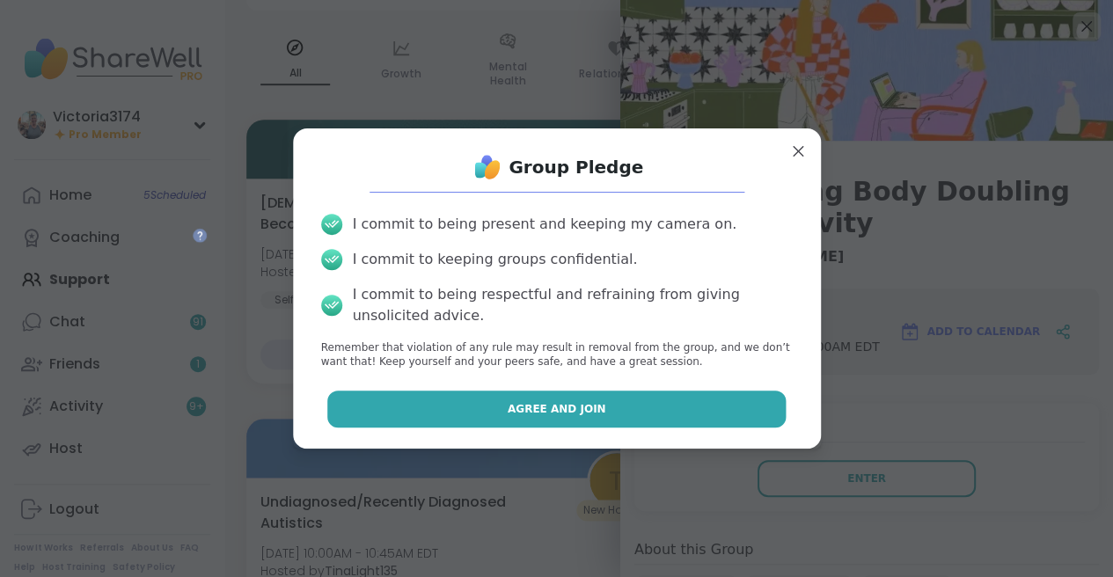
click at [557, 404] on span "Agree and Join" at bounding box center [557, 409] width 99 height 16
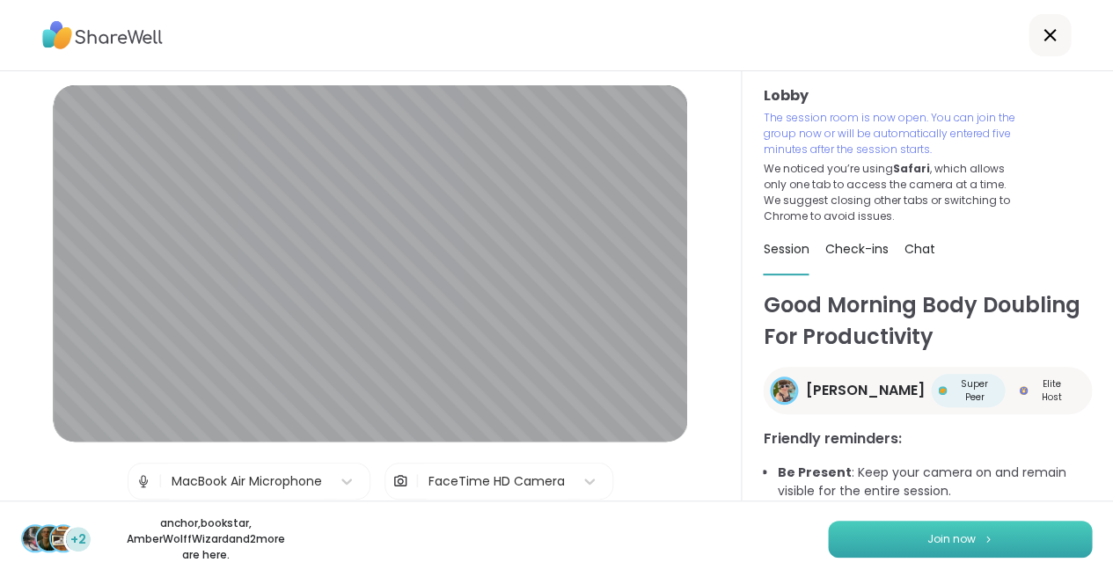
click at [893, 542] on button "Join now" at bounding box center [960, 539] width 264 height 37
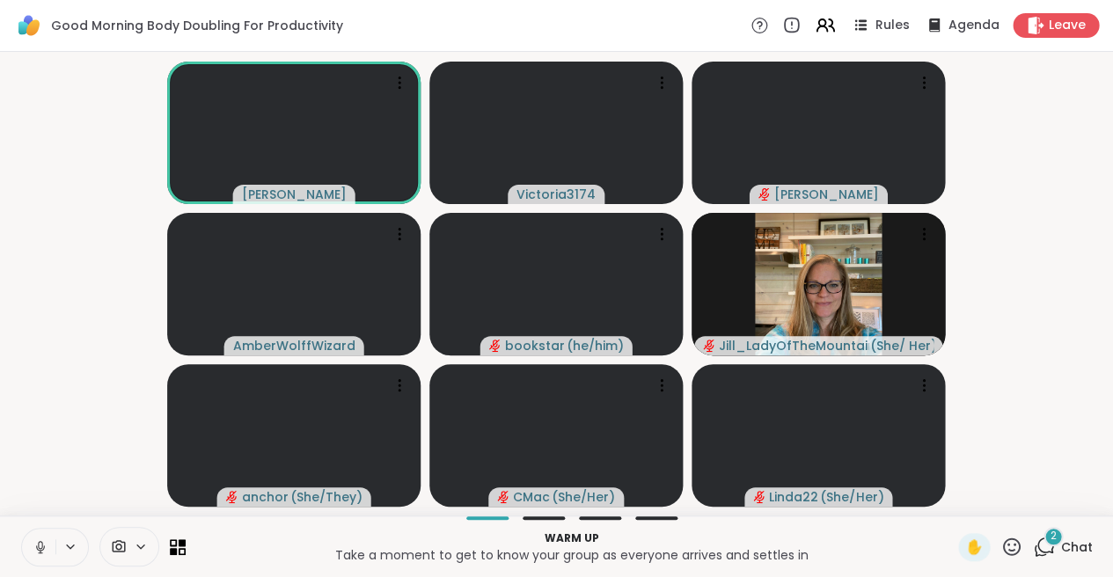
click at [1050, 544] on div "2" at bounding box center [1053, 536] width 19 height 19
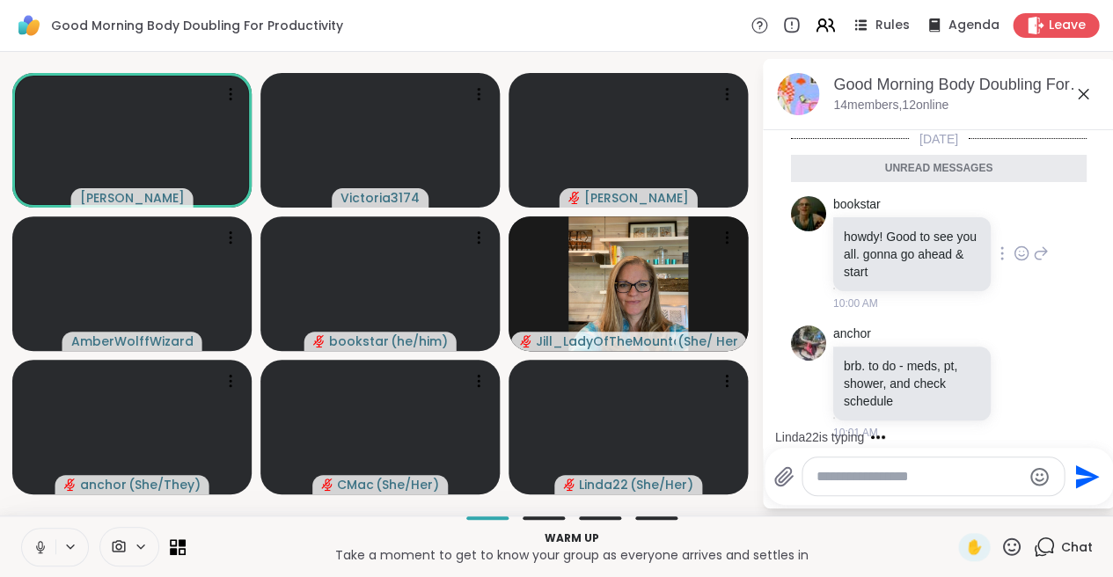
click at [1022, 251] on icon at bounding box center [1022, 254] width 16 height 18
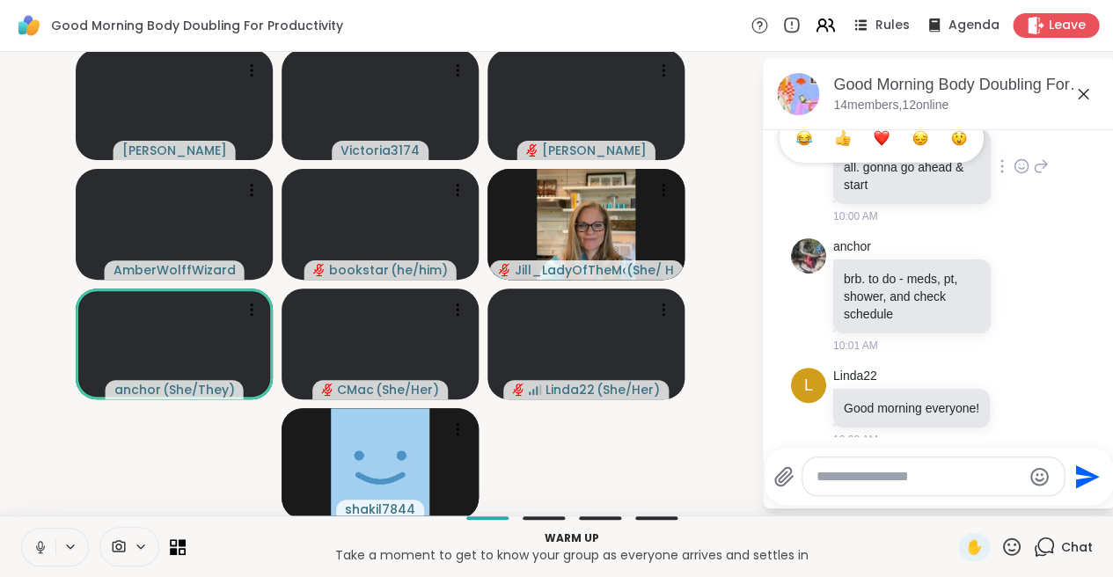
scroll to position [76, 0]
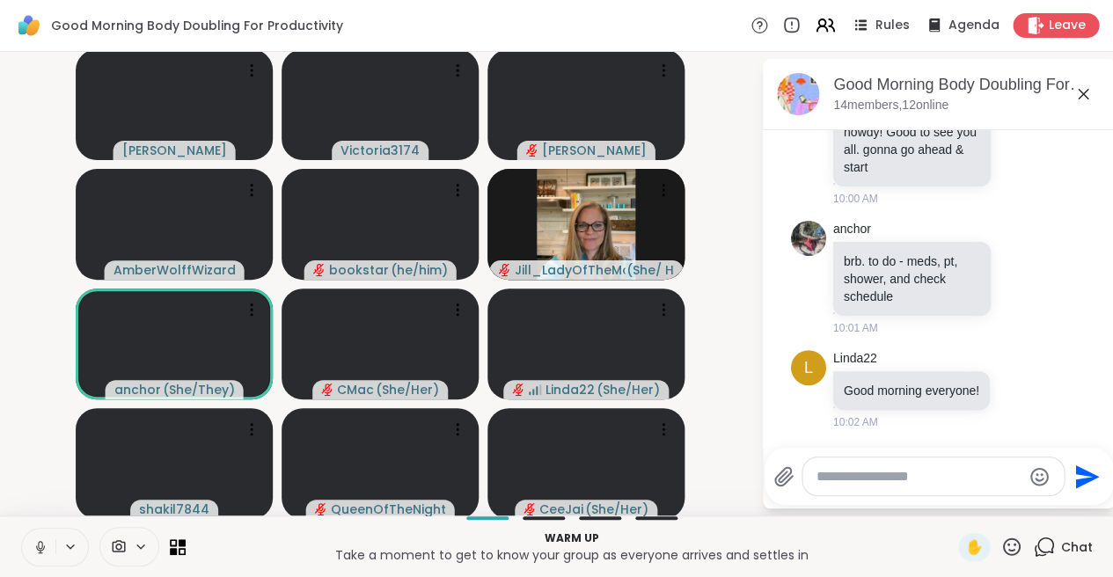
click at [839, 476] on textarea "Type your message" at bounding box center [919, 477] width 205 height 18
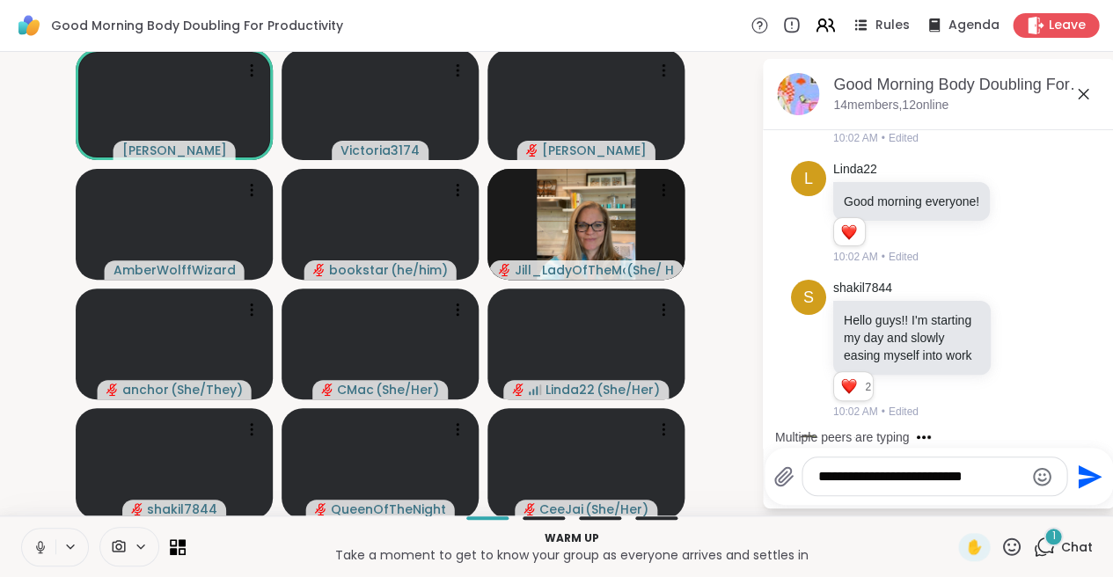
scroll to position [394, 0]
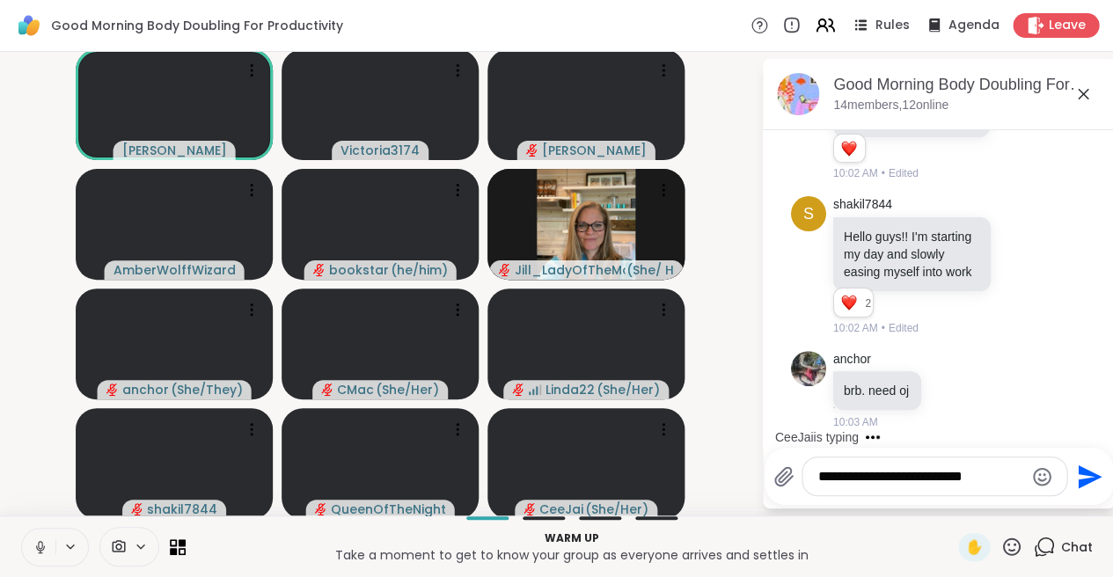
click at [846, 477] on textarea "**********" at bounding box center [920, 477] width 205 height 18
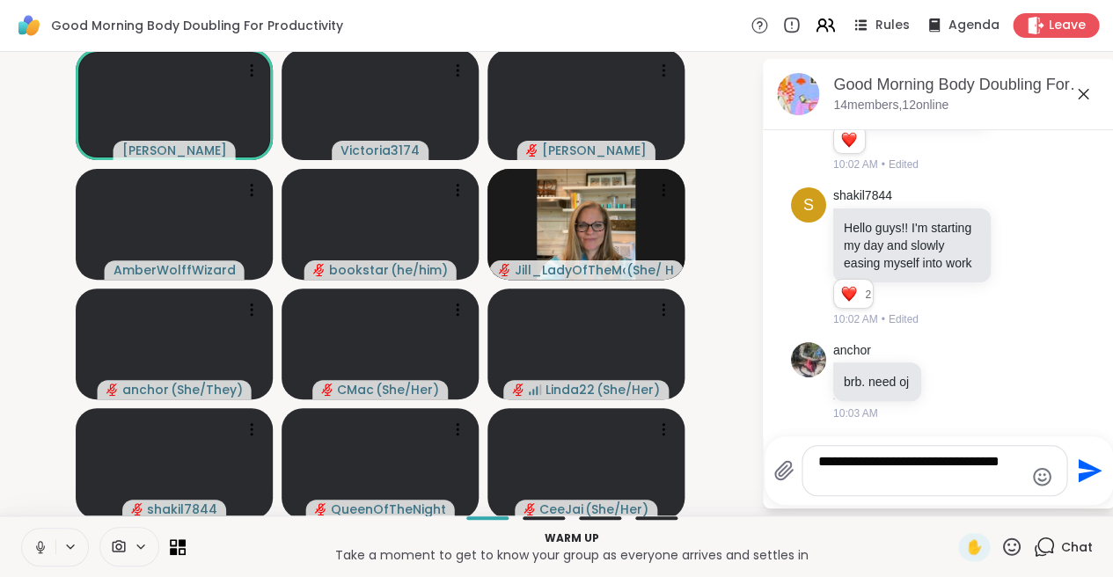
click at [890, 462] on textarea "**********" at bounding box center [920, 470] width 205 height 35
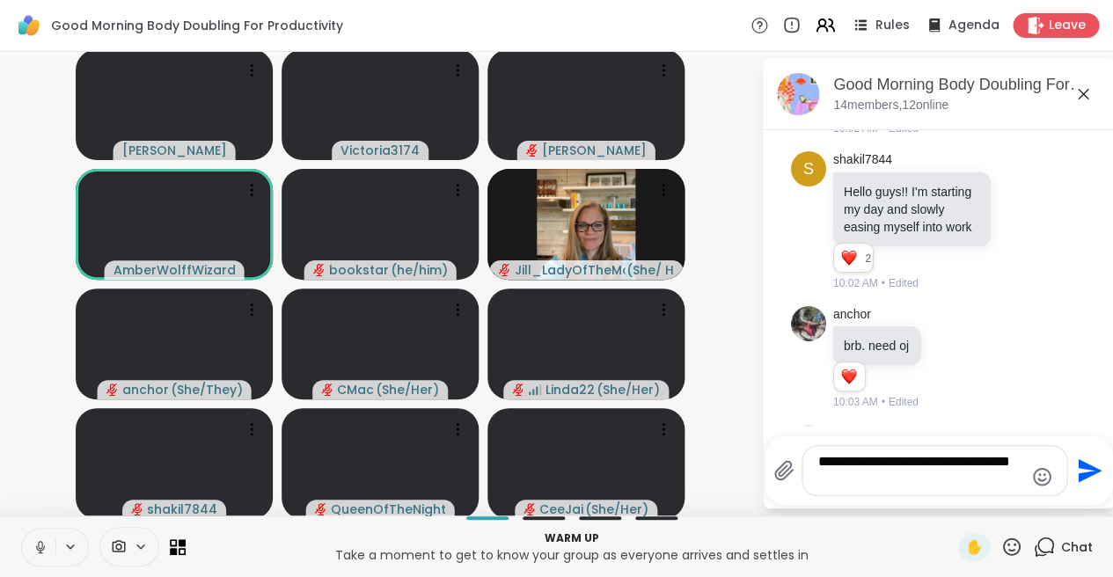
scroll to position [540, 0]
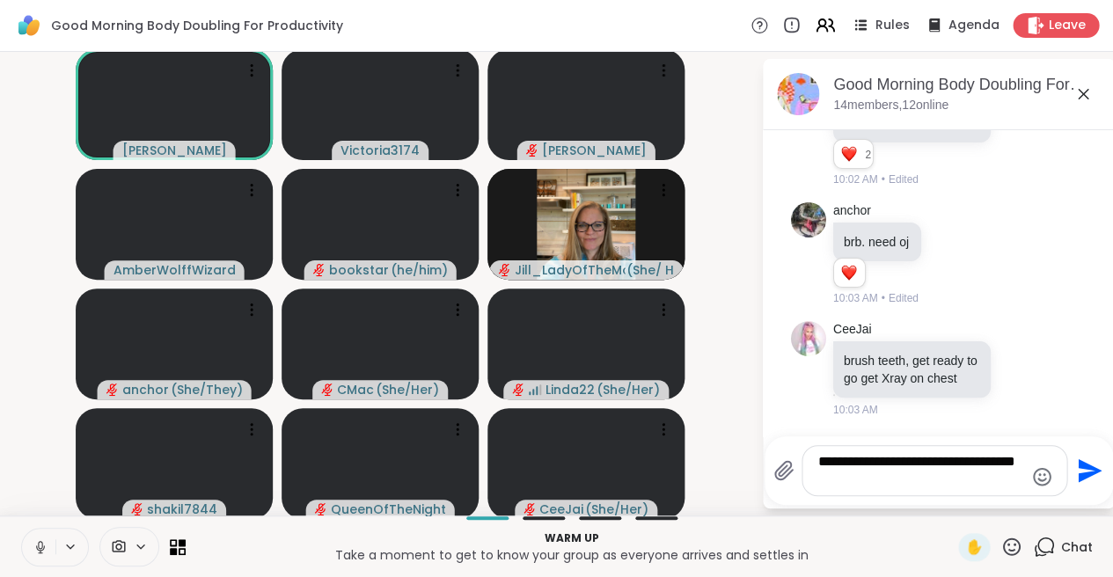
click at [854, 462] on textarea "**********" at bounding box center [920, 470] width 205 height 35
click at [889, 482] on textarea "**********" at bounding box center [920, 470] width 205 height 35
type textarea "**********"
click at [1084, 467] on icon "Send" at bounding box center [1090, 471] width 24 height 24
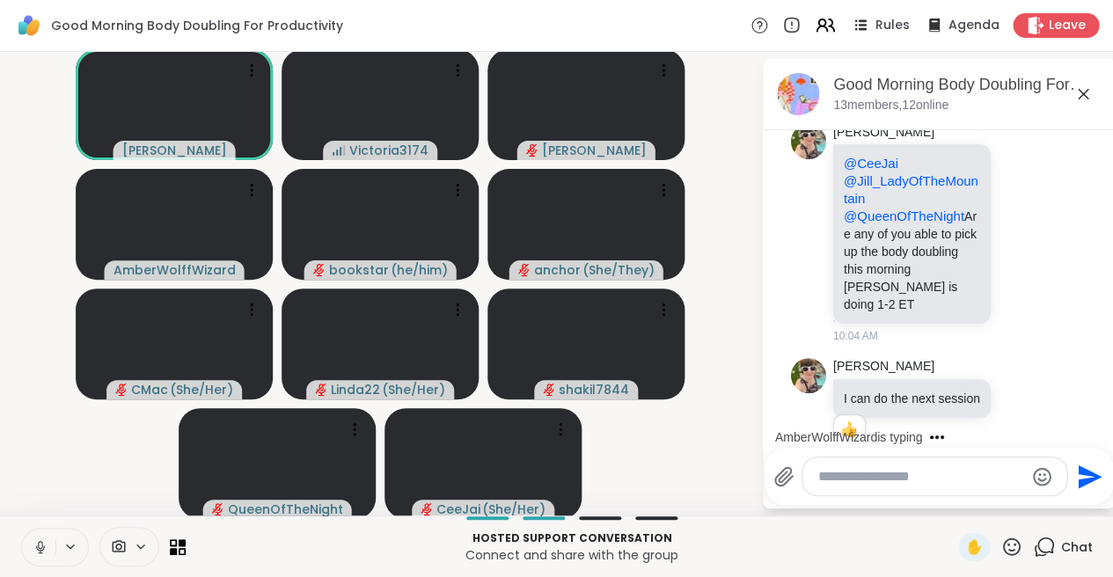
scroll to position [1125, 0]
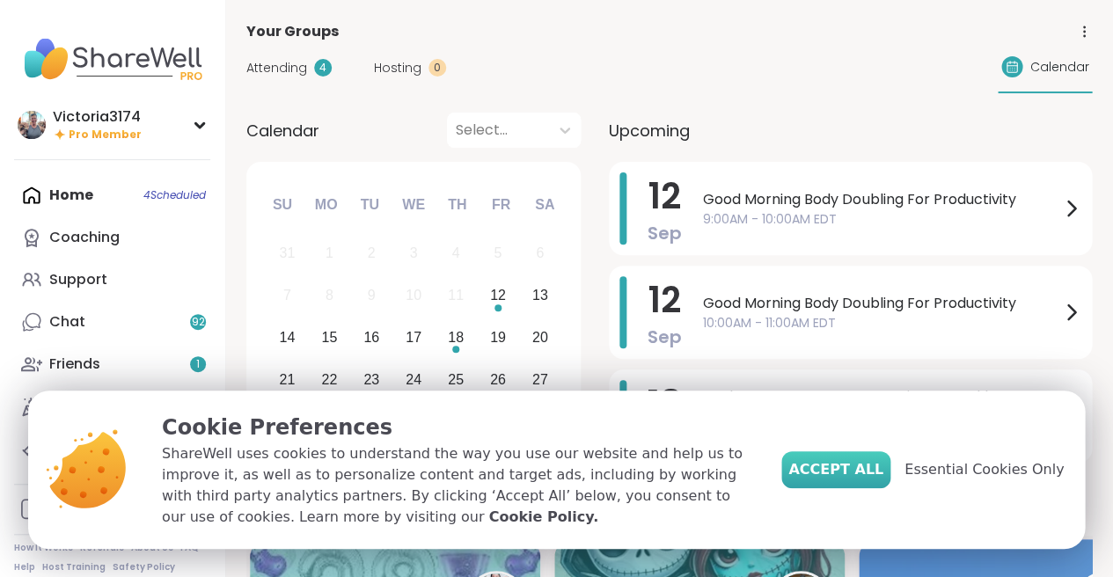
click at [868, 469] on span "Accept All" at bounding box center [835, 469] width 95 height 21
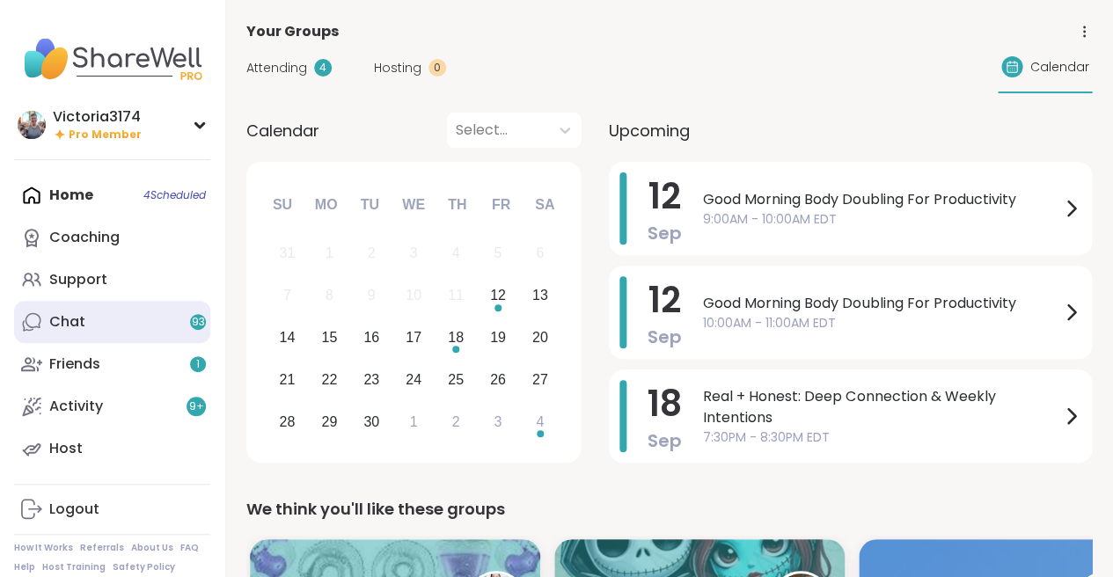
click at [63, 322] on div "Chat 93" at bounding box center [67, 321] width 36 height 19
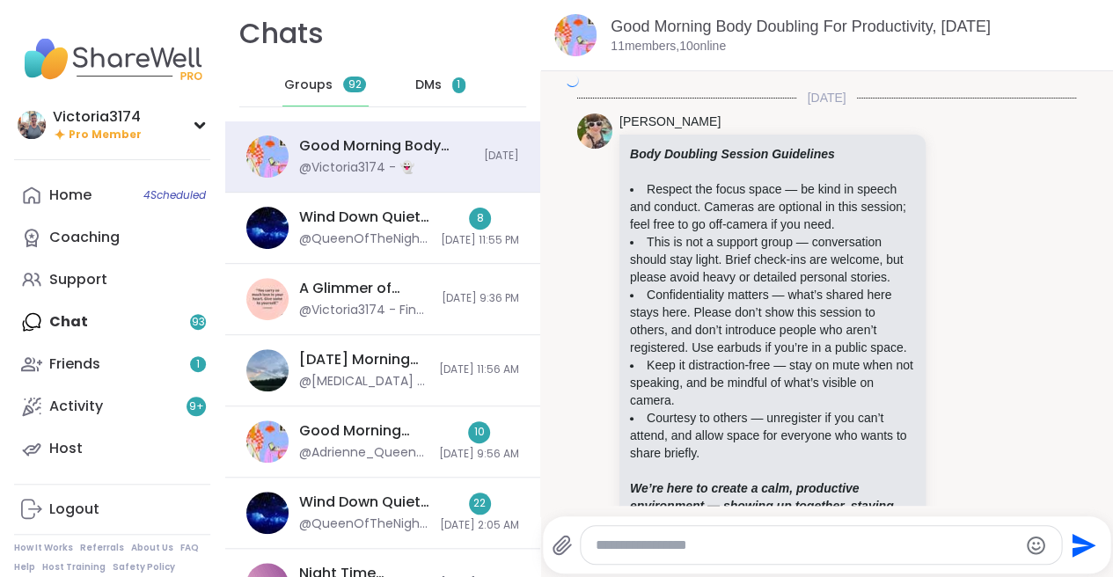
scroll to position [4071, 0]
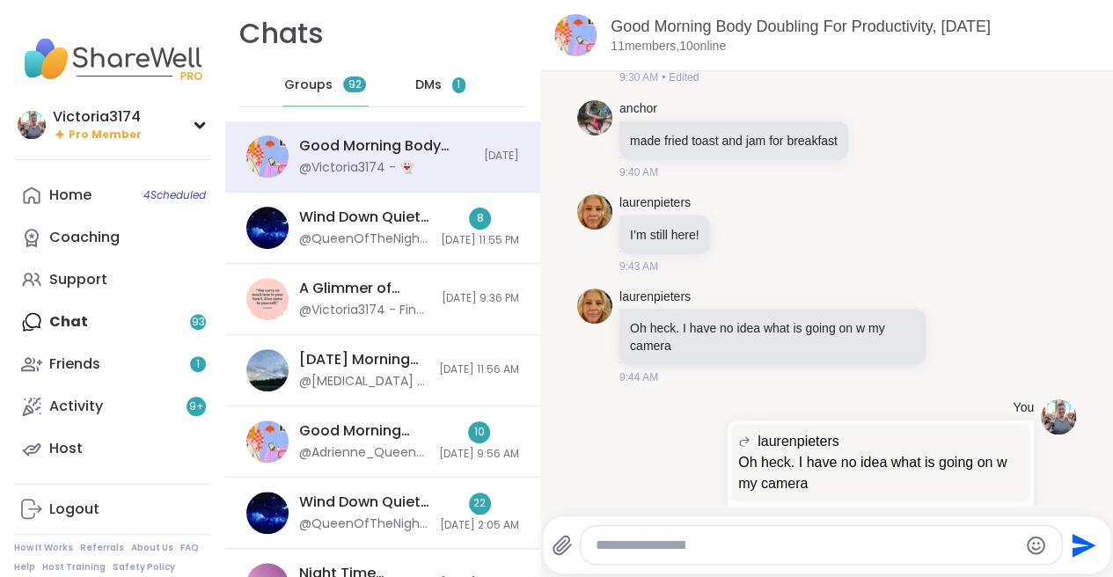
click at [423, 89] on span "DMs" at bounding box center [428, 86] width 26 height 18
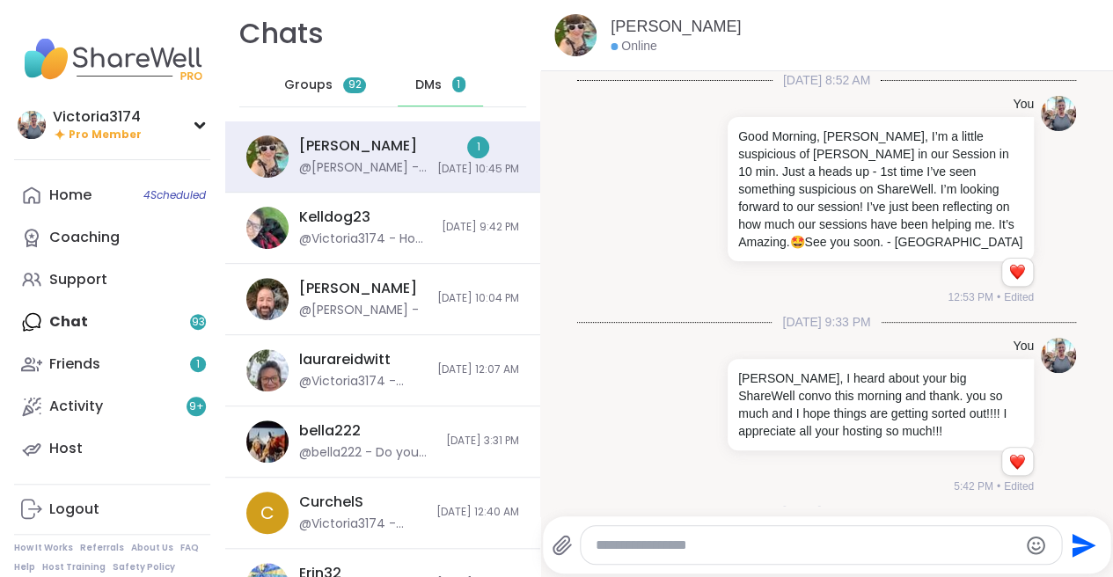
scroll to position [1680, 0]
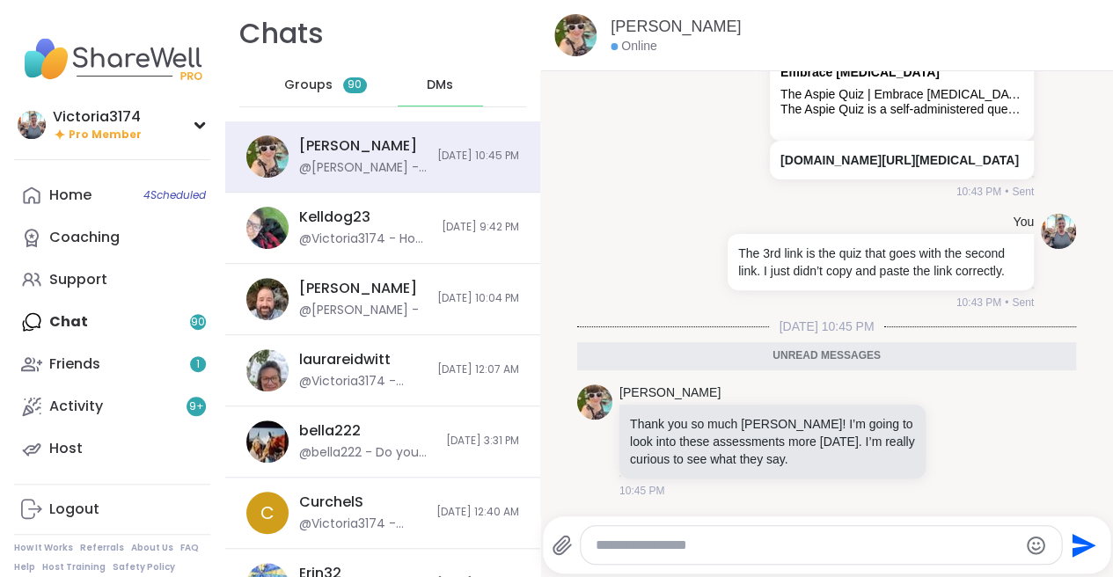
click at [645, 546] on textarea "Type your message" at bounding box center [806, 546] width 422 height 18
click at [596, 546] on textarea "**********" at bounding box center [807, 546] width 422 height 18
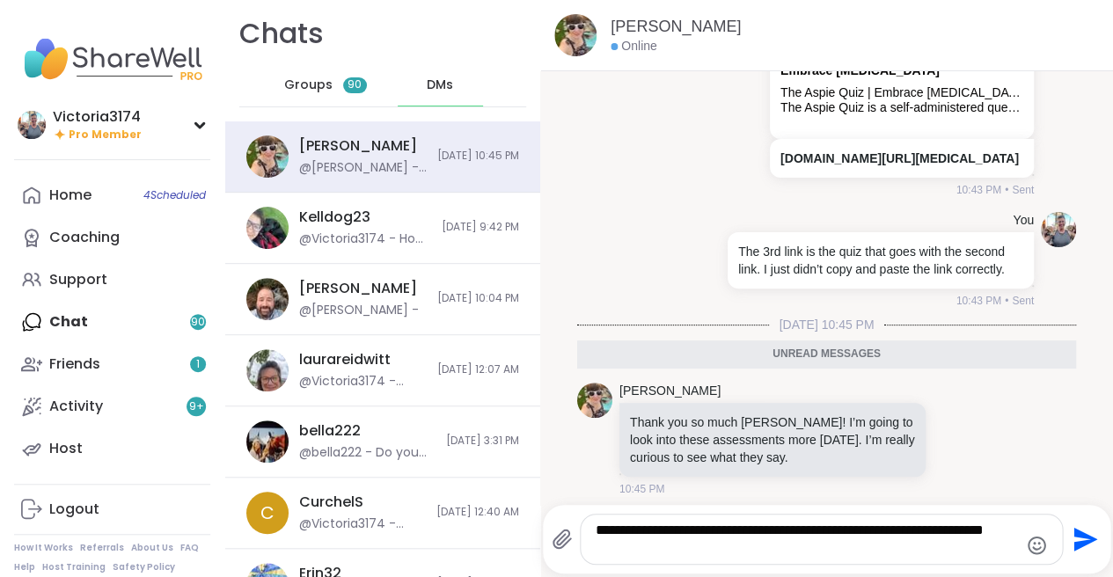
click at [729, 533] on textarea "**********" at bounding box center [807, 539] width 422 height 35
click at [775, 550] on textarea "**********" at bounding box center [807, 539] width 422 height 35
type textarea "**********"
click at [1083, 536] on icon "Send" at bounding box center [1086, 540] width 24 height 24
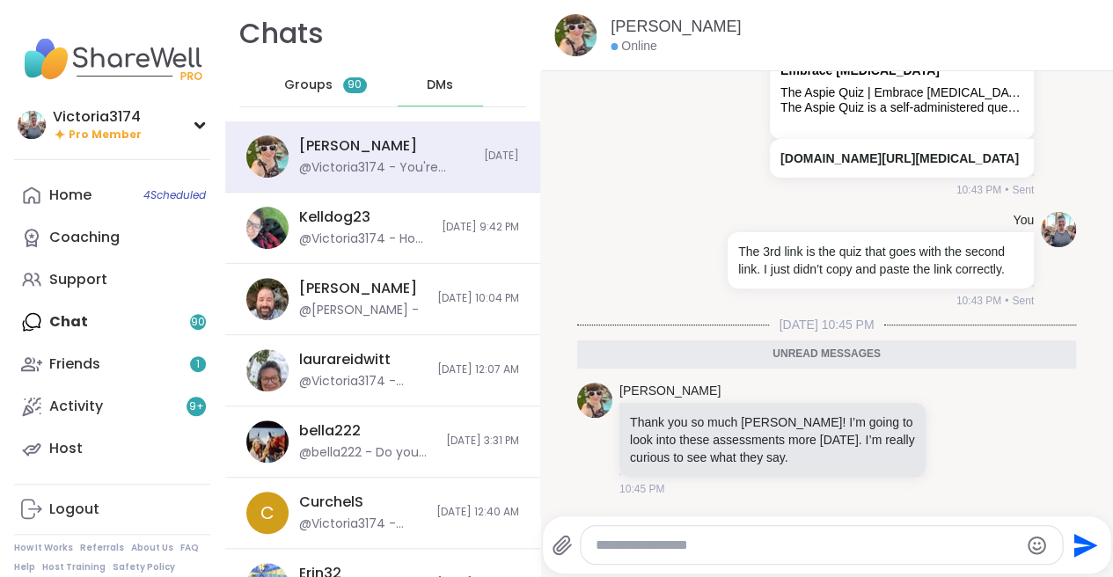
scroll to position [1766, 0]
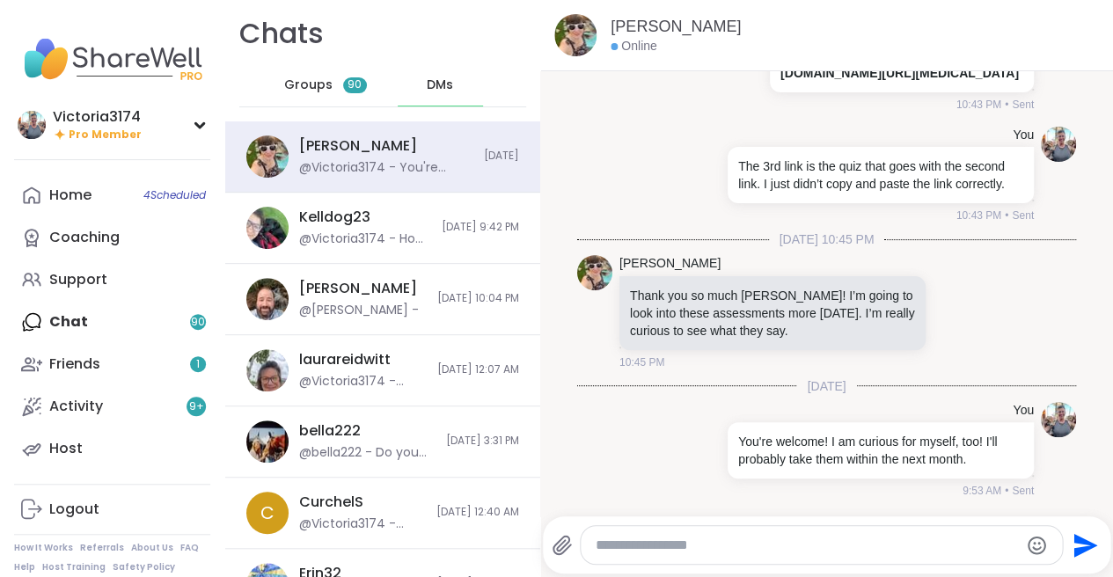
click at [441, 83] on span "DMs" at bounding box center [440, 86] width 26 height 18
click at [610, 550] on textarea "Type your message" at bounding box center [807, 546] width 422 height 18
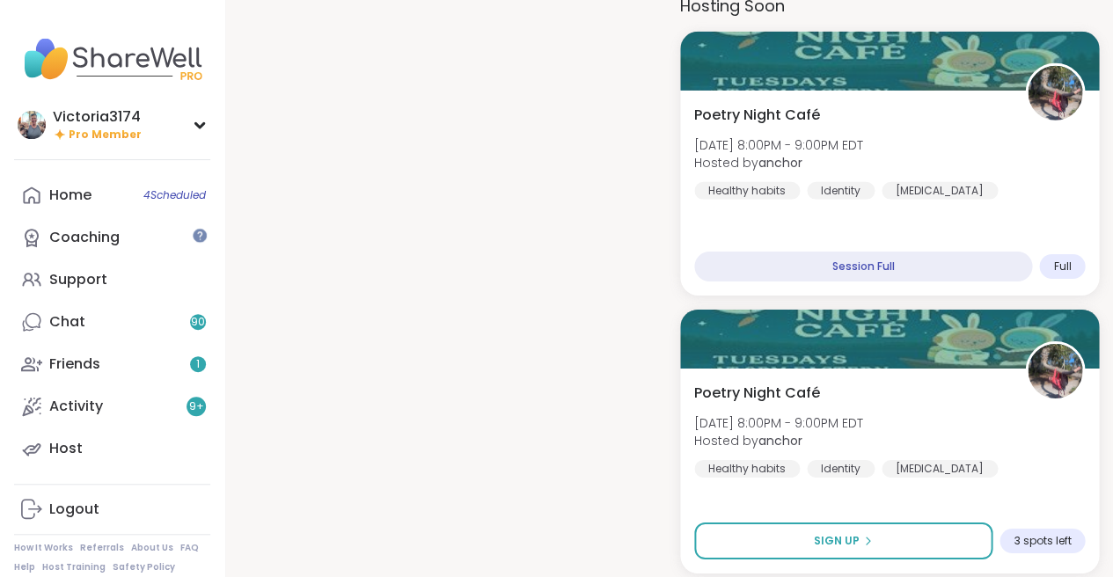
scroll to position [1296, 0]
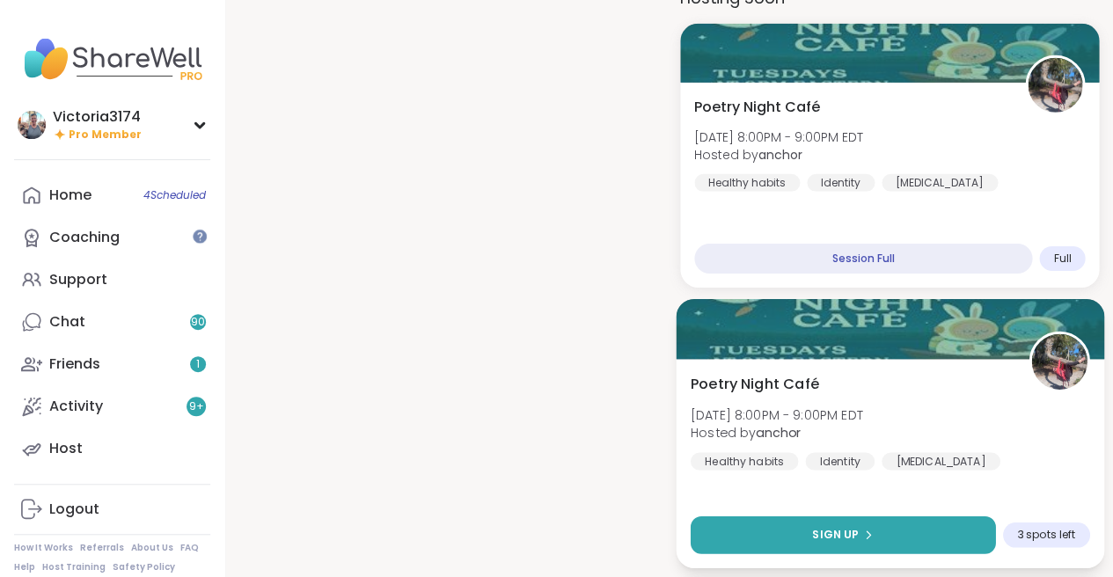
click at [801, 526] on button "Sign Up" at bounding box center [842, 535] width 304 height 38
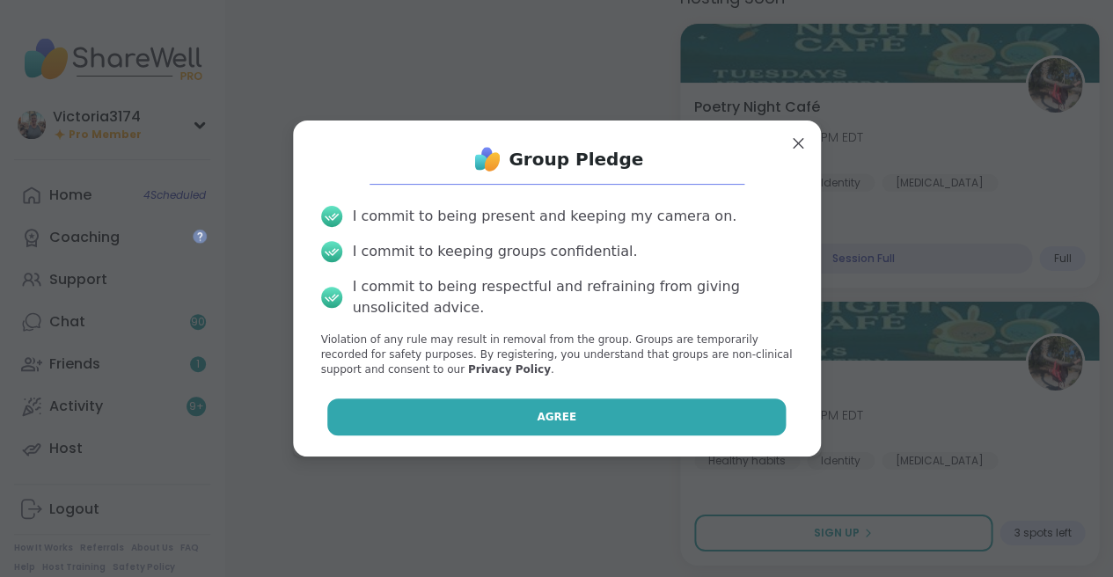
click at [597, 403] on button "Agree" at bounding box center [556, 417] width 458 height 37
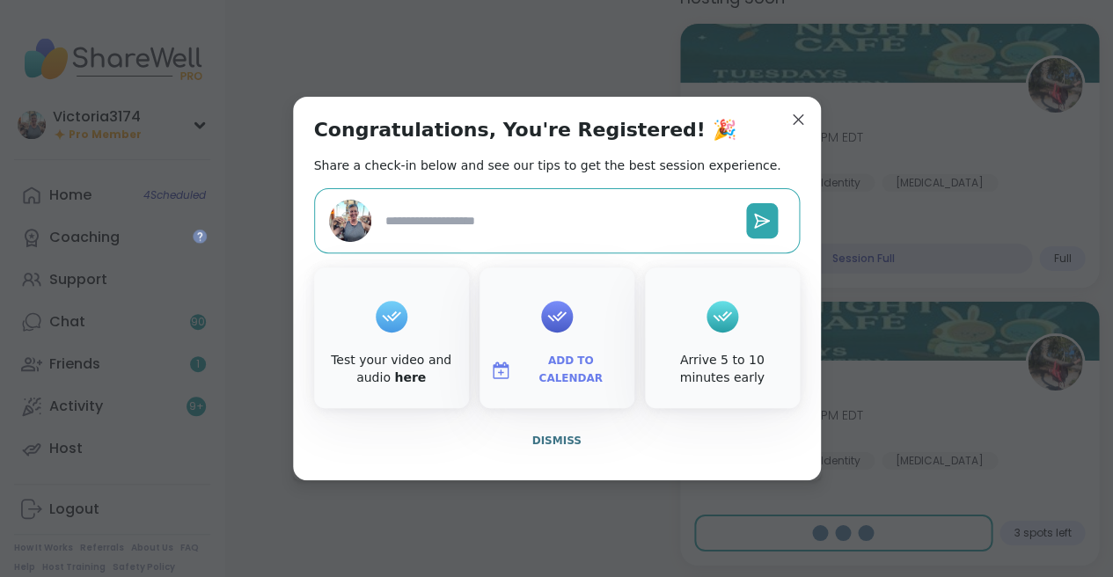
type textarea "*"
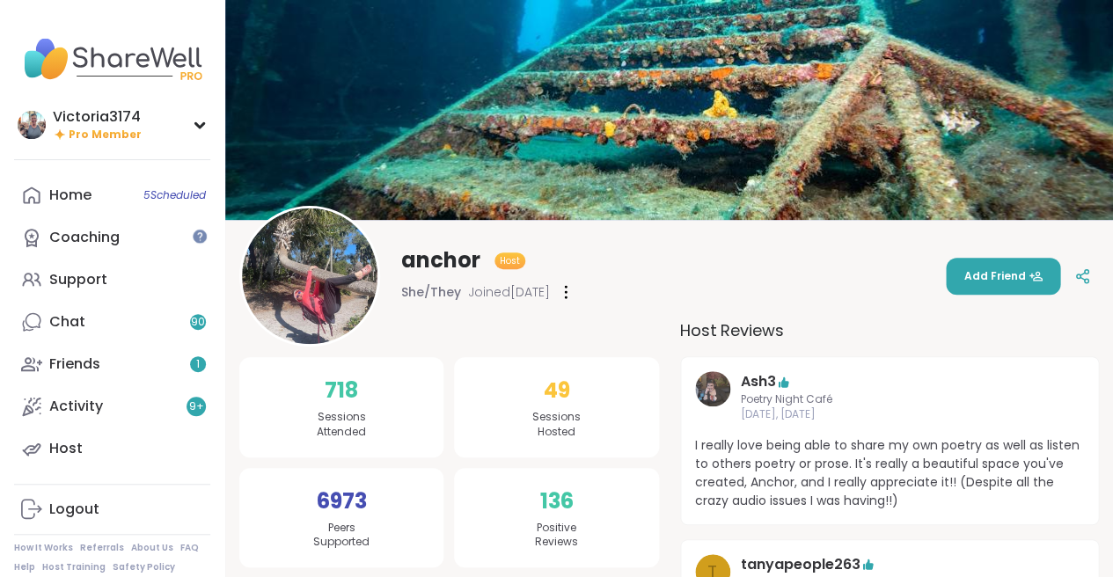
scroll to position [0, 0]
click at [978, 273] on span "Add Friend" at bounding box center [1003, 276] width 79 height 16
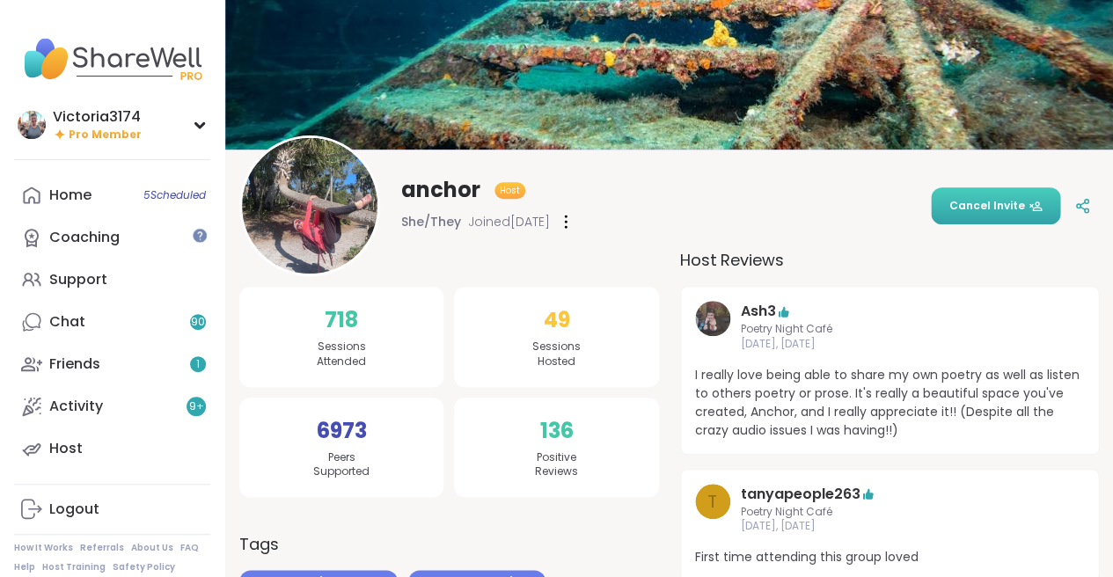
scroll to position [13, 0]
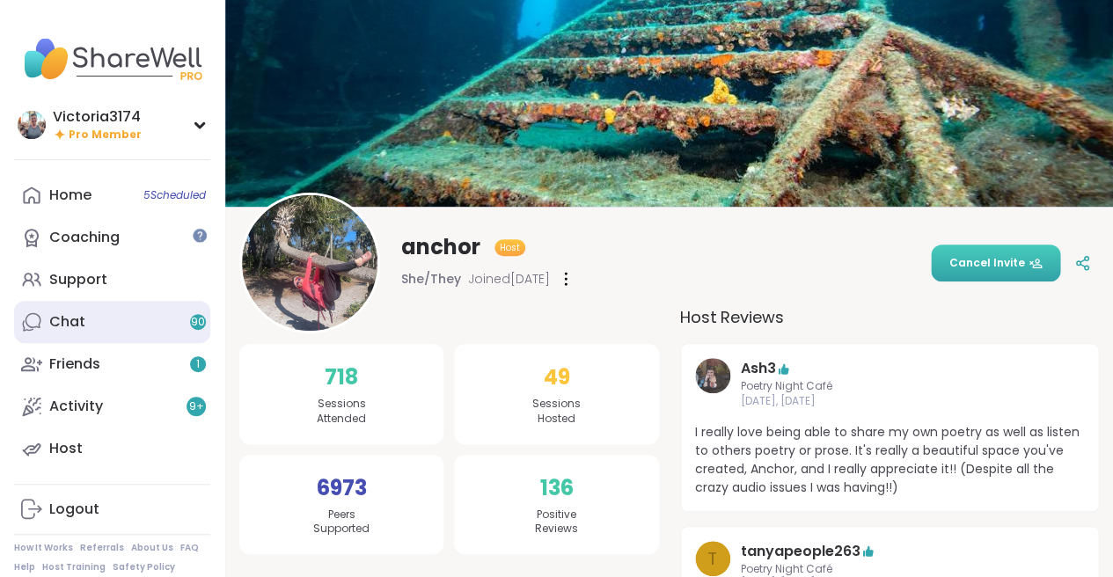
click at [102, 326] on link "Chat 90" at bounding box center [112, 322] width 196 height 42
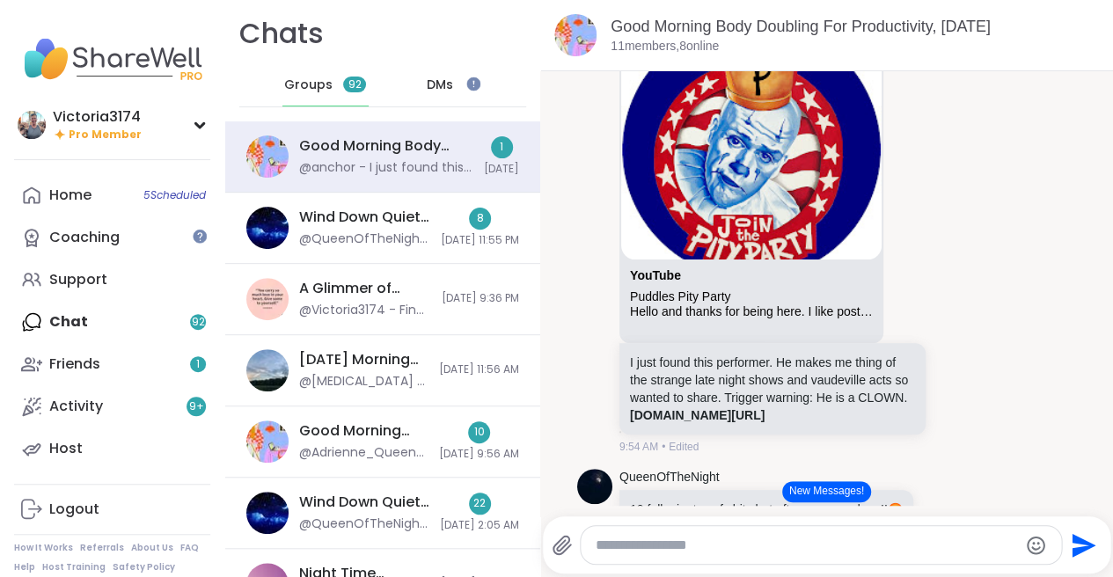
scroll to position [4682, 0]
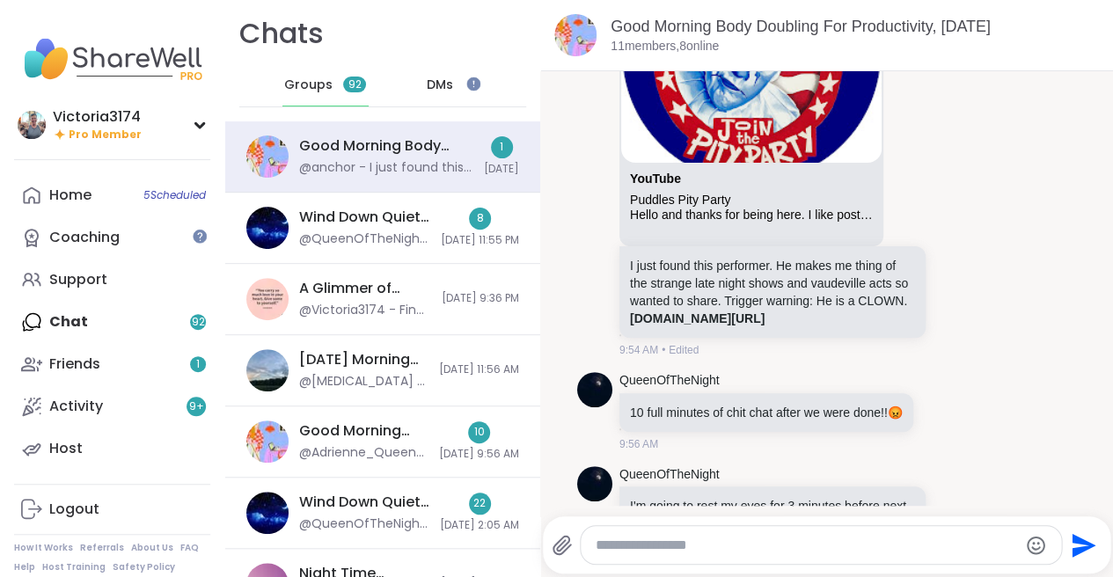
click at [955, 515] on icon at bounding box center [956, 516] width 5 height 2
click at [819, 478] on div "Select Reaction: Heart" at bounding box center [817, 486] width 16 height 16
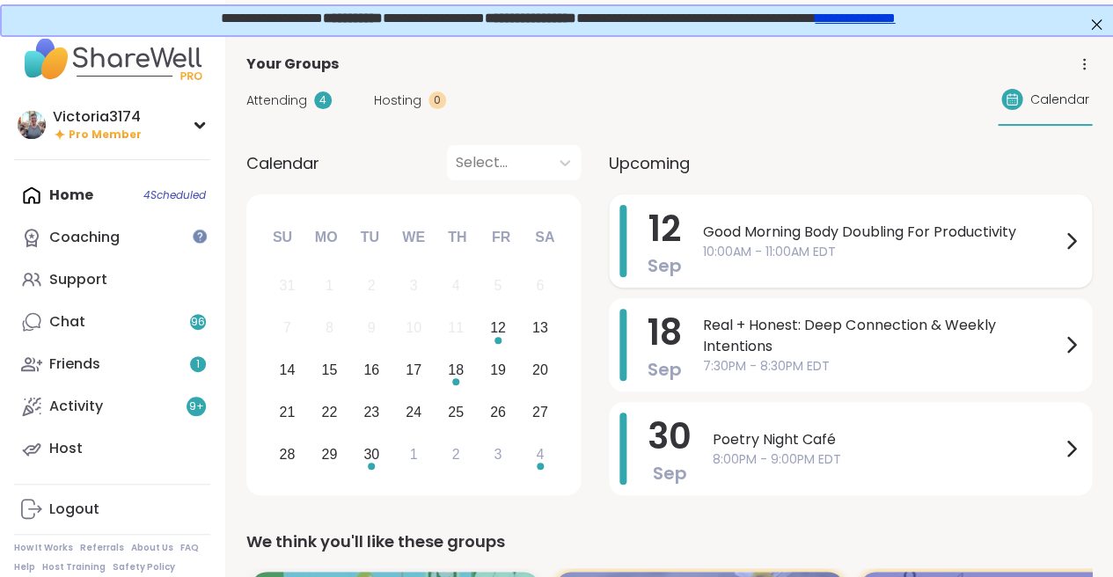
click at [783, 253] on span "10:00AM - 11:00AM EDT" at bounding box center [881, 252] width 357 height 18
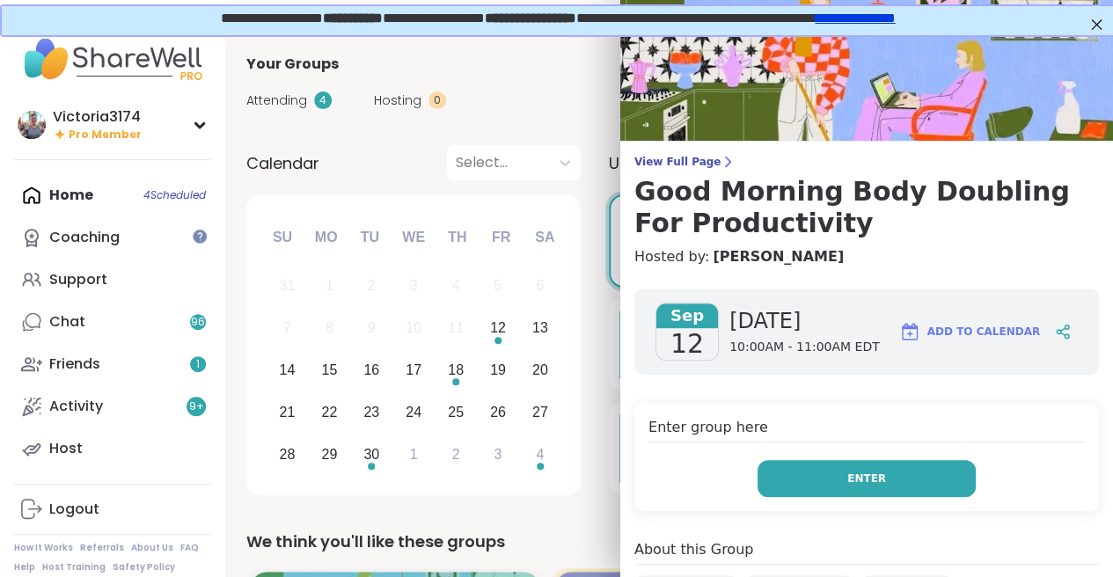
click at [854, 482] on span "Enter" at bounding box center [866, 479] width 39 height 16
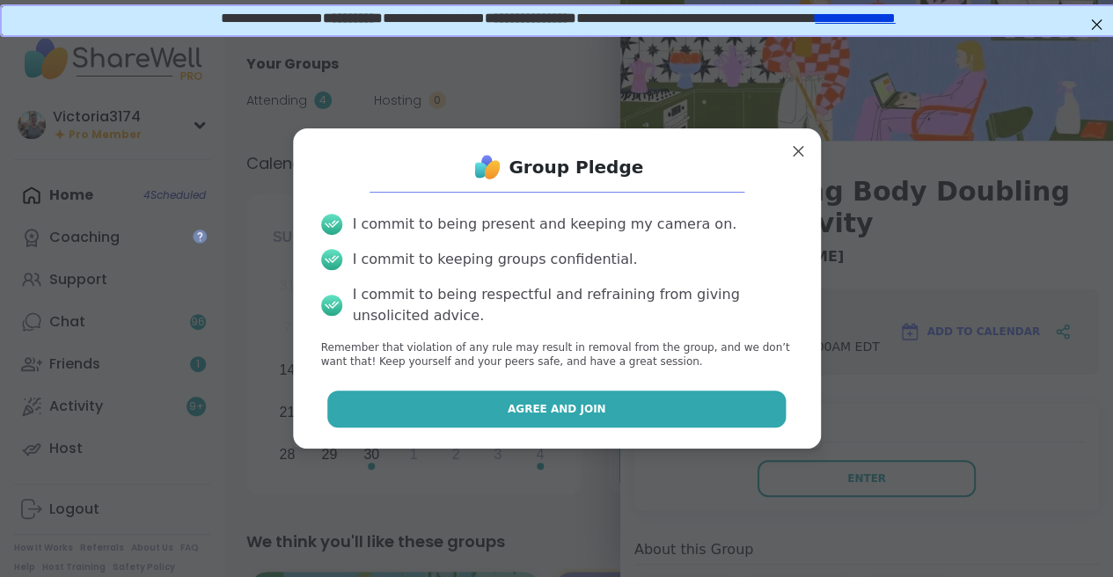
click at [654, 416] on button "Agree and Join" at bounding box center [556, 409] width 458 height 37
